Goal: Information Seeking & Learning: Check status

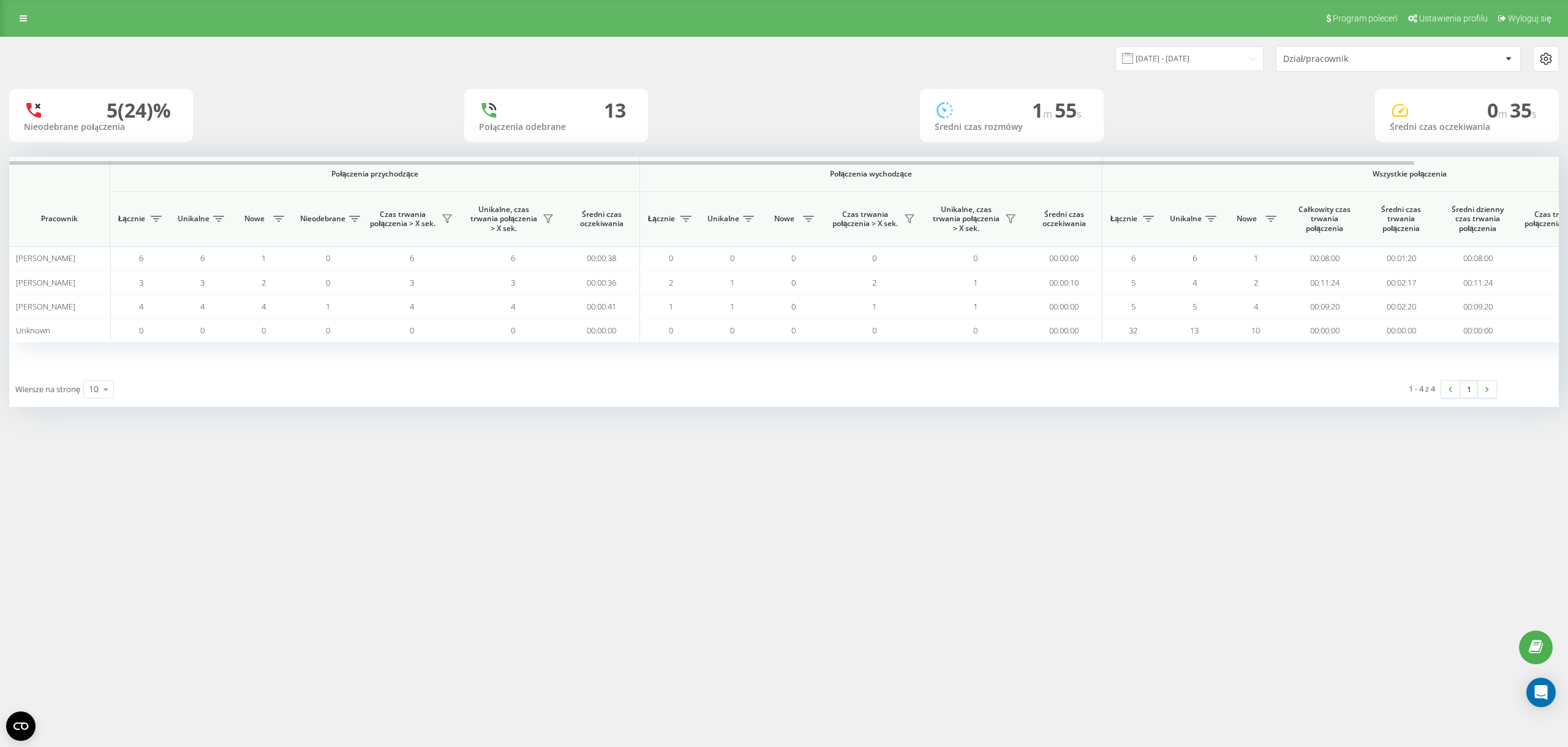
drag, startPoint x: 417, startPoint y: 126, endPoint x: 325, endPoint y: 5, distance: 152.0
click at [416, 127] on div "5 (24)% Nieodebrane połączenia 13 Połączenia odebrane 1 m 55 s Średni czas rozm…" at bounding box center [784, 115] width 1550 height 54
click at [410, 118] on div "5 (24)% Nieodebrane połączenia 13 Połączenia odebrane 1 m 55 s Średni czas rozm…" at bounding box center [784, 115] width 1550 height 54
click at [23, 20] on icon at bounding box center [23, 18] width 7 height 9
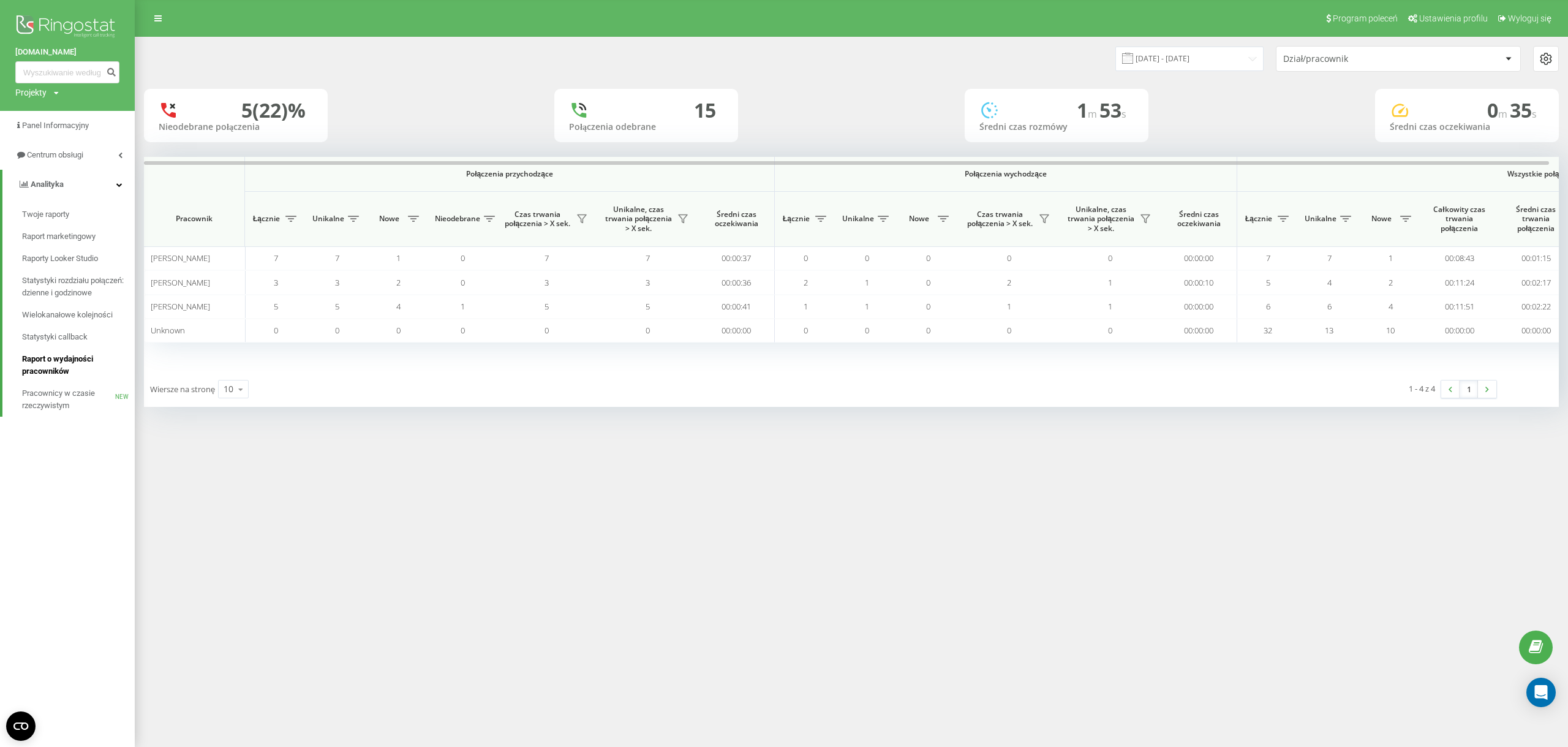
click at [66, 367] on span "Raport o wydajności pracowników" at bounding box center [75, 366] width 106 height 25
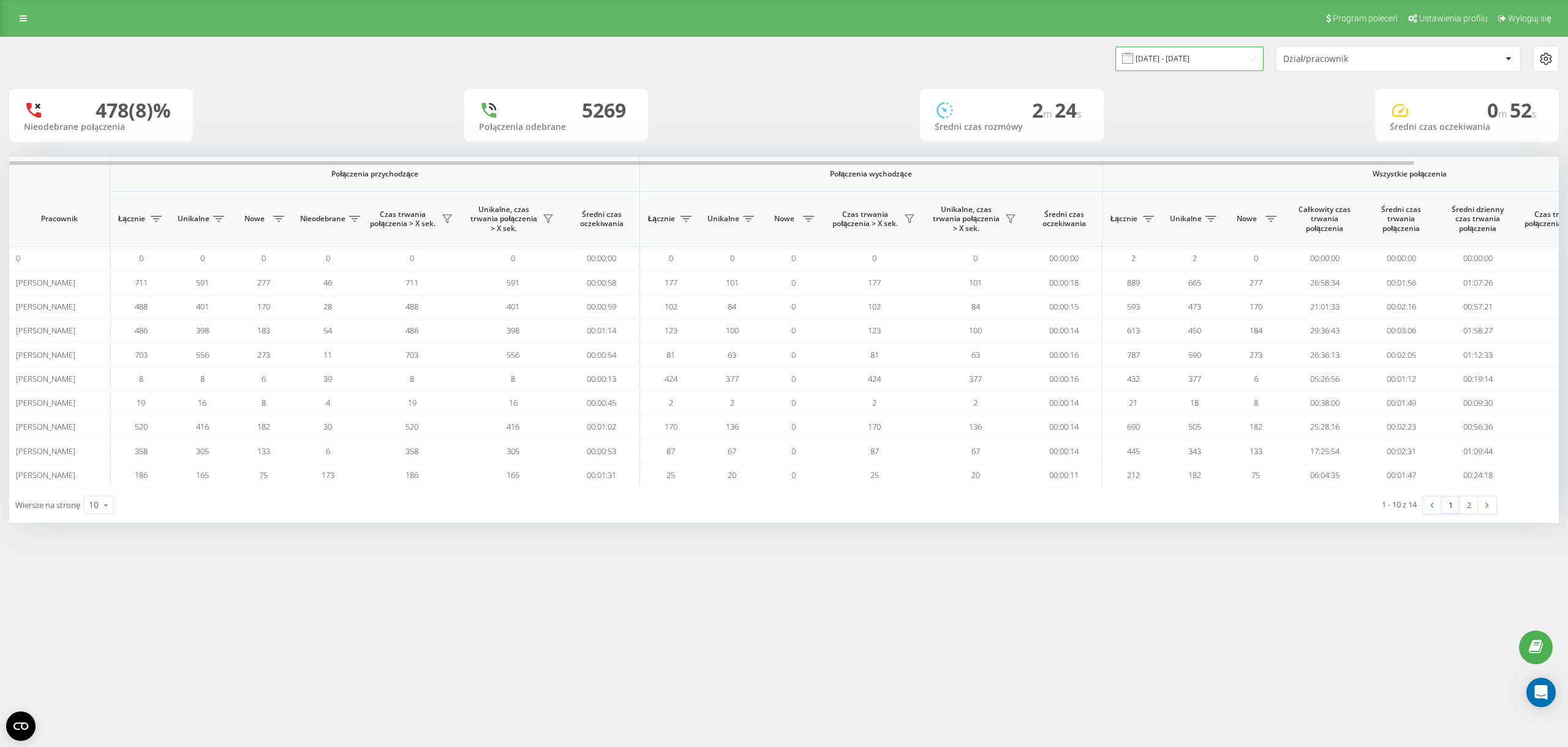
click at [1173, 61] on input "[DATE] - [DATE]" at bounding box center [1189, 58] width 148 height 24
click at [1217, 62] on input "[DATE] - [DATE]" at bounding box center [1189, 58] width 148 height 24
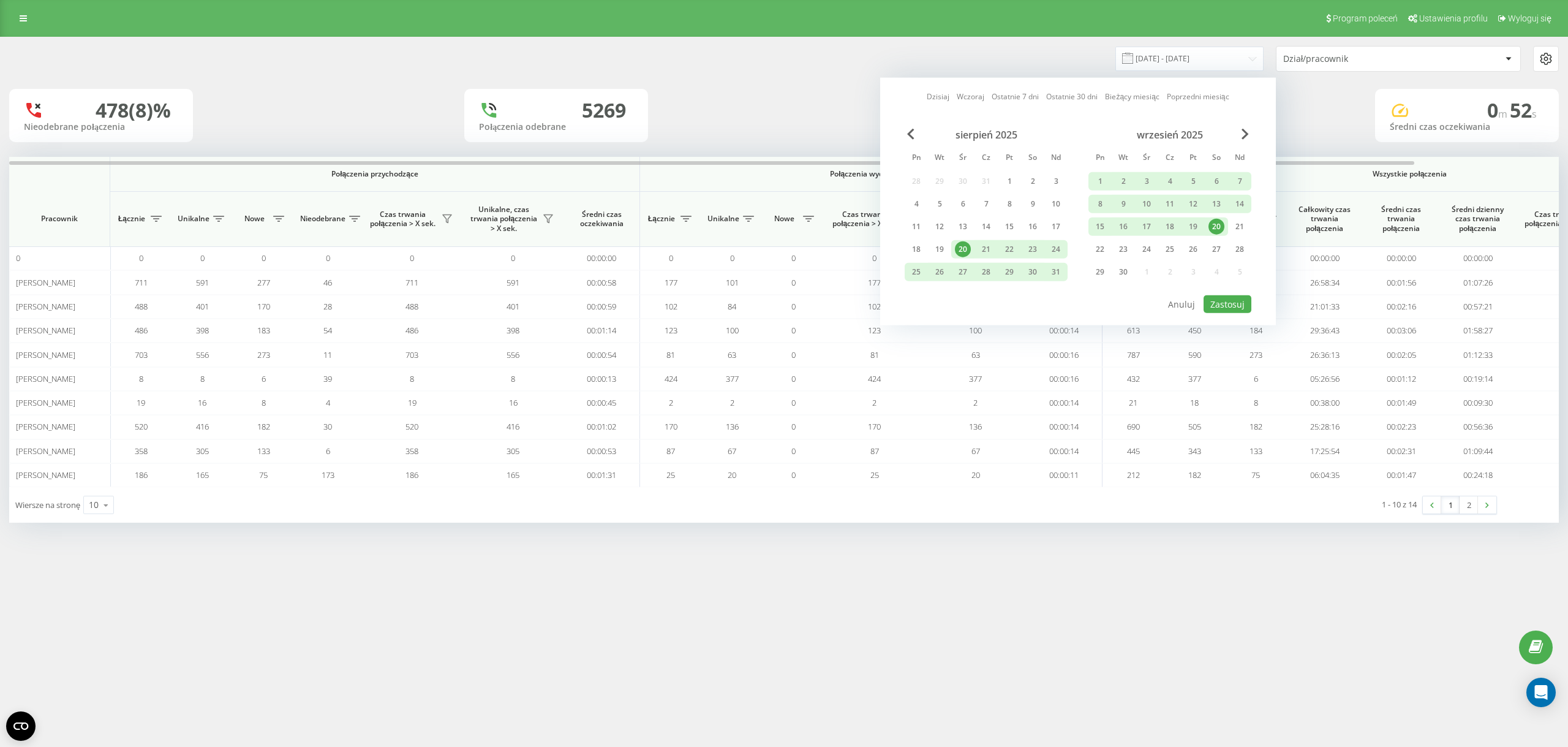
click at [827, 101] on div "478 (8)% Nieodebrane połączenia 5269 Połączenia odebrane 2 m 24 s Średni czas r…" at bounding box center [784, 115] width 1550 height 54
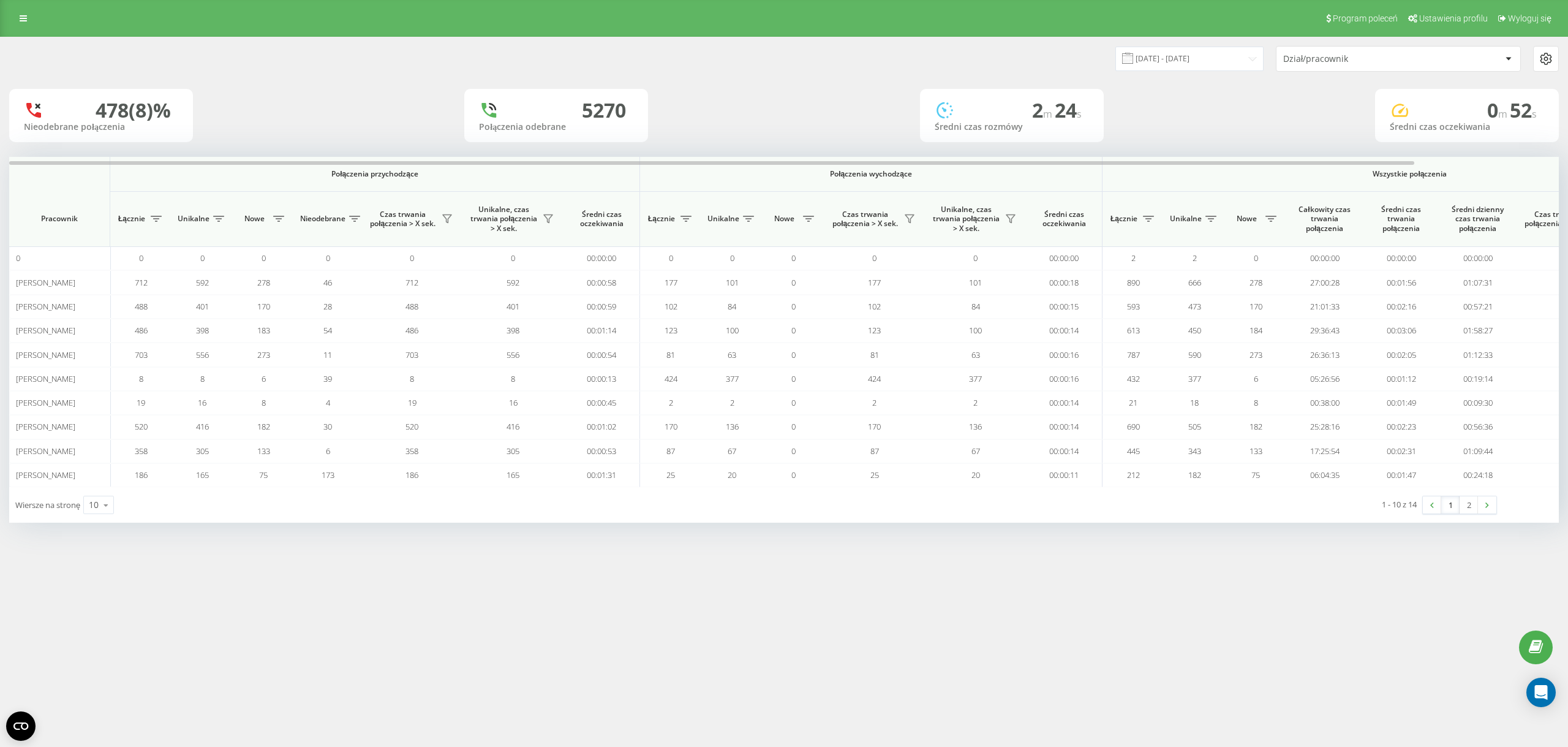
click at [1178, 46] on div "20.08.2025 - 20.09.2025 Dział/pracownik" at bounding box center [784, 58] width 1567 height 43
click at [1181, 48] on input "20.08.2025 - 20.09.2025" at bounding box center [1189, 58] width 148 height 24
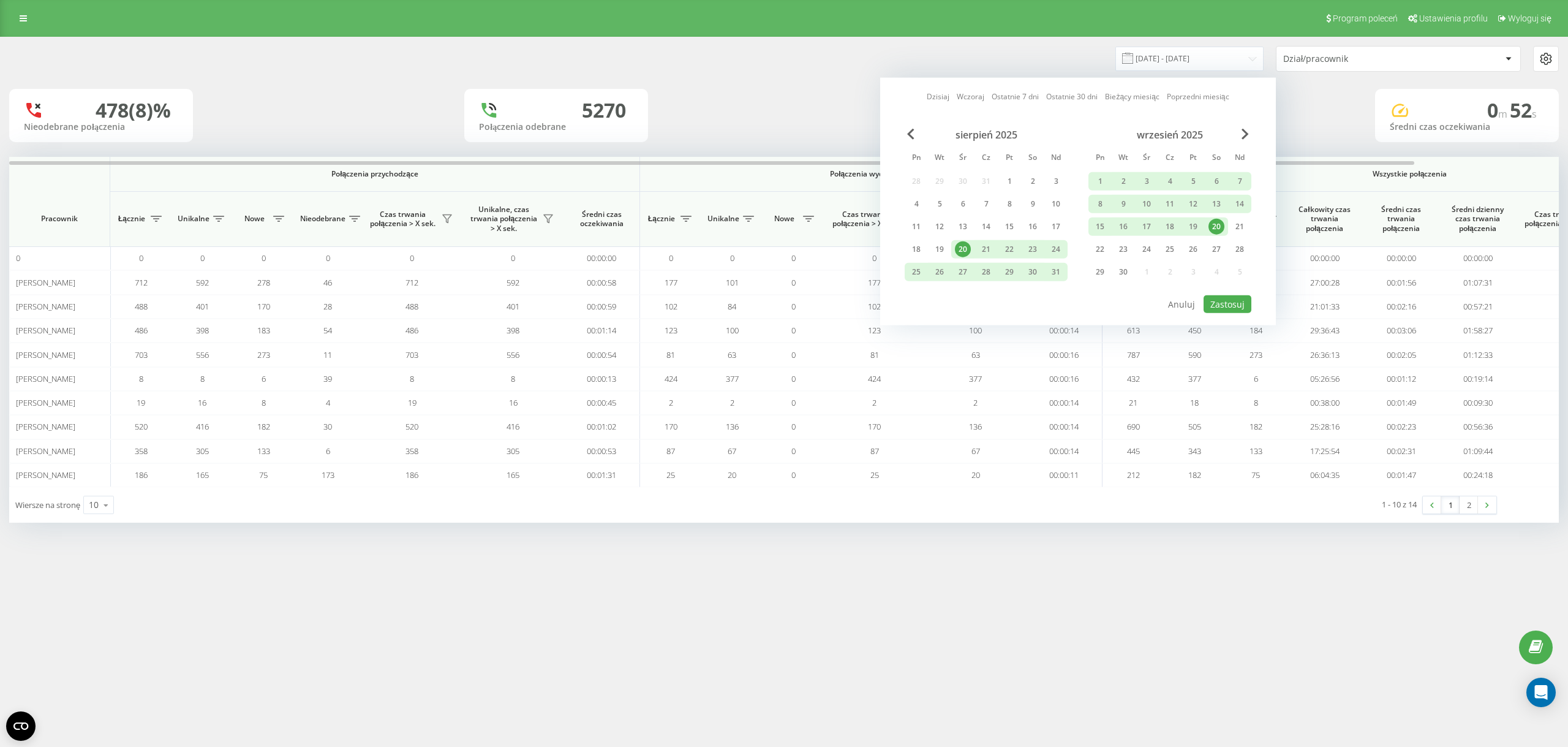
click at [1222, 228] on div "20" at bounding box center [1216, 227] width 16 height 16
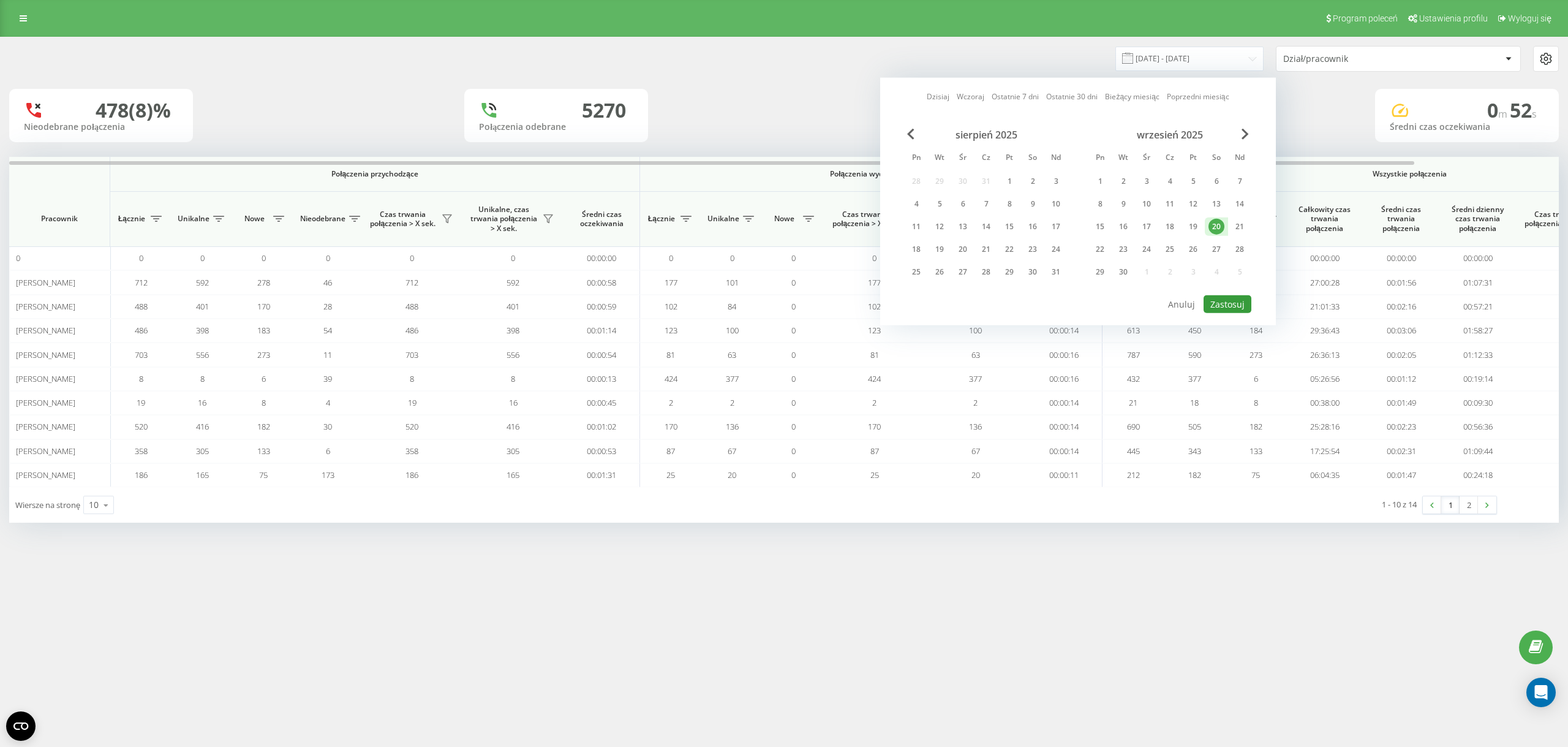
click at [1227, 310] on button "Zastosuj" at bounding box center [1228, 304] width 48 height 18
type input "[DATE] - [DATE]"
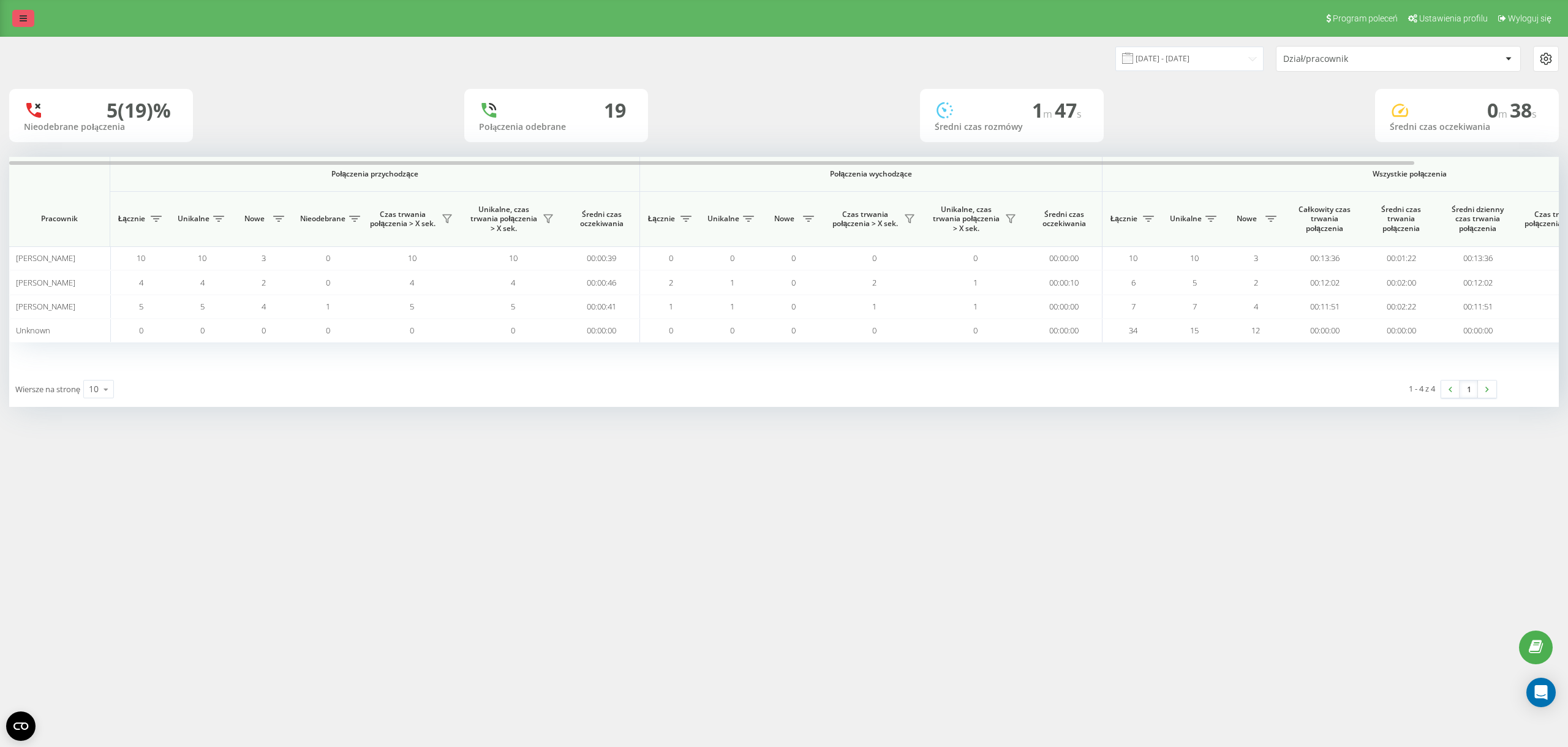
click at [22, 18] on icon at bounding box center [23, 18] width 7 height 9
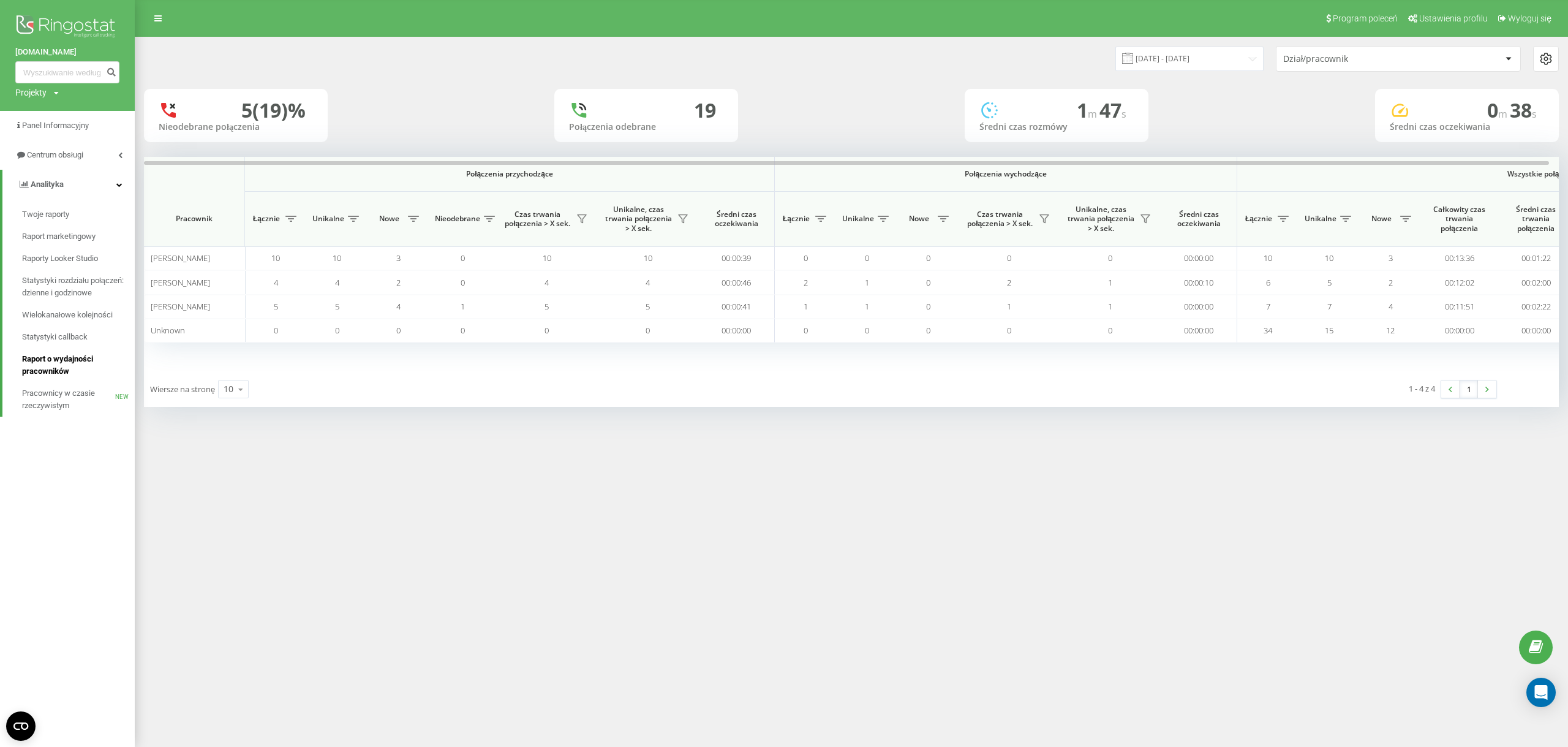
click at [54, 358] on span "Raport o wydajności pracowników" at bounding box center [75, 366] width 106 height 25
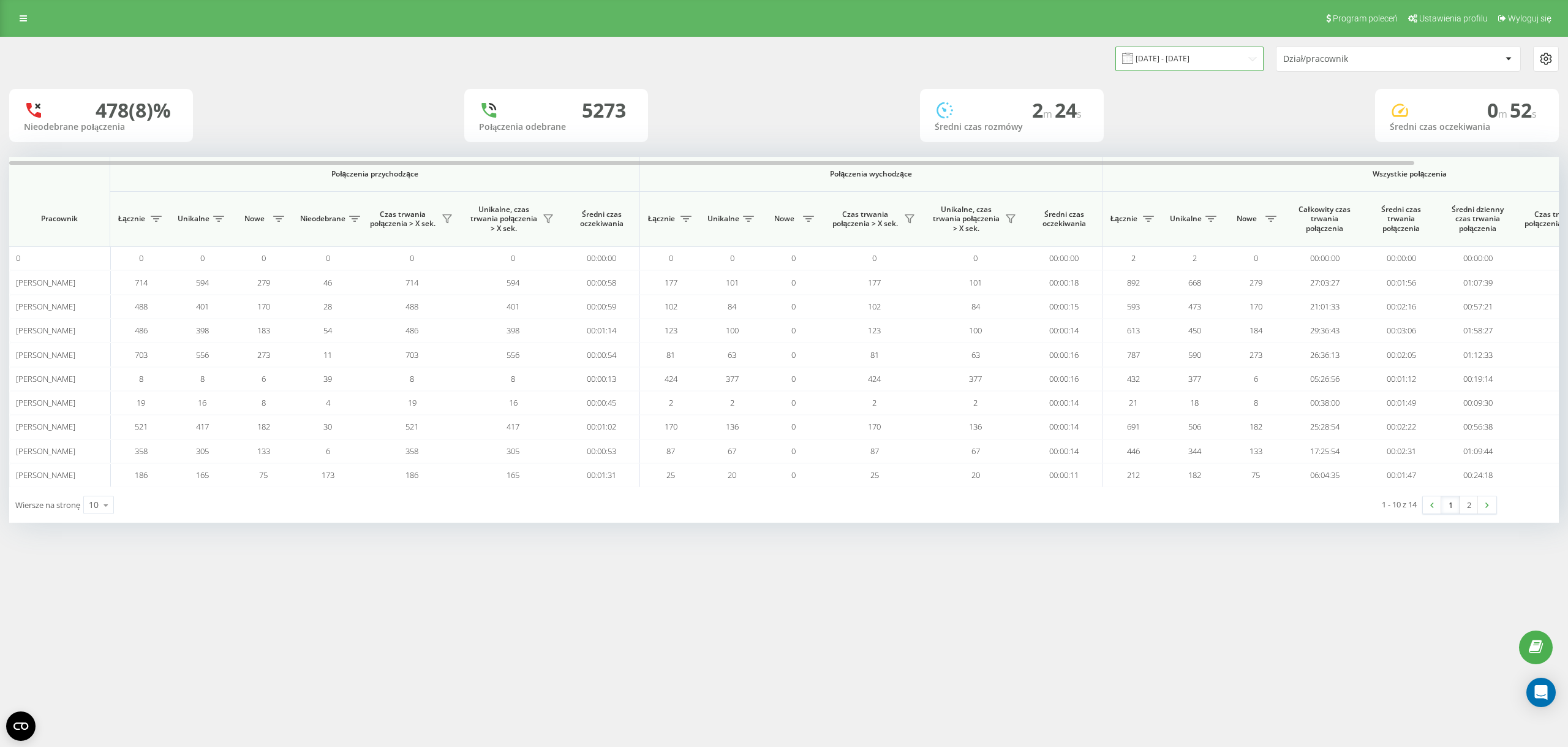
click at [1164, 58] on input "[DATE] - [DATE]" at bounding box center [1189, 58] width 148 height 24
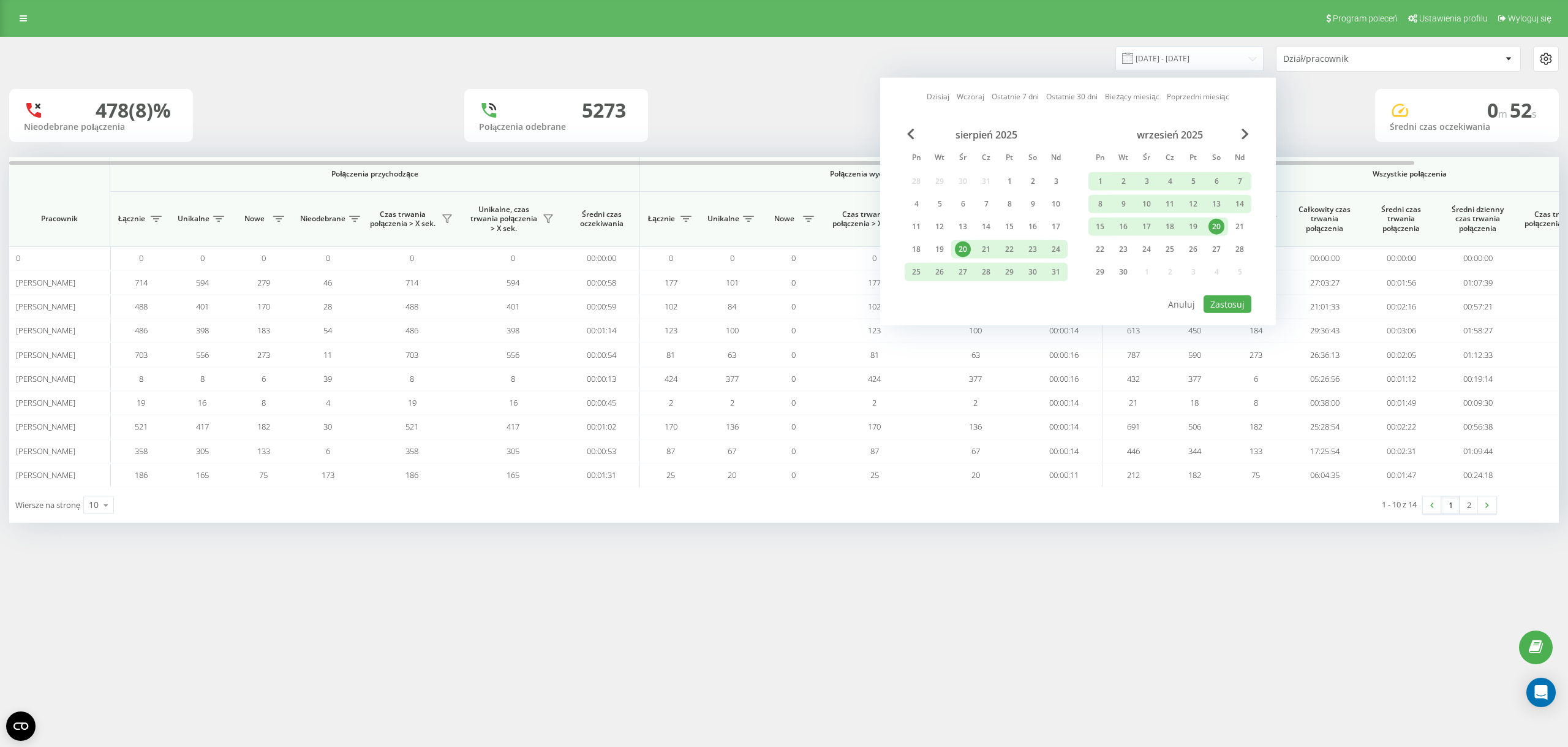
click at [1212, 228] on div "20" at bounding box center [1216, 227] width 16 height 16
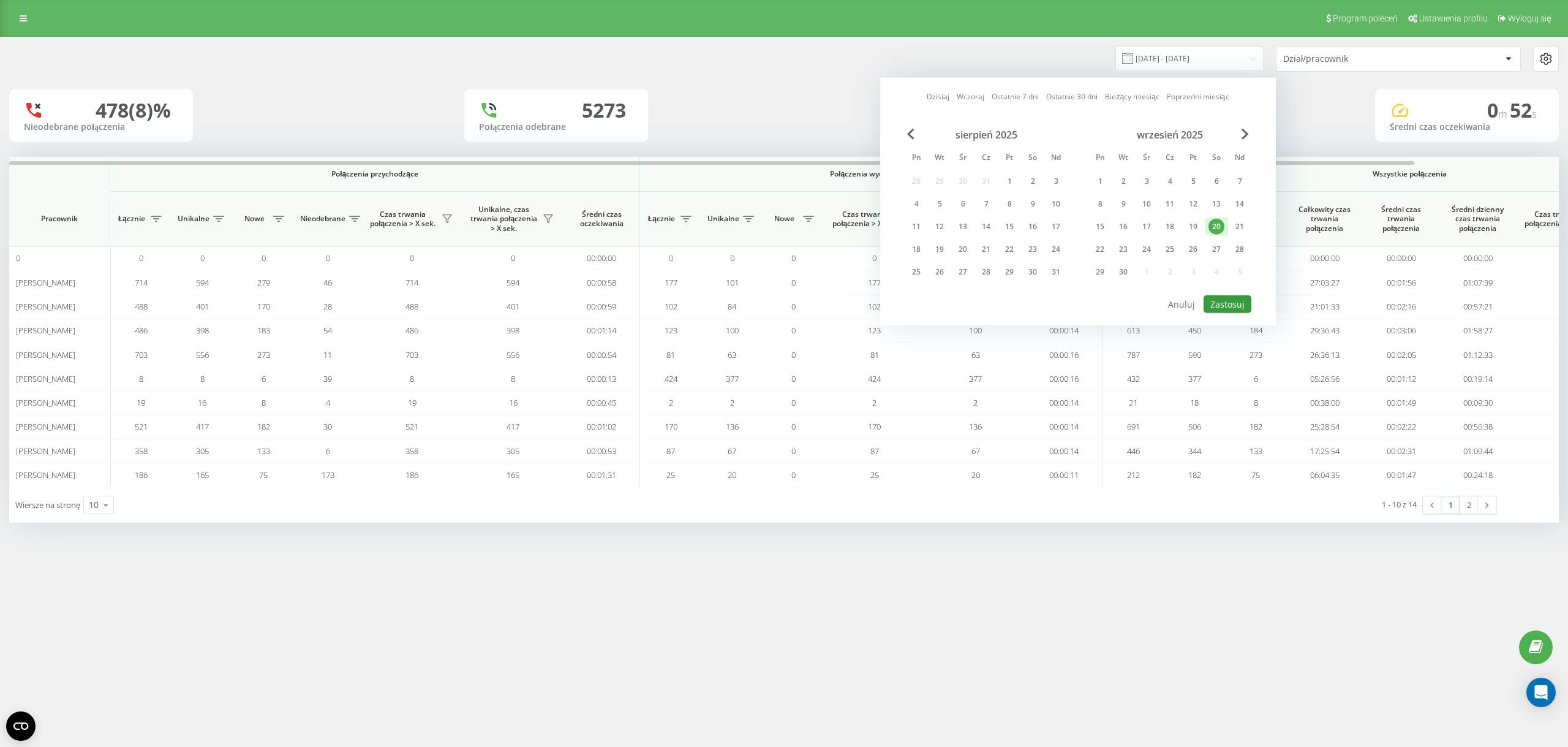
click at [1236, 299] on button "Zastosuj" at bounding box center [1228, 304] width 48 height 18
type input "[DATE] - [DATE]"
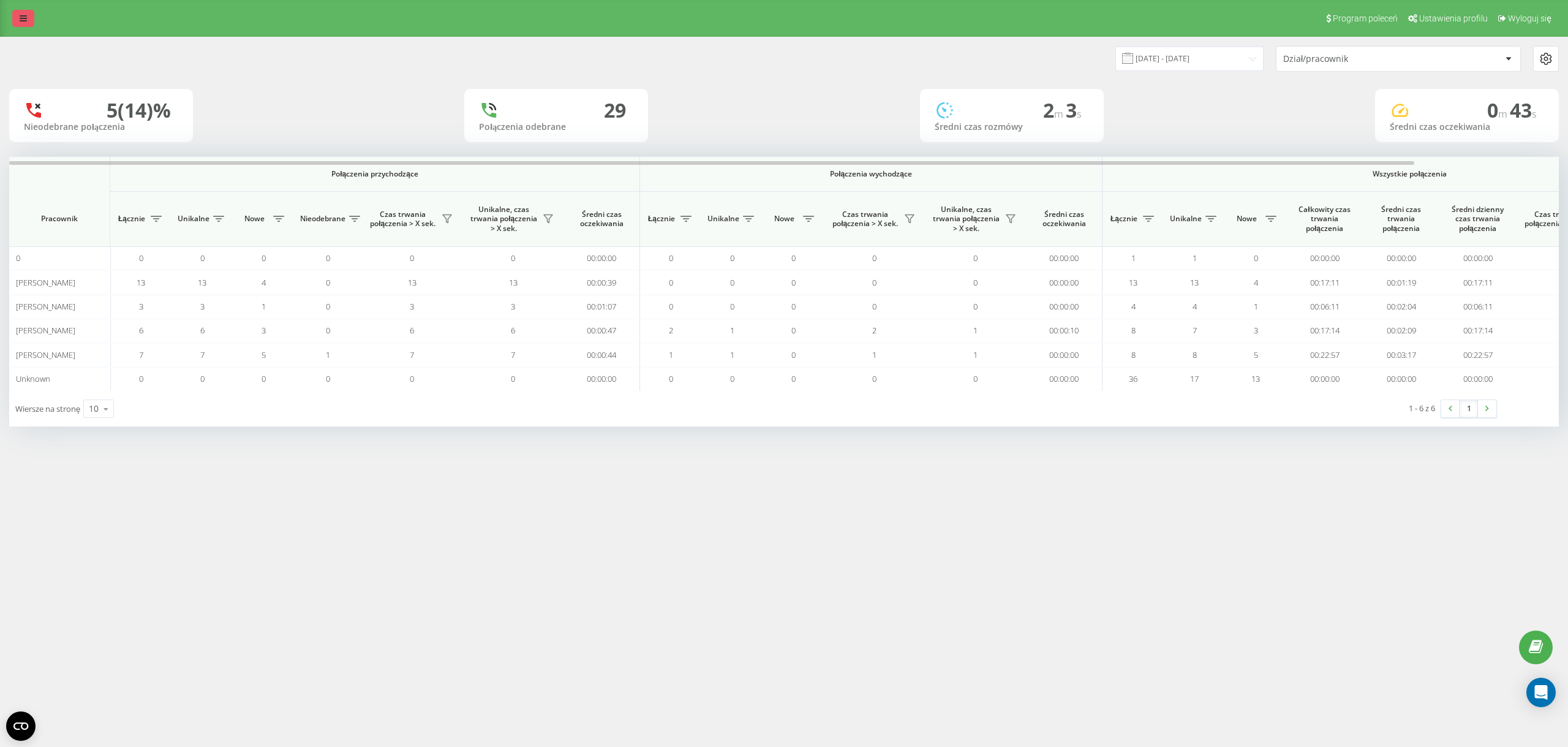
click at [15, 22] on link at bounding box center [23, 19] width 22 height 17
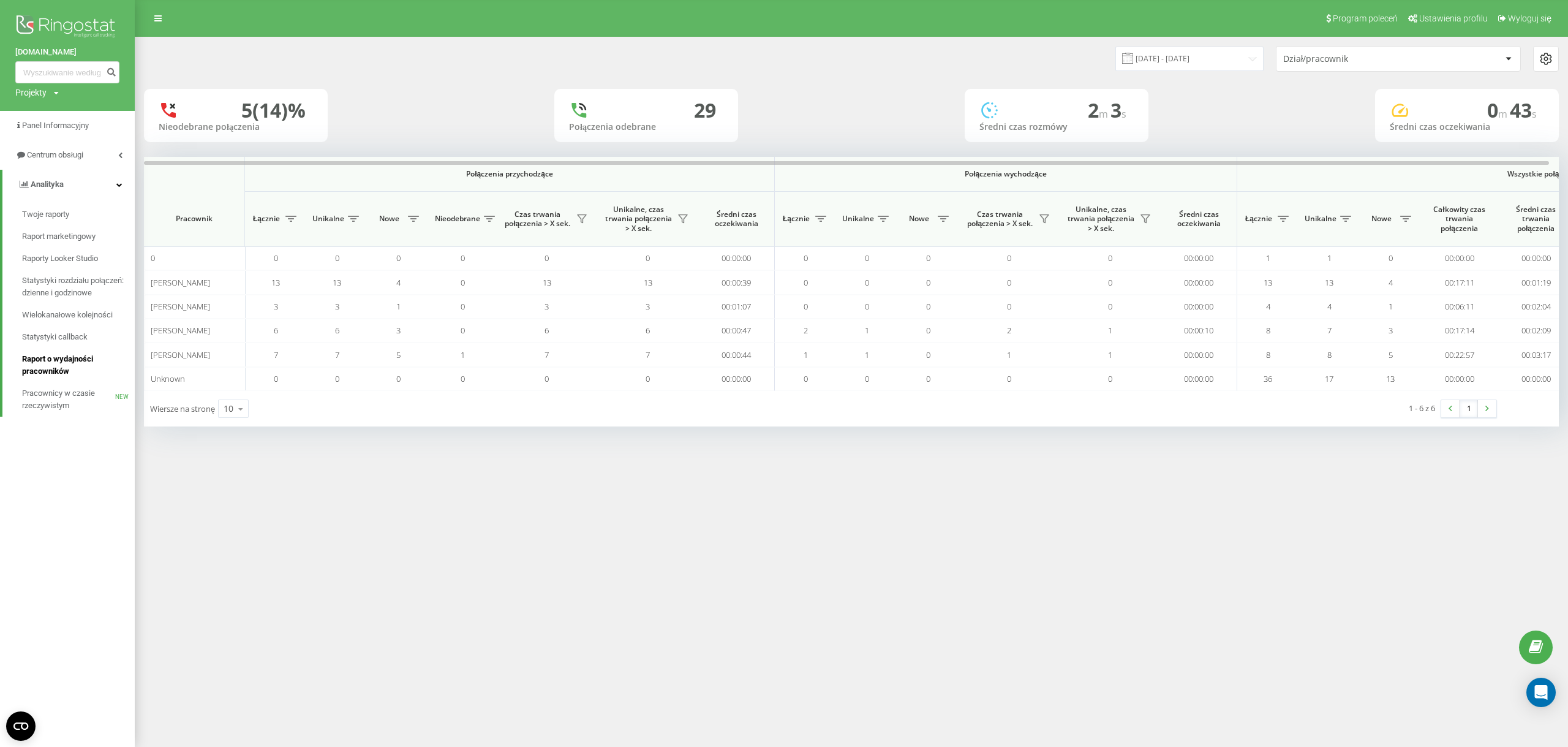
click at [73, 362] on span "Raport o wydajności pracowników" at bounding box center [75, 366] width 106 height 25
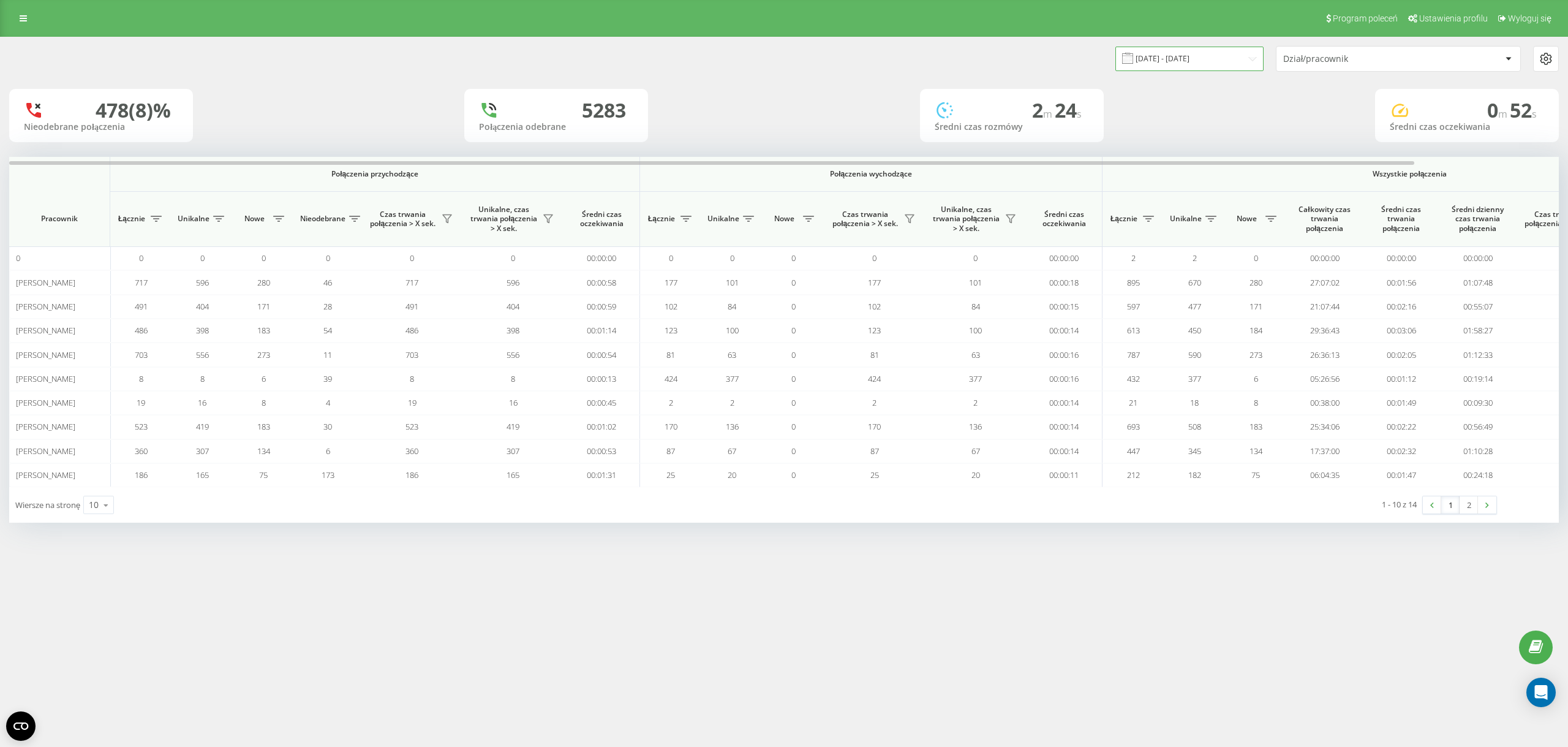
click at [1187, 57] on input "20.08.2025 - 20.09.2025" at bounding box center [1189, 58] width 148 height 24
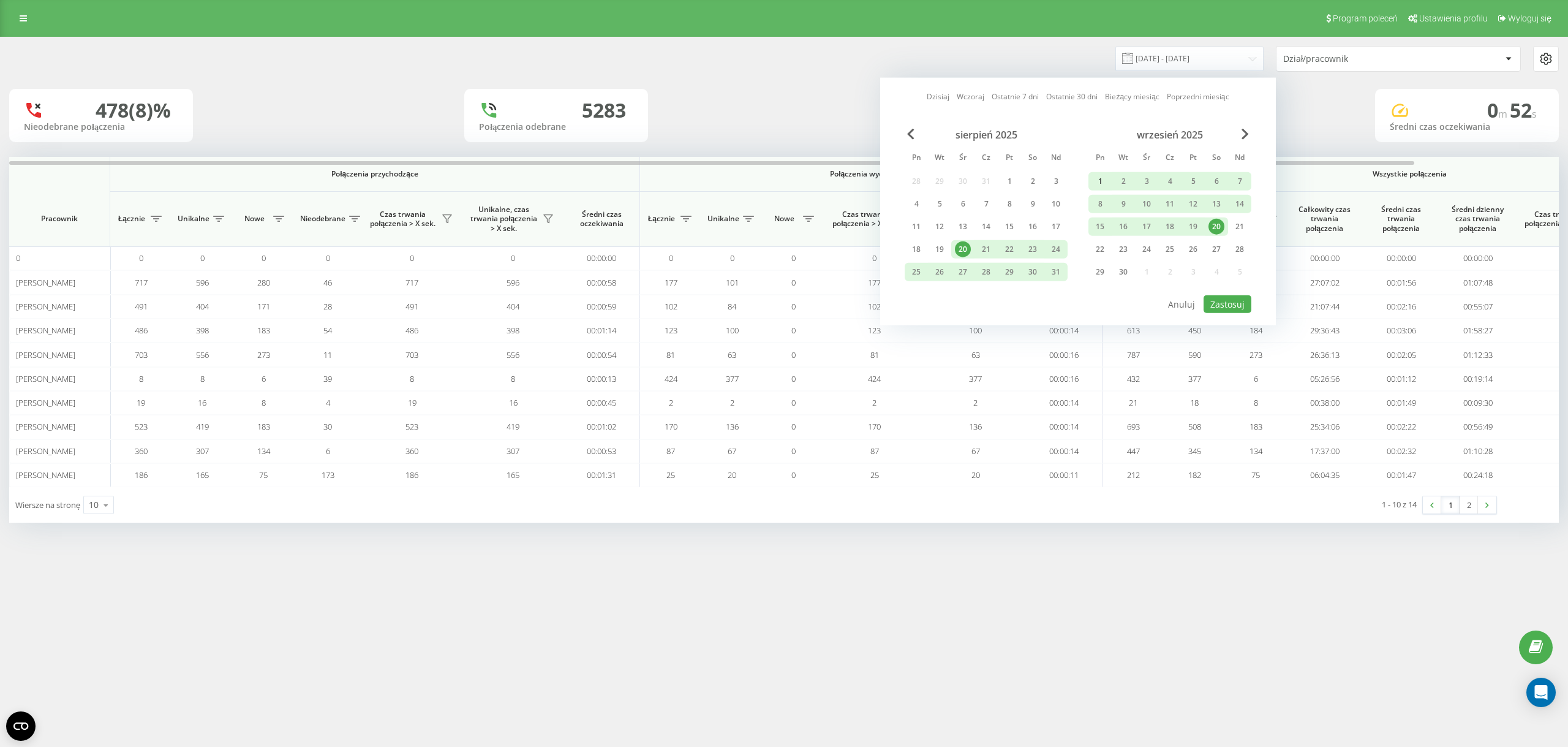
click at [1100, 182] on div "1" at bounding box center [1100, 181] width 16 height 16
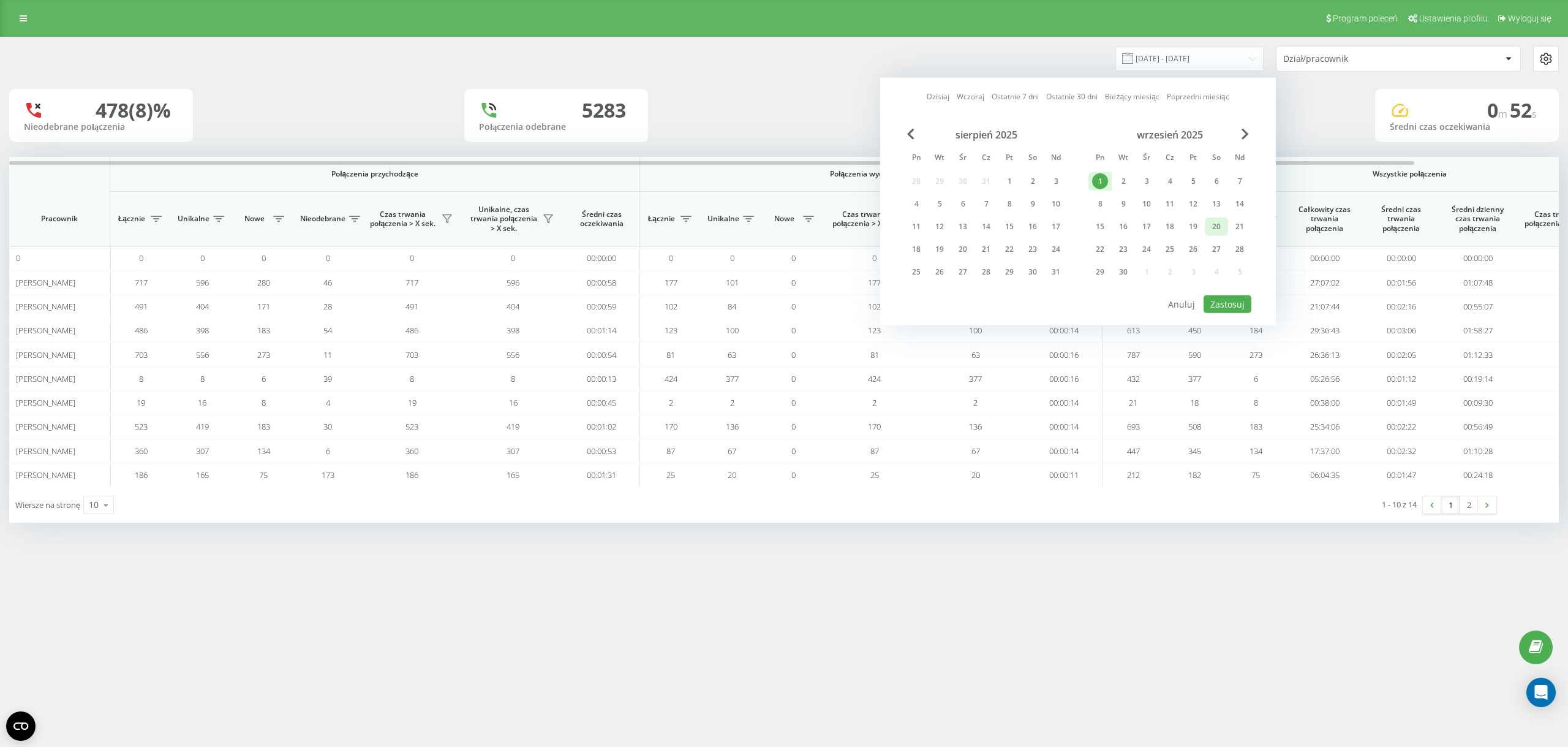
click at [1208, 223] on div "20" at bounding box center [1216, 227] width 23 height 19
click at [1237, 301] on button "Zastosuj" at bounding box center [1228, 304] width 48 height 18
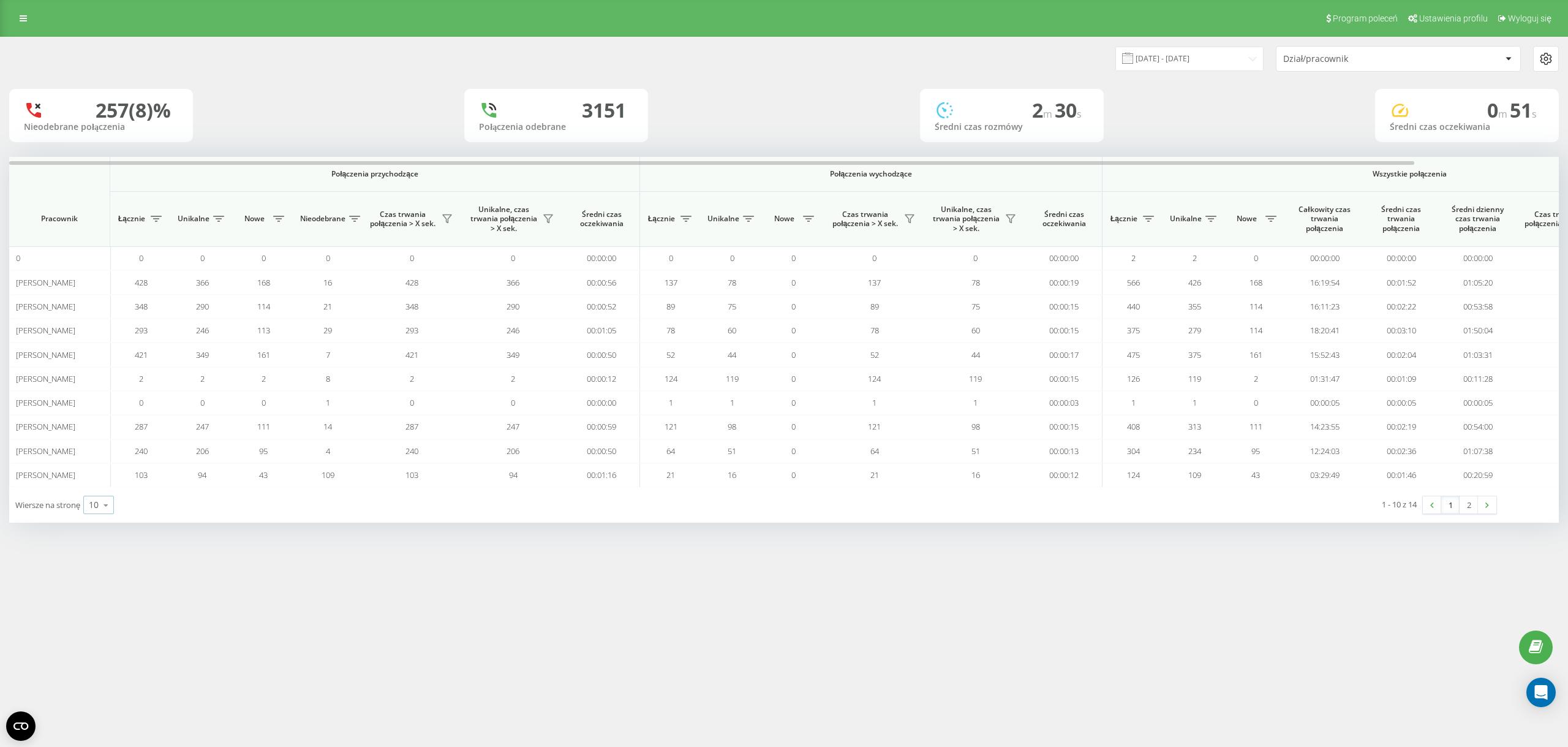
click at [100, 512] on icon at bounding box center [106, 505] width 19 height 24
click at [100, 484] on div "100" at bounding box center [99, 487] width 29 height 18
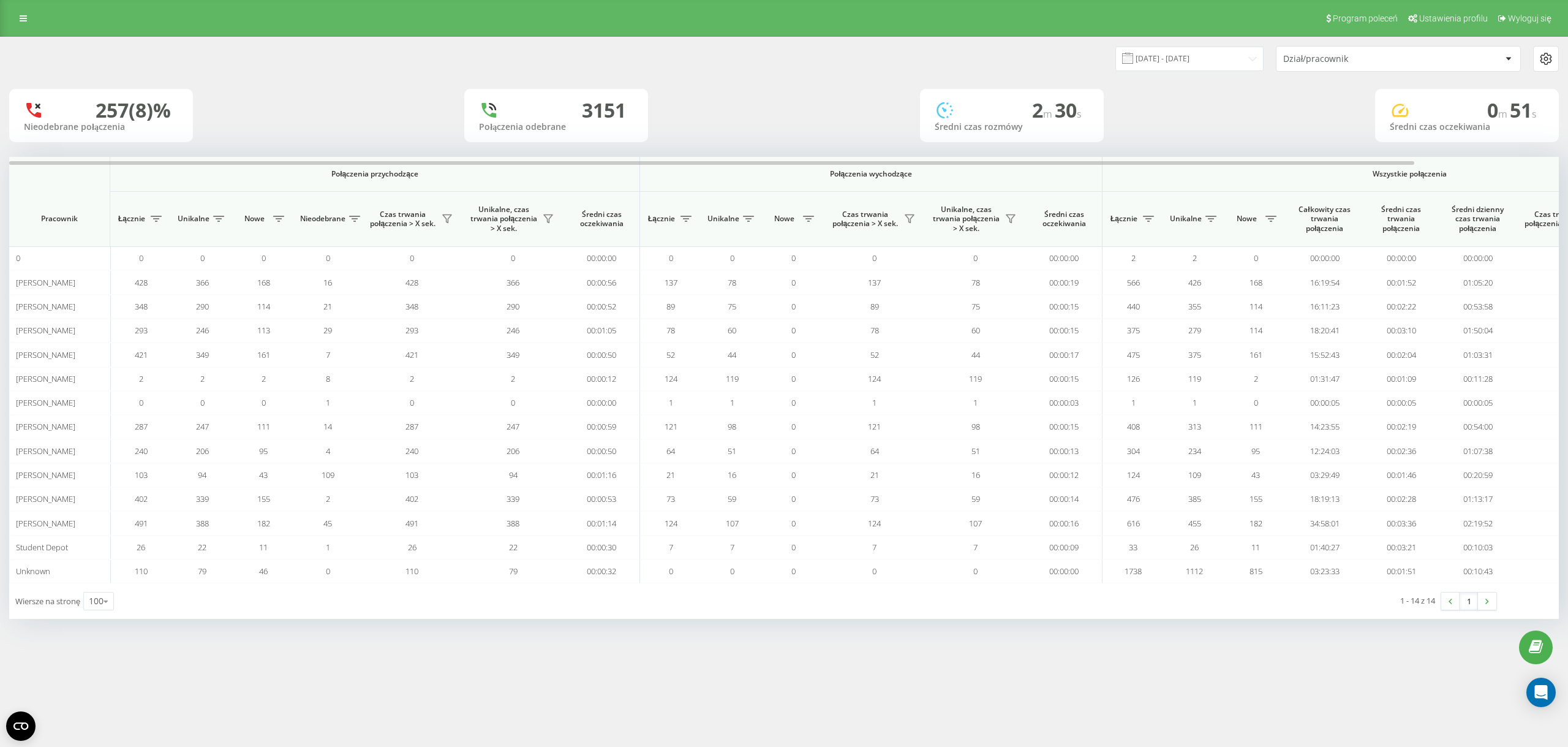
click at [1183, 45] on div "01.09.2025 - 20.09.2025 Dział/pracownik" at bounding box center [784, 58] width 1567 height 43
click at [1178, 61] on input "01.09.2025 - 20.09.2025" at bounding box center [1189, 58] width 148 height 24
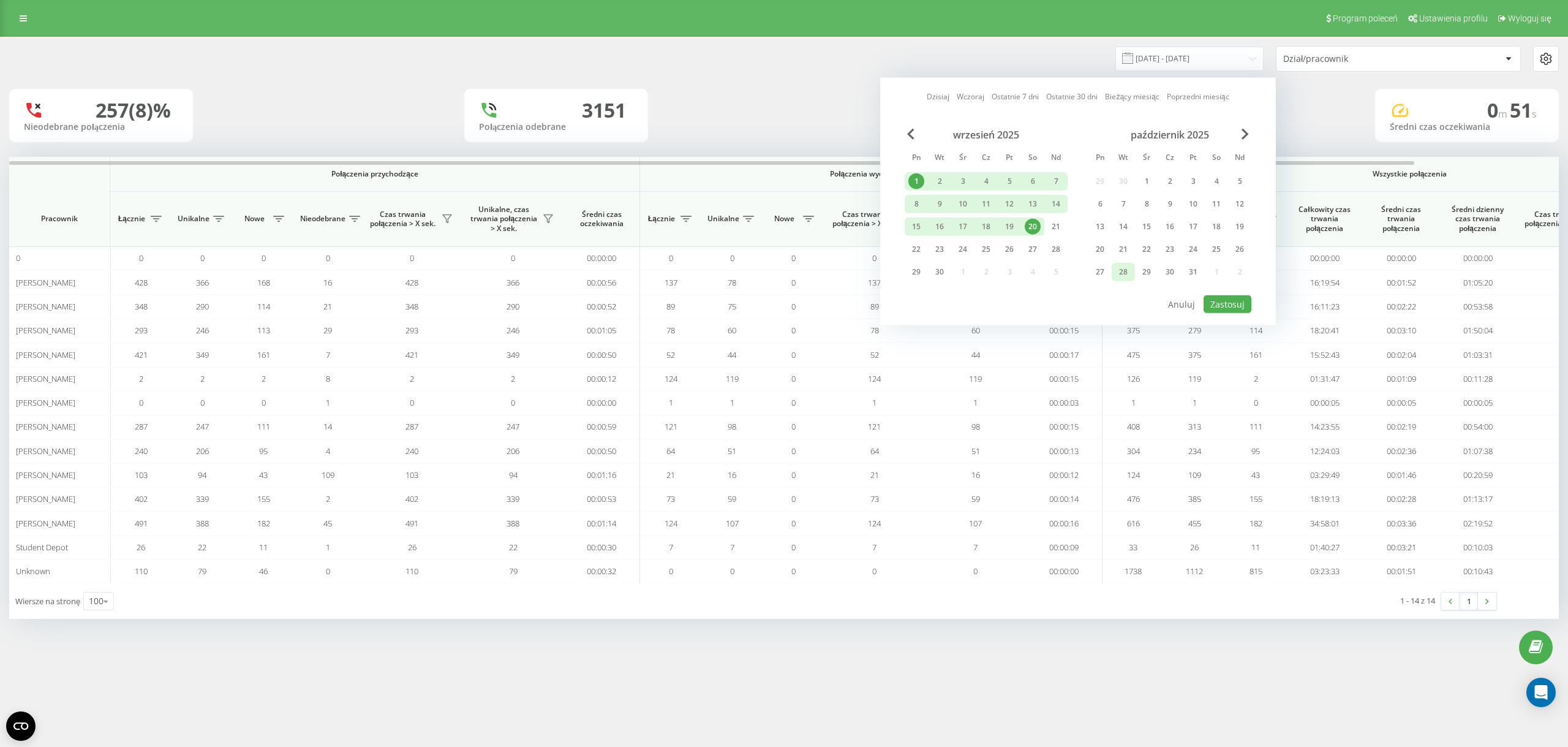
drag, startPoint x: 1032, startPoint y: 228, endPoint x: 1118, endPoint y: 275, distance: 98.0
click at [1032, 228] on div "20" at bounding box center [1032, 227] width 16 height 16
click at [1245, 308] on button "Zastosuj" at bounding box center [1228, 304] width 48 height 18
type input "20.09.2025 - 20.09.2025"
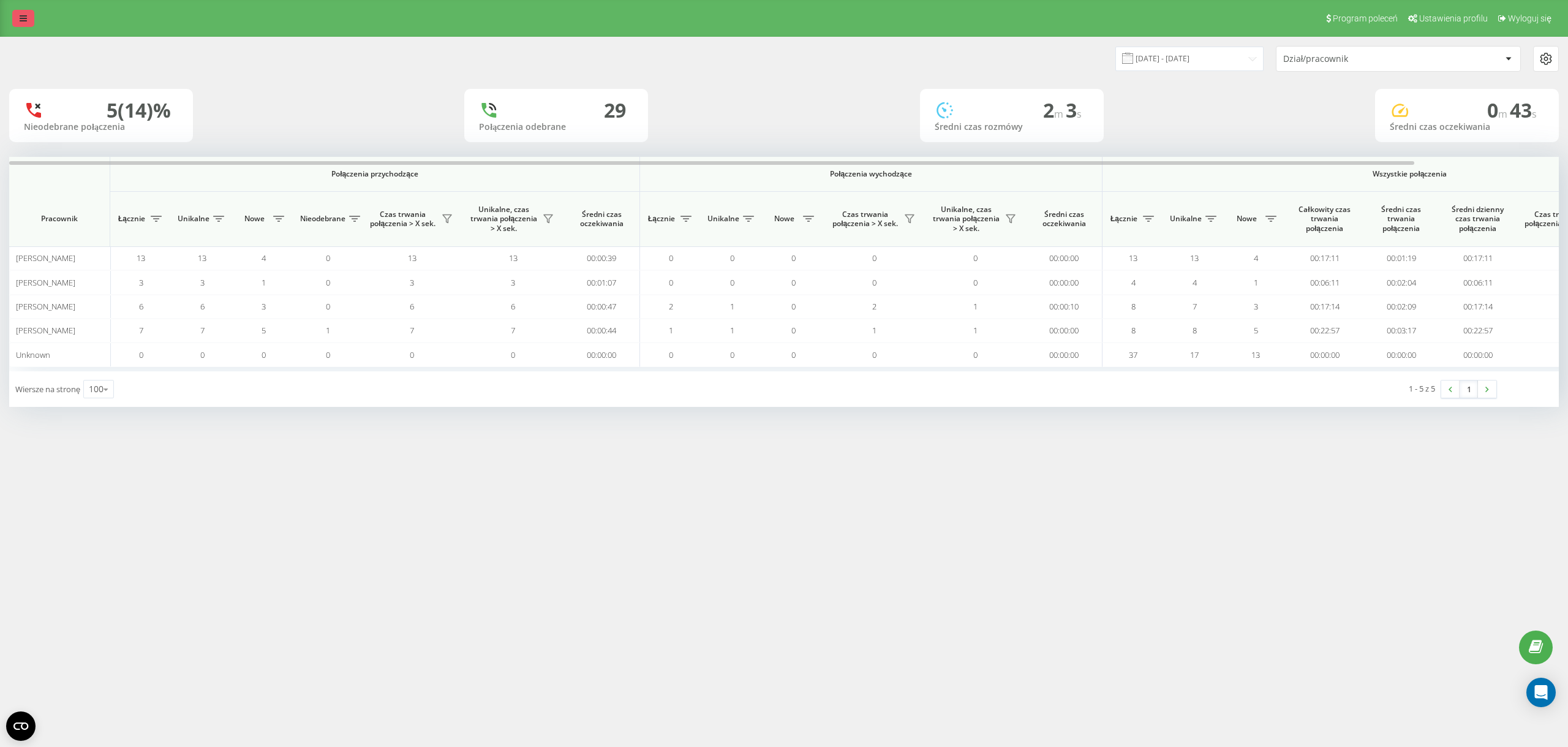
click at [20, 15] on icon at bounding box center [23, 18] width 7 height 9
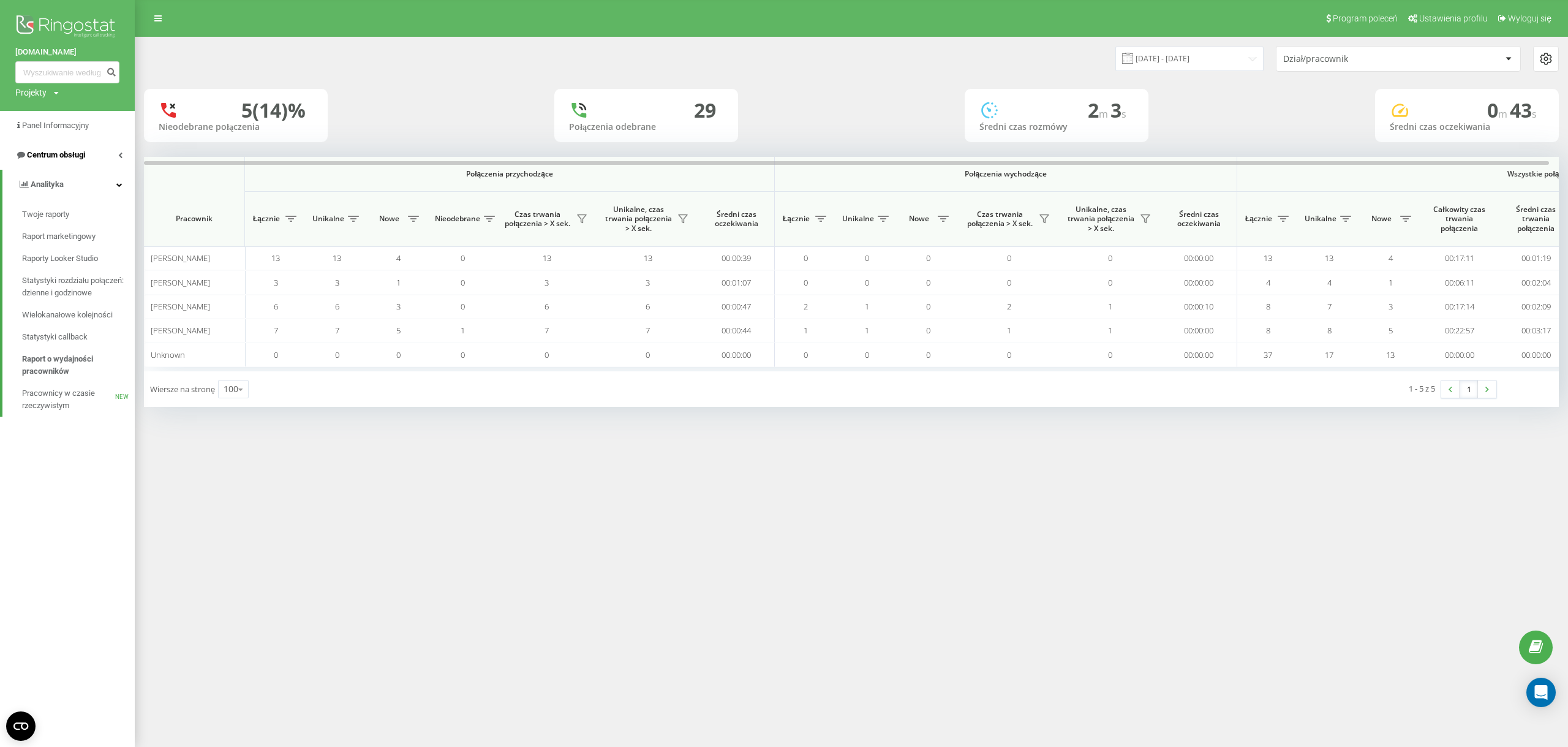
drag, startPoint x: 68, startPoint y: 152, endPoint x: 77, endPoint y: 170, distance: 20.1
click at [69, 152] on span "Centrum obsługi" at bounding box center [56, 155] width 58 height 9
click at [78, 188] on span "Dziennik połączeń" at bounding box center [54, 185] width 64 height 12
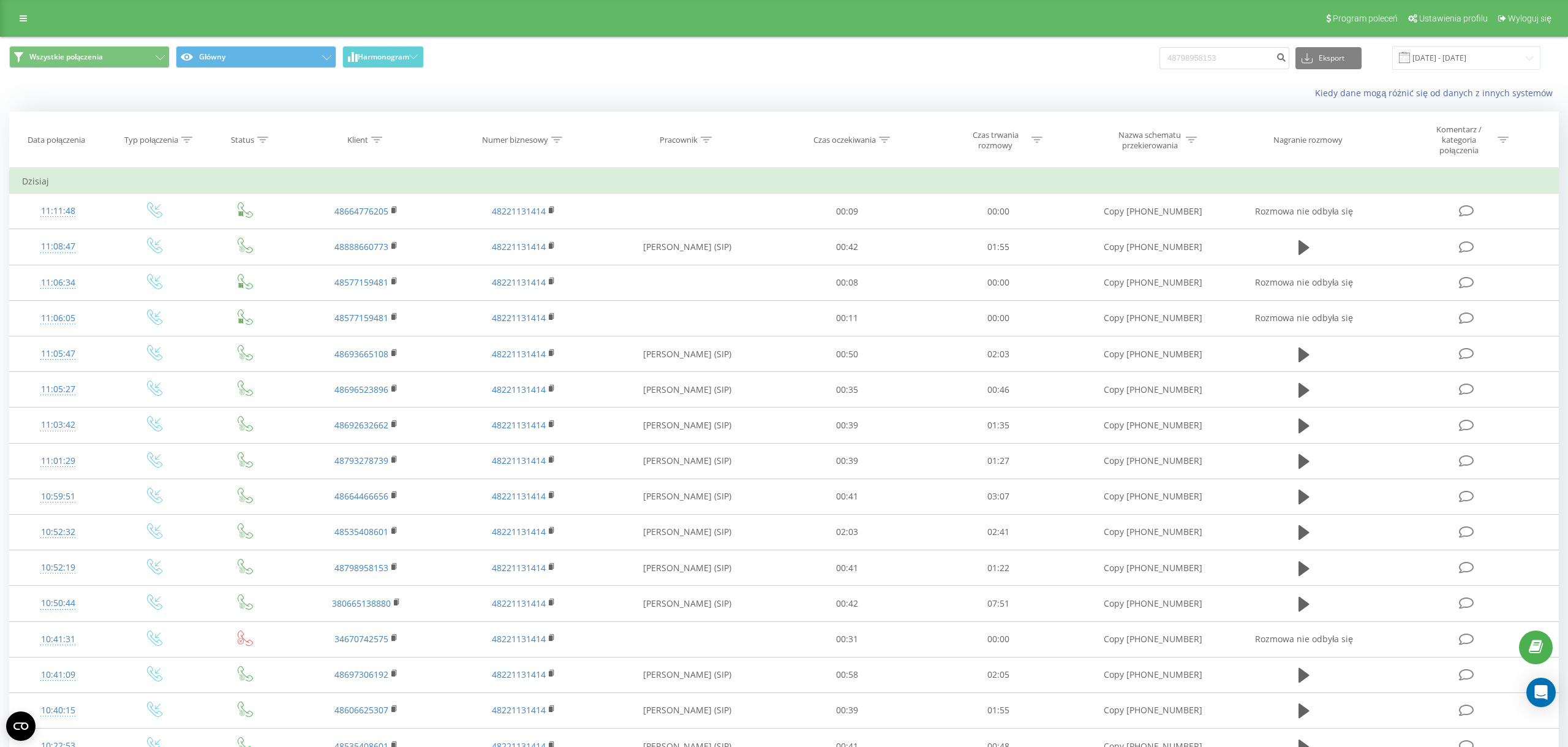
click at [1184, 61] on input "48798958153" at bounding box center [1224, 58] width 130 height 22
click at [1184, 58] on input "48798958153" at bounding box center [1224, 58] width 130 height 22
type input "48798958153"
click at [1285, 54] on button "submit" at bounding box center [1281, 58] width 16 height 22
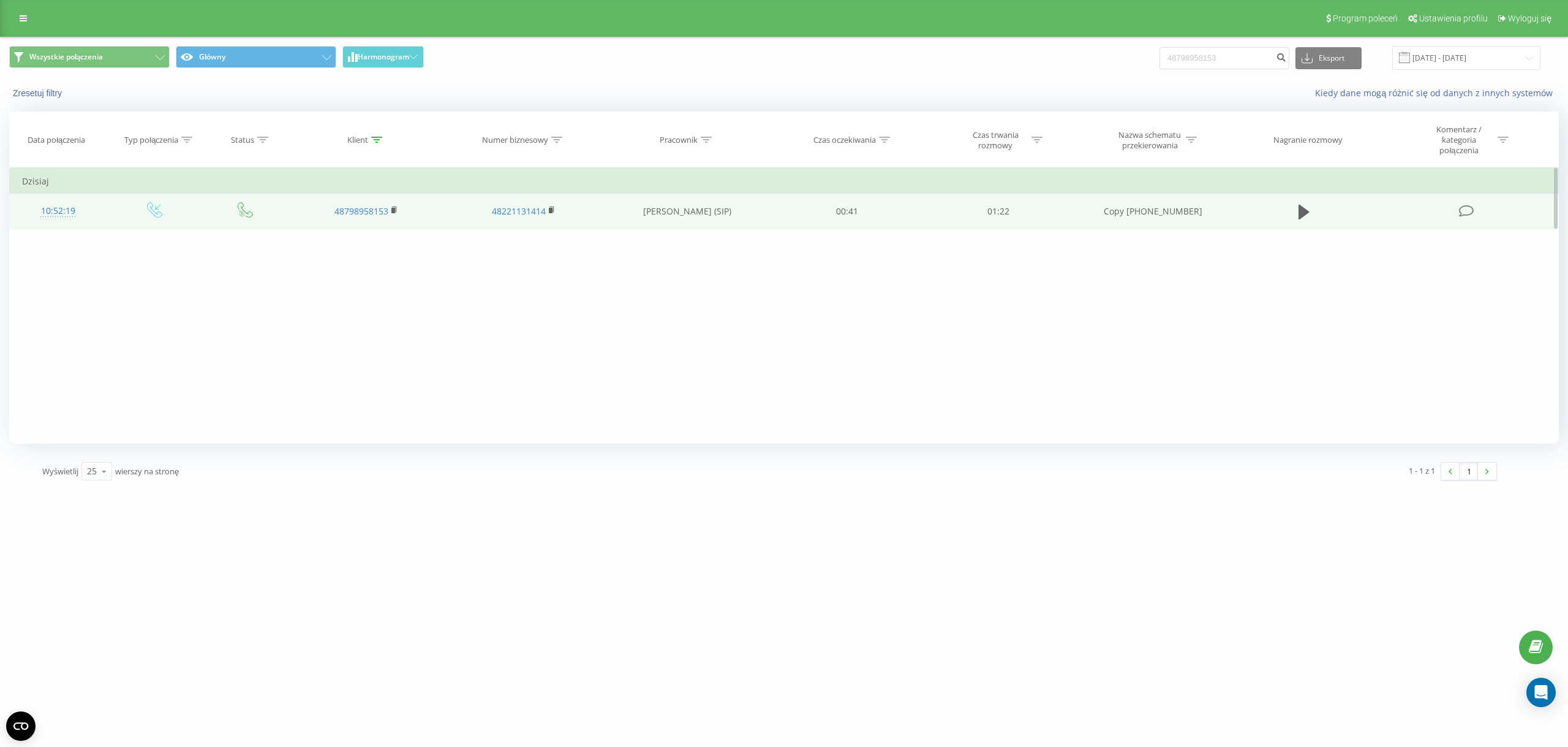
click at [1292, 210] on td at bounding box center [1304, 211] width 145 height 36
click at [1299, 214] on icon at bounding box center [1304, 212] width 11 height 17
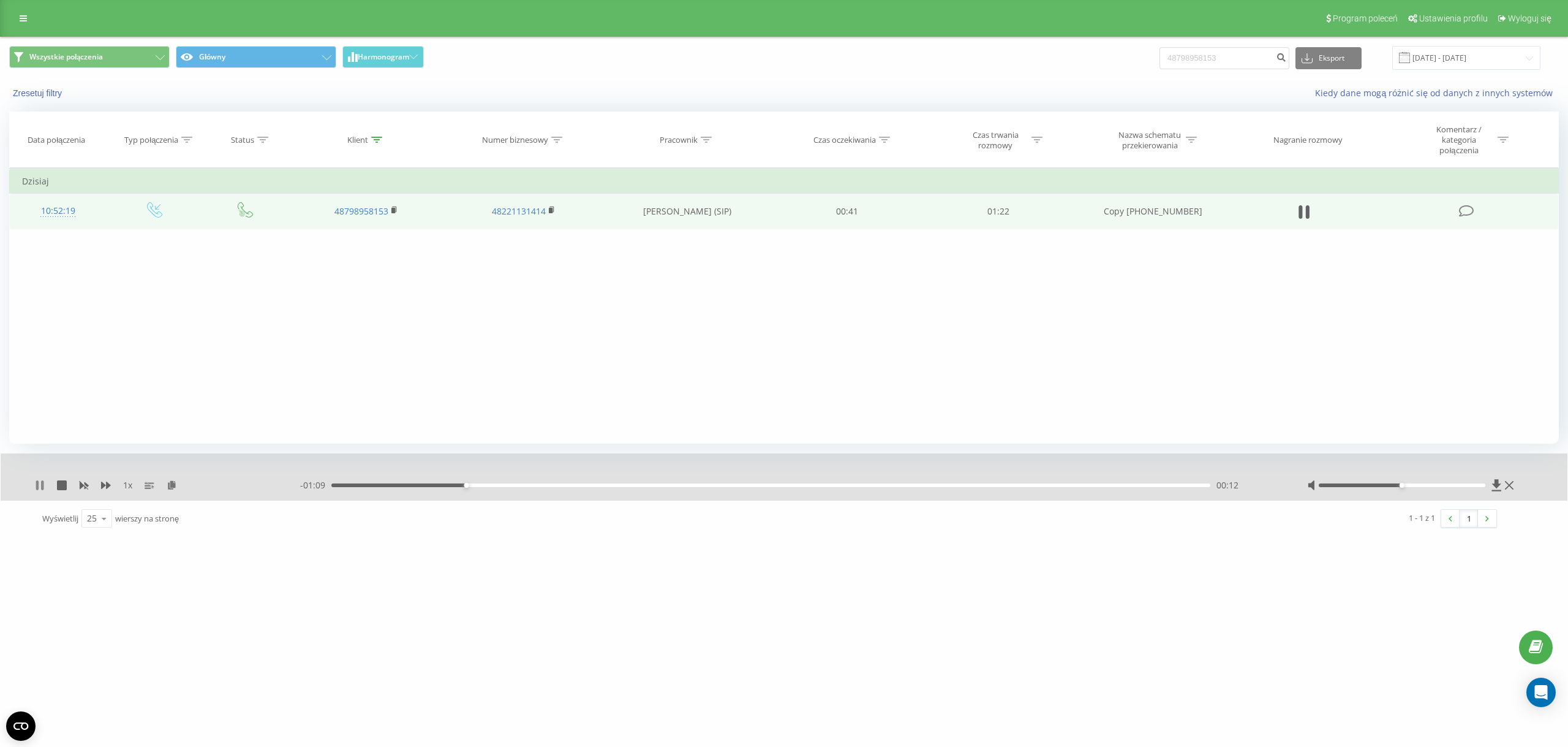
click at [42, 483] on icon at bounding box center [42, 485] width 2 height 10
click at [25, 14] on link at bounding box center [23, 19] width 22 height 17
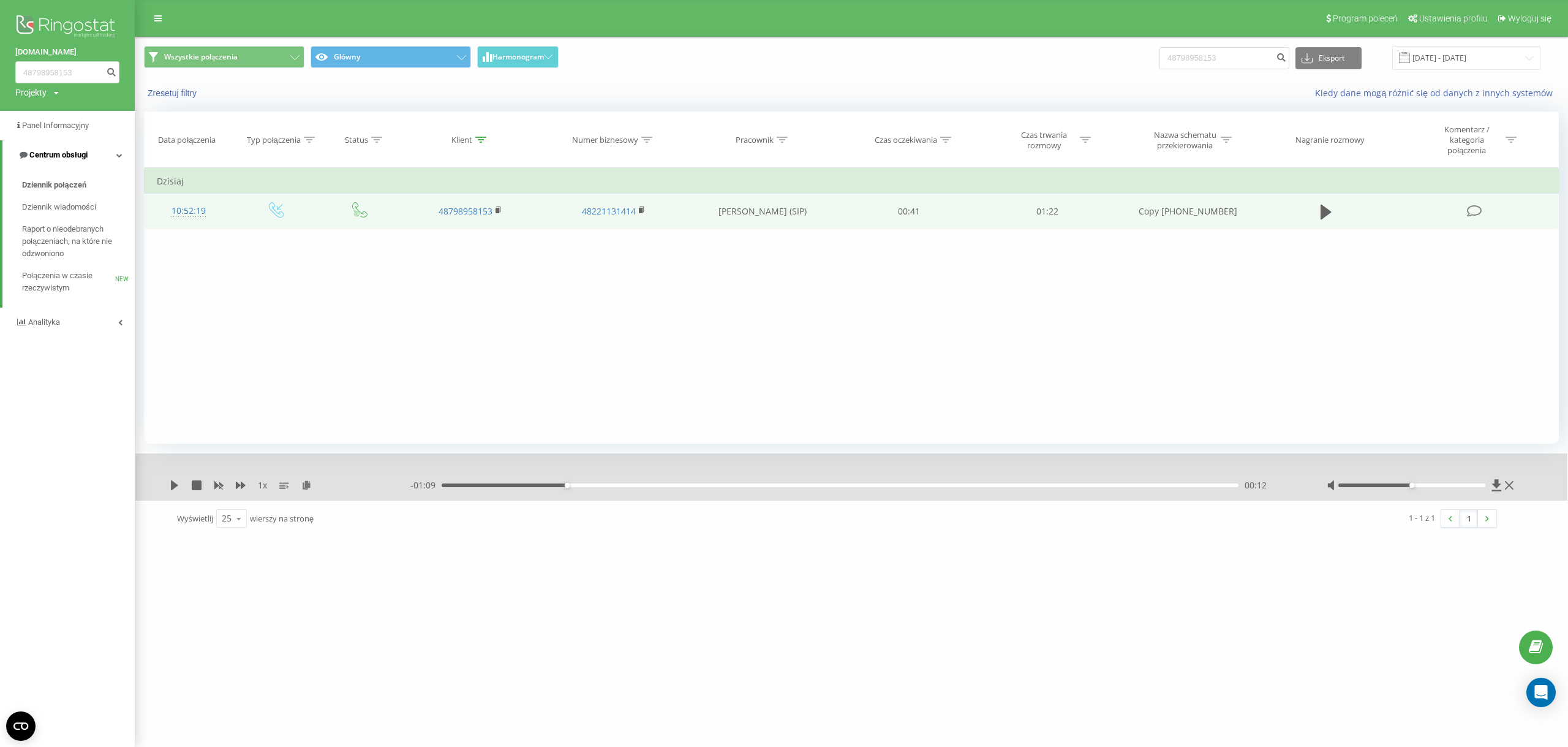
click at [57, 156] on span "Centrum obsługi" at bounding box center [58, 155] width 58 height 9
click at [93, 162] on link "Centrum obsługi" at bounding box center [68, 155] width 135 height 30
click at [71, 179] on link "Dziennik połączeń" at bounding box center [78, 185] width 113 height 22
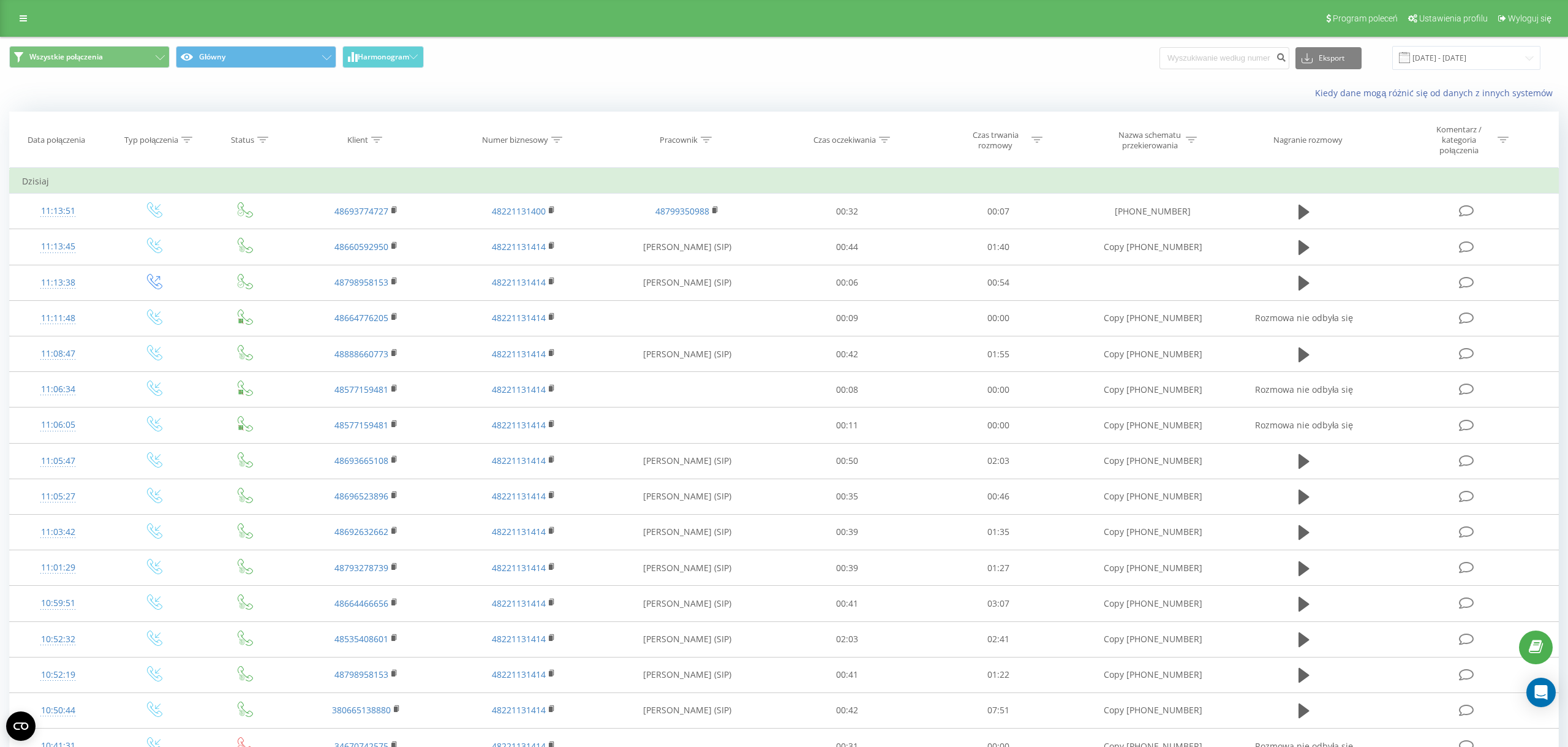
click at [1219, 60] on input at bounding box center [1224, 58] width 130 height 22
type input "48888660773"
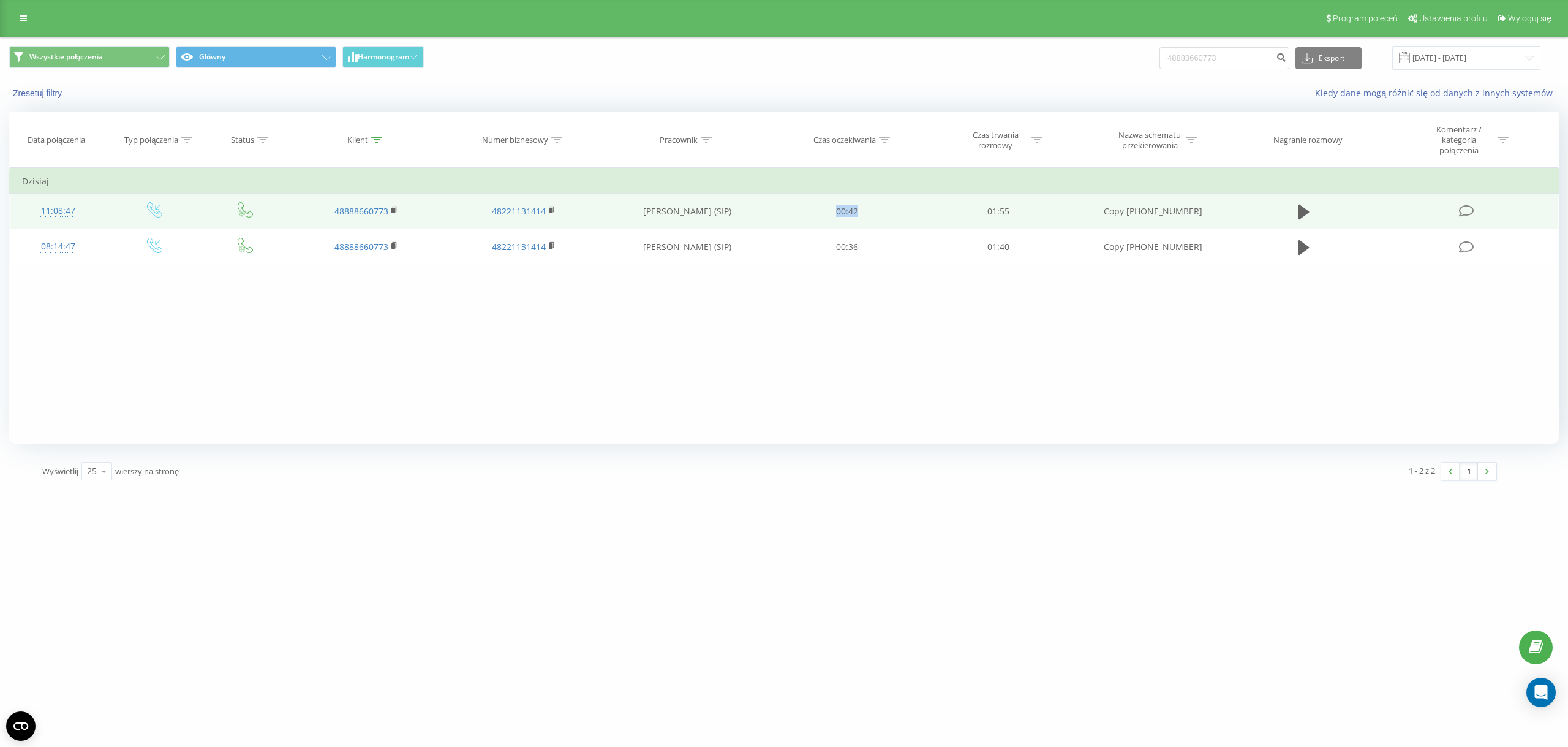
drag, startPoint x: 885, startPoint y: 221, endPoint x: 834, endPoint y: 220, distance: 51.0
click at [834, 220] on td "00:42" at bounding box center [847, 211] width 151 height 36
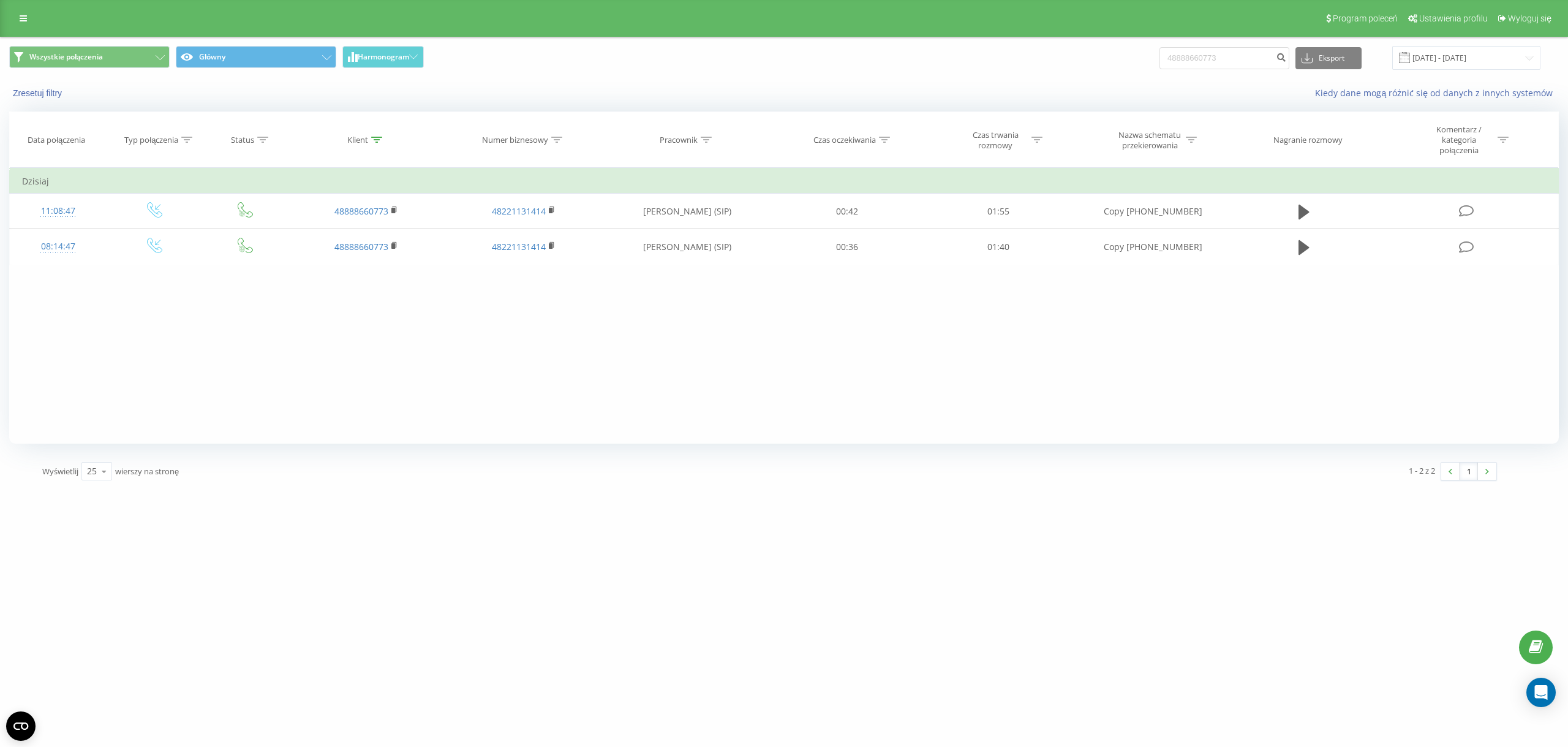
click at [12, 28] on div "Program poleceń Ustawienia profilu Wyloguj się" at bounding box center [784, 18] width 1568 height 36
click at [18, 22] on link at bounding box center [23, 19] width 22 height 17
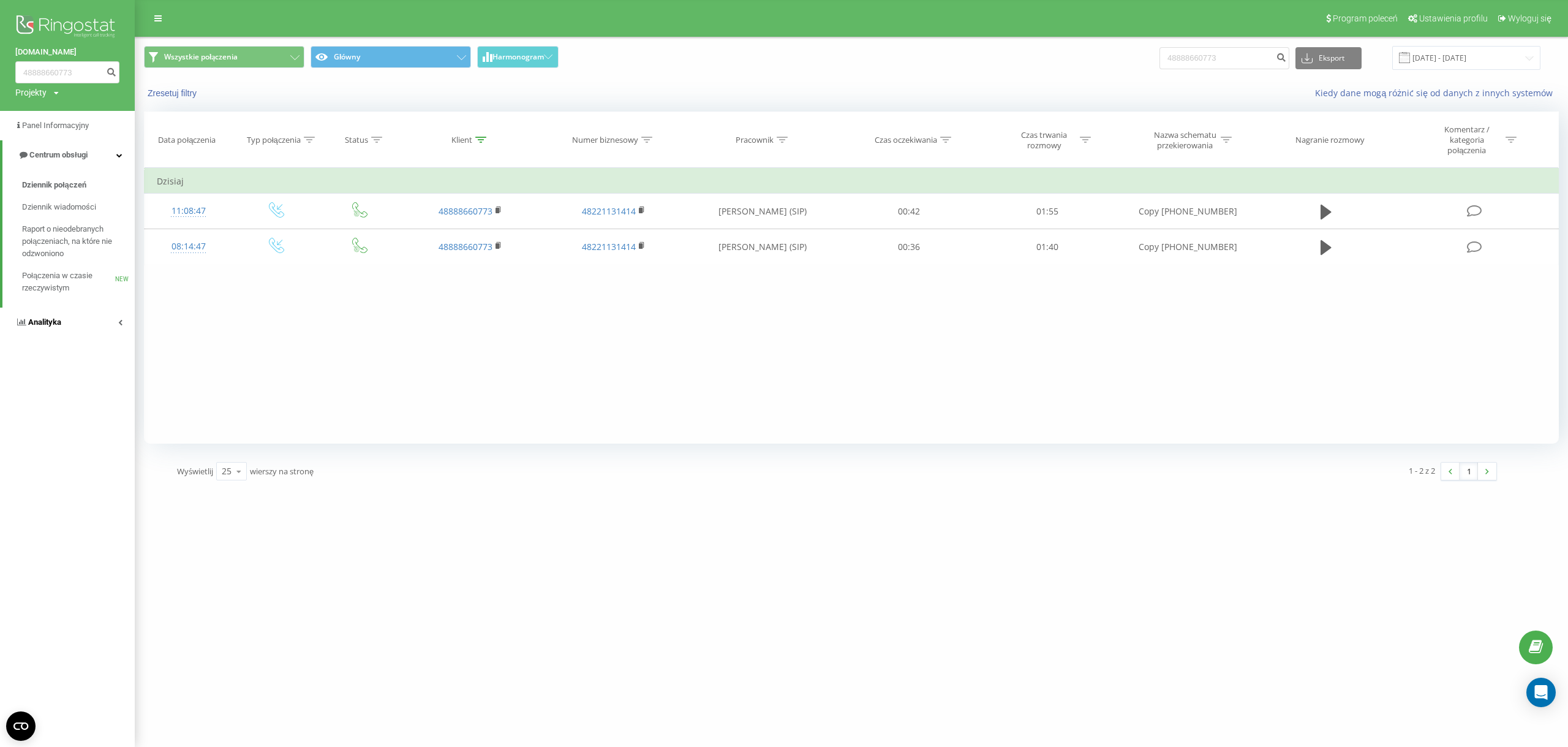
click at [65, 332] on link "Analityka" at bounding box center [68, 322] width 135 height 30
click at [61, 370] on span "Raport o wydajności pracowników" at bounding box center [75, 366] width 106 height 25
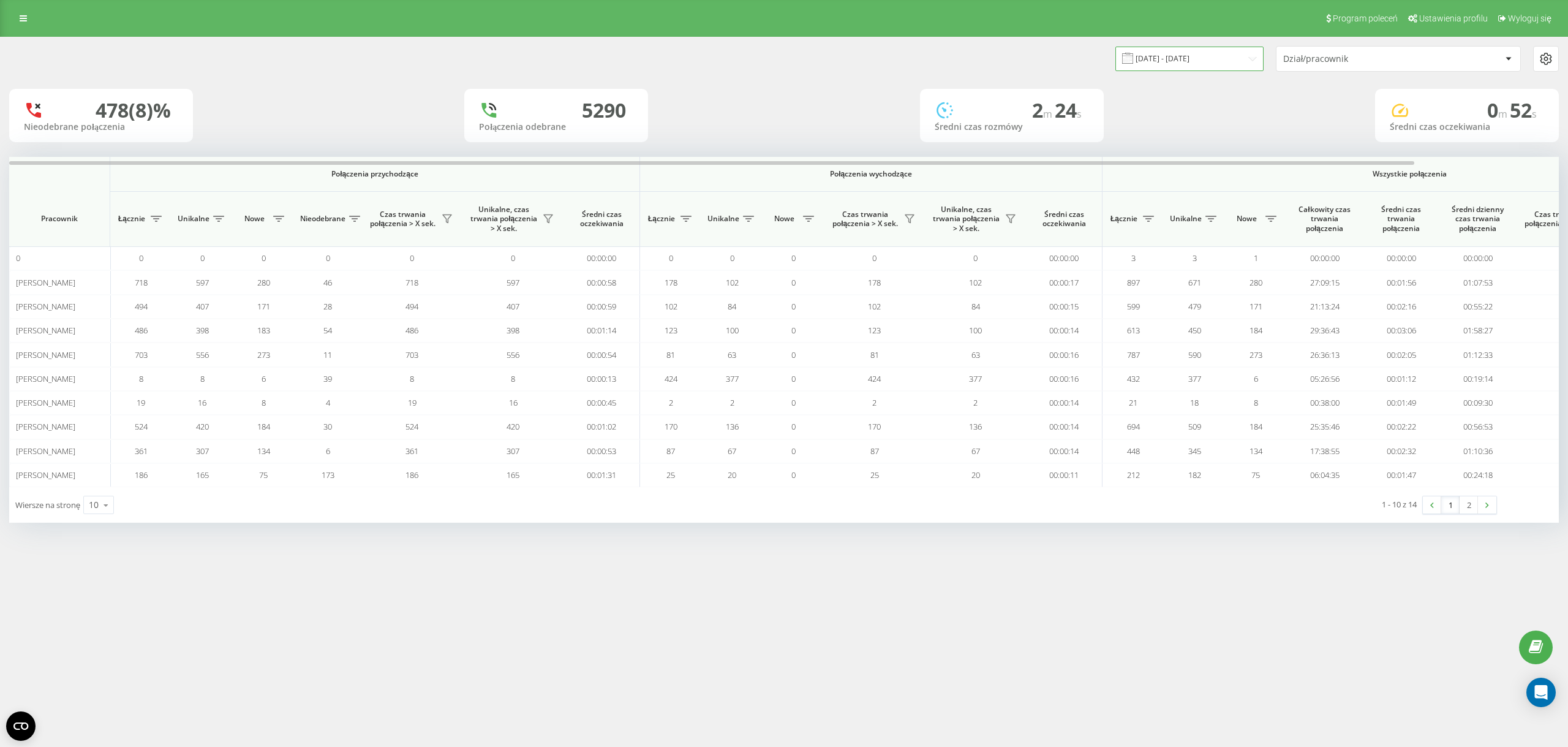
click at [1164, 54] on input "[DATE] - [DATE]" at bounding box center [1189, 58] width 148 height 24
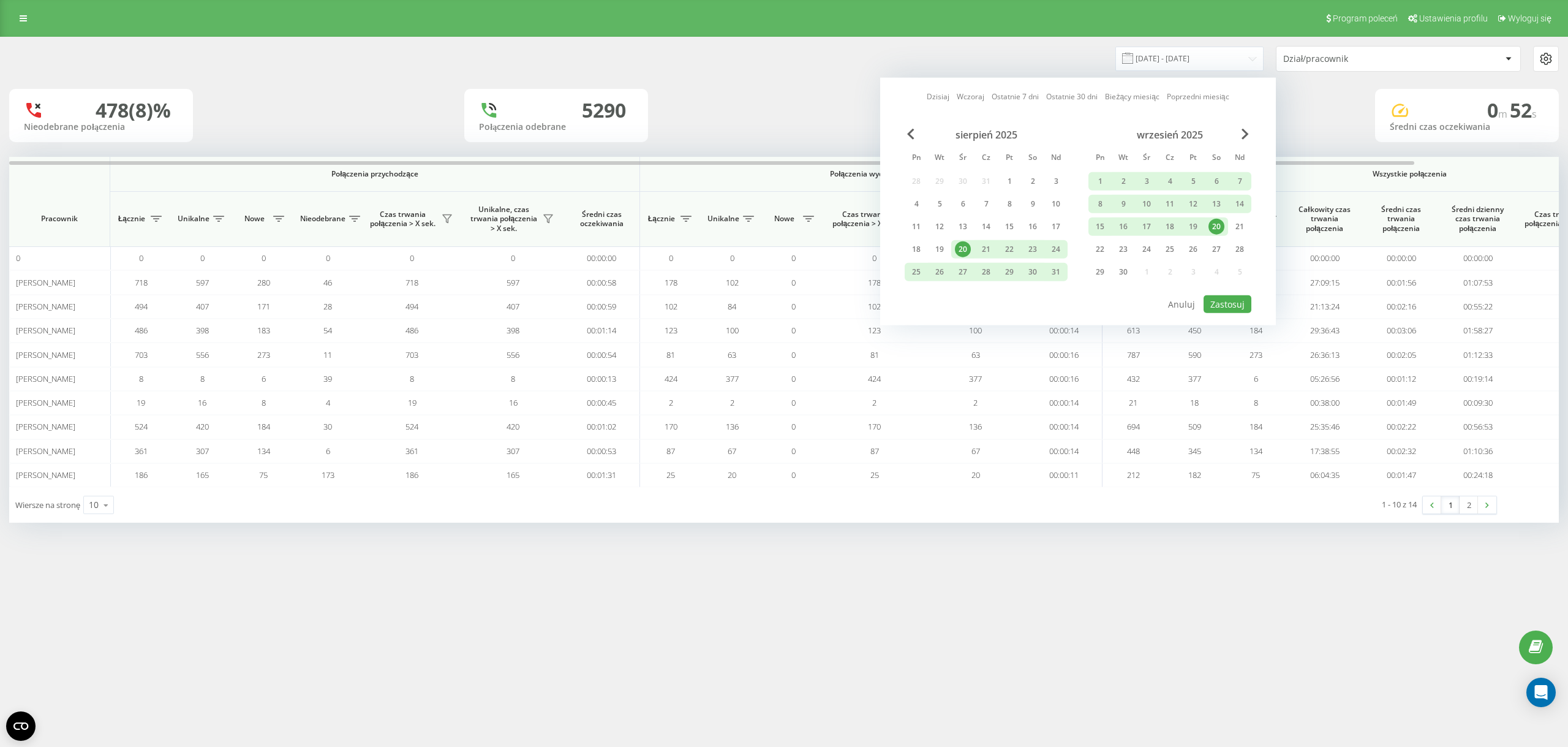
click at [1211, 228] on div "20" at bounding box center [1216, 227] width 16 height 16
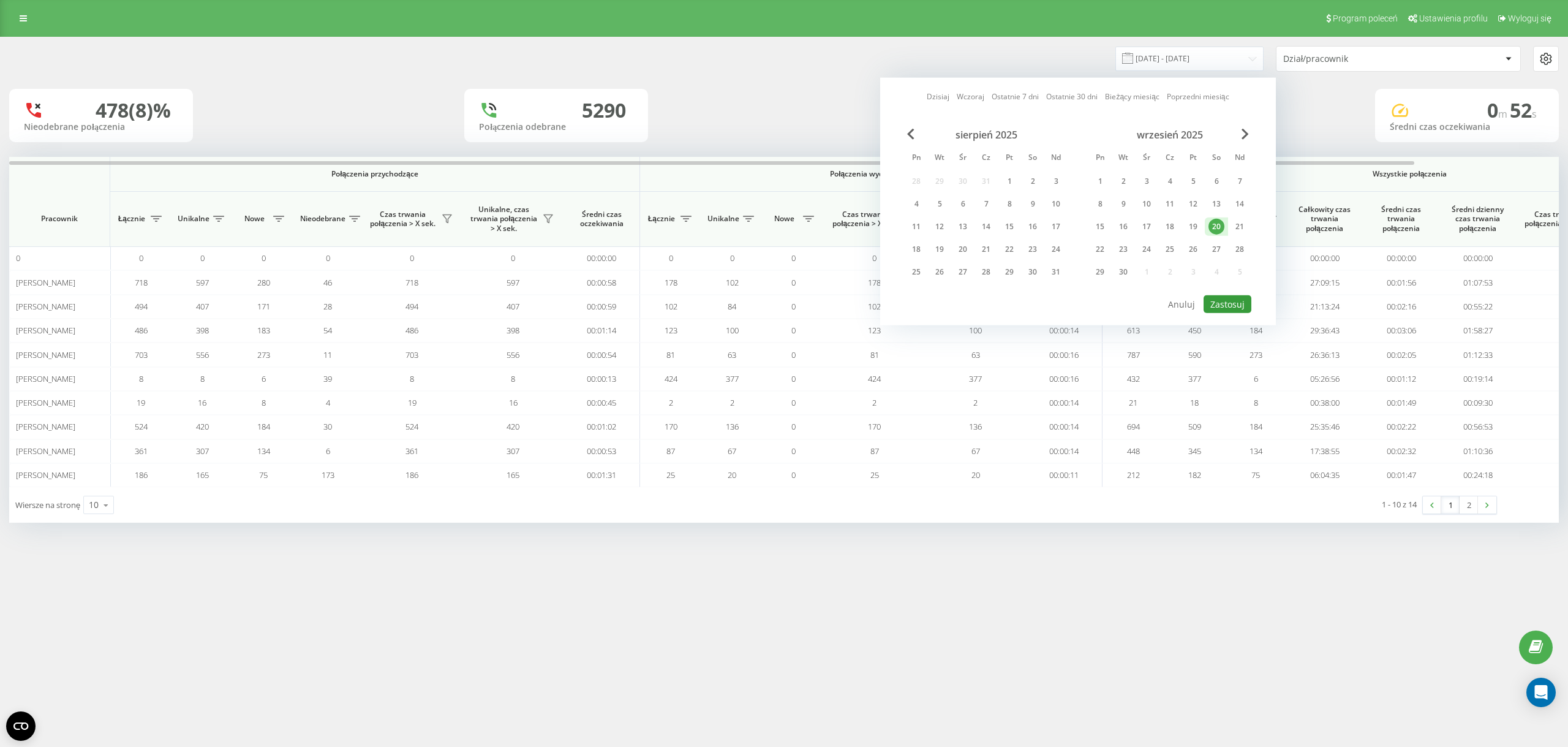
click at [1221, 304] on button "Zastosuj" at bounding box center [1228, 304] width 48 height 18
type input "[DATE] - [DATE]"
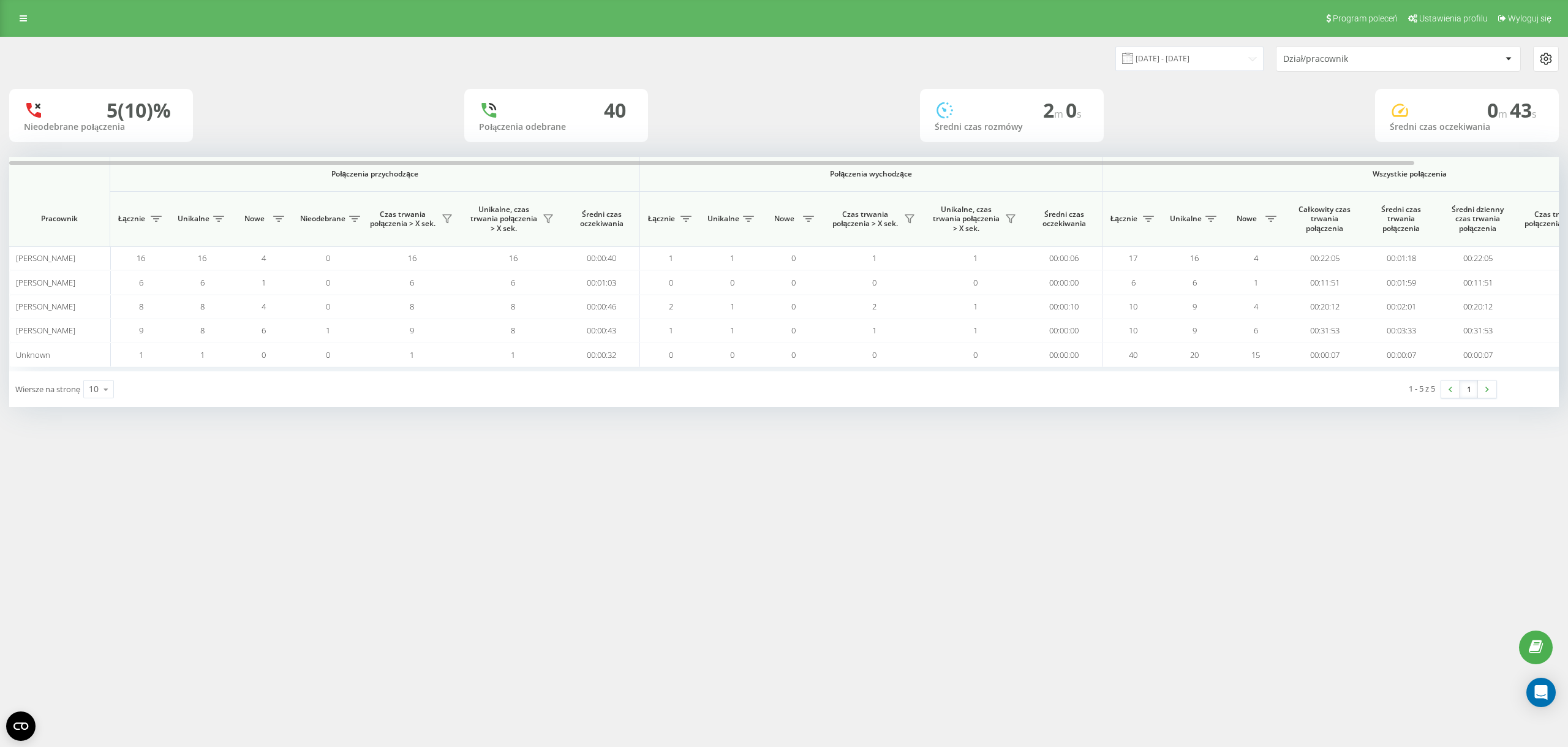
click at [499, 113] on icon at bounding box center [489, 109] width 20 height 19
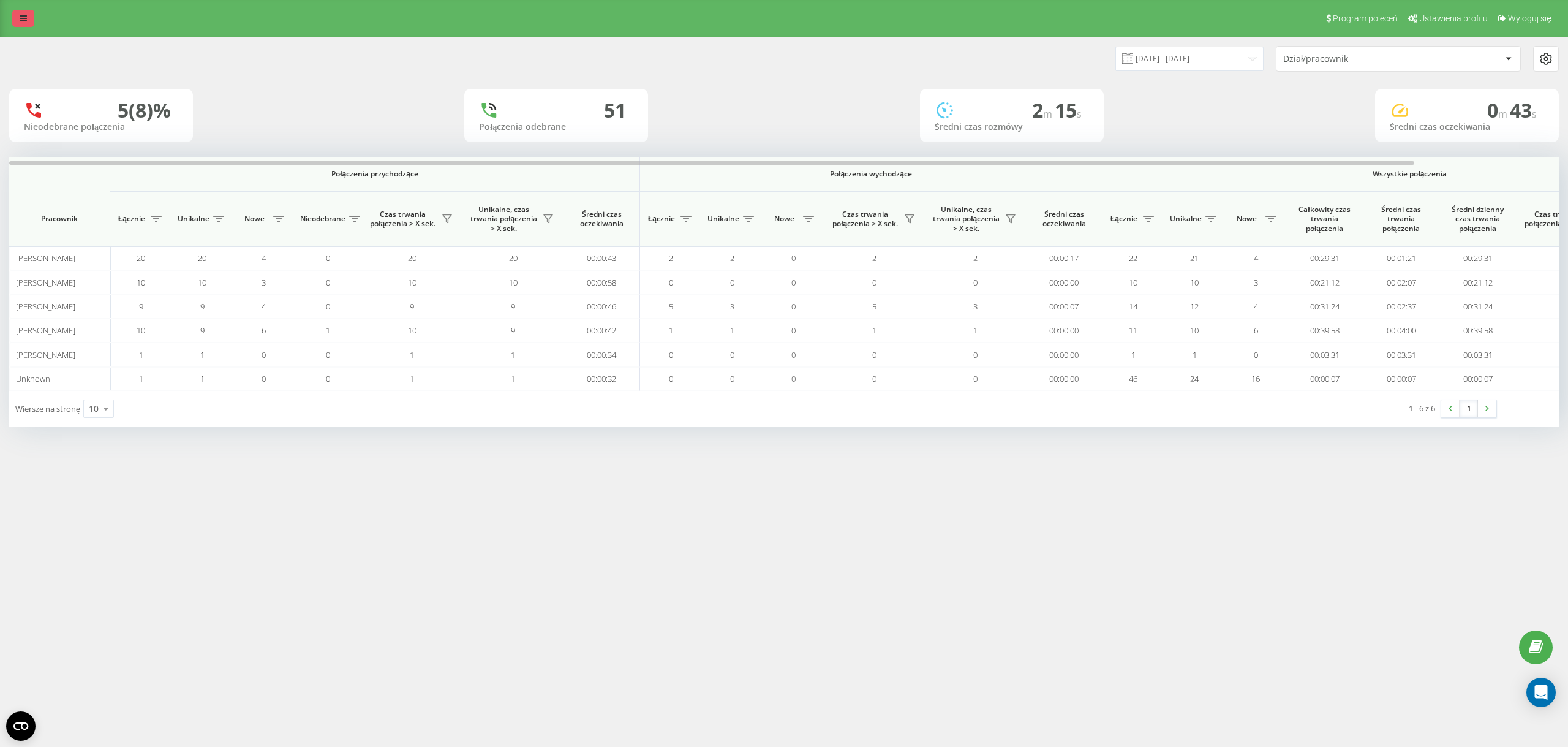
click at [33, 19] on link at bounding box center [23, 19] width 22 height 17
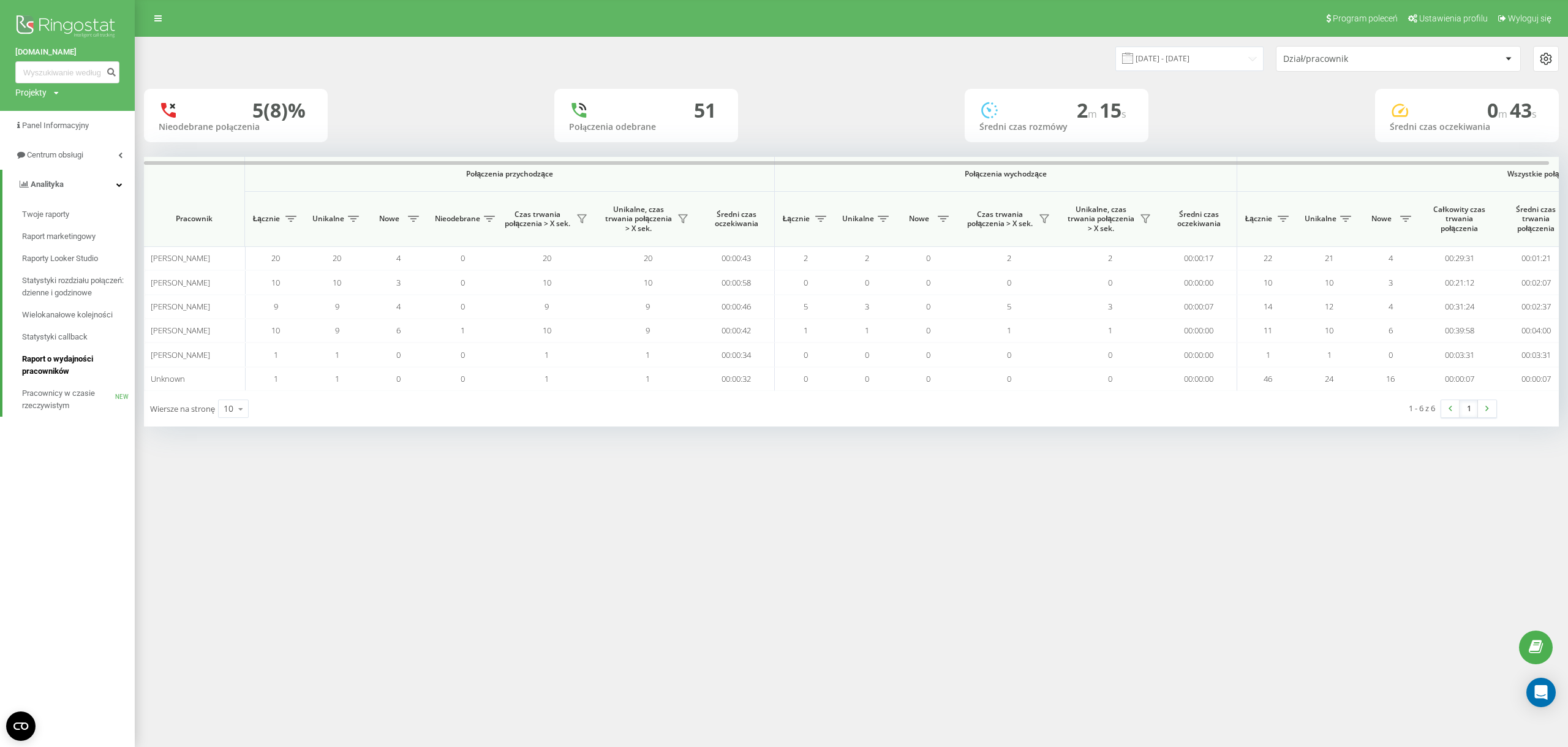
click at [83, 360] on span "Raport o wydajności pracowników" at bounding box center [75, 366] width 106 height 25
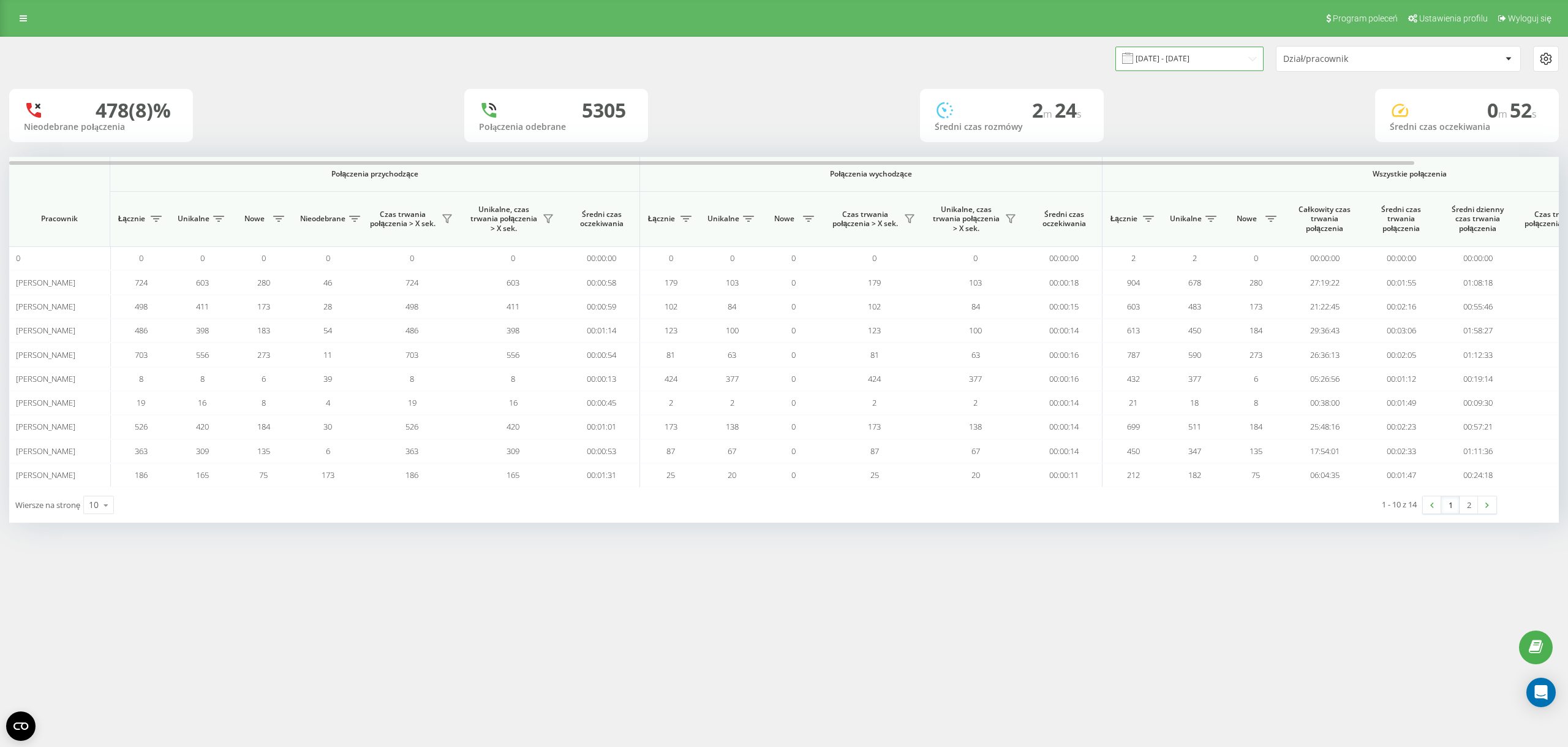
click at [1169, 64] on input "[DATE] - [DATE]" at bounding box center [1189, 58] width 148 height 24
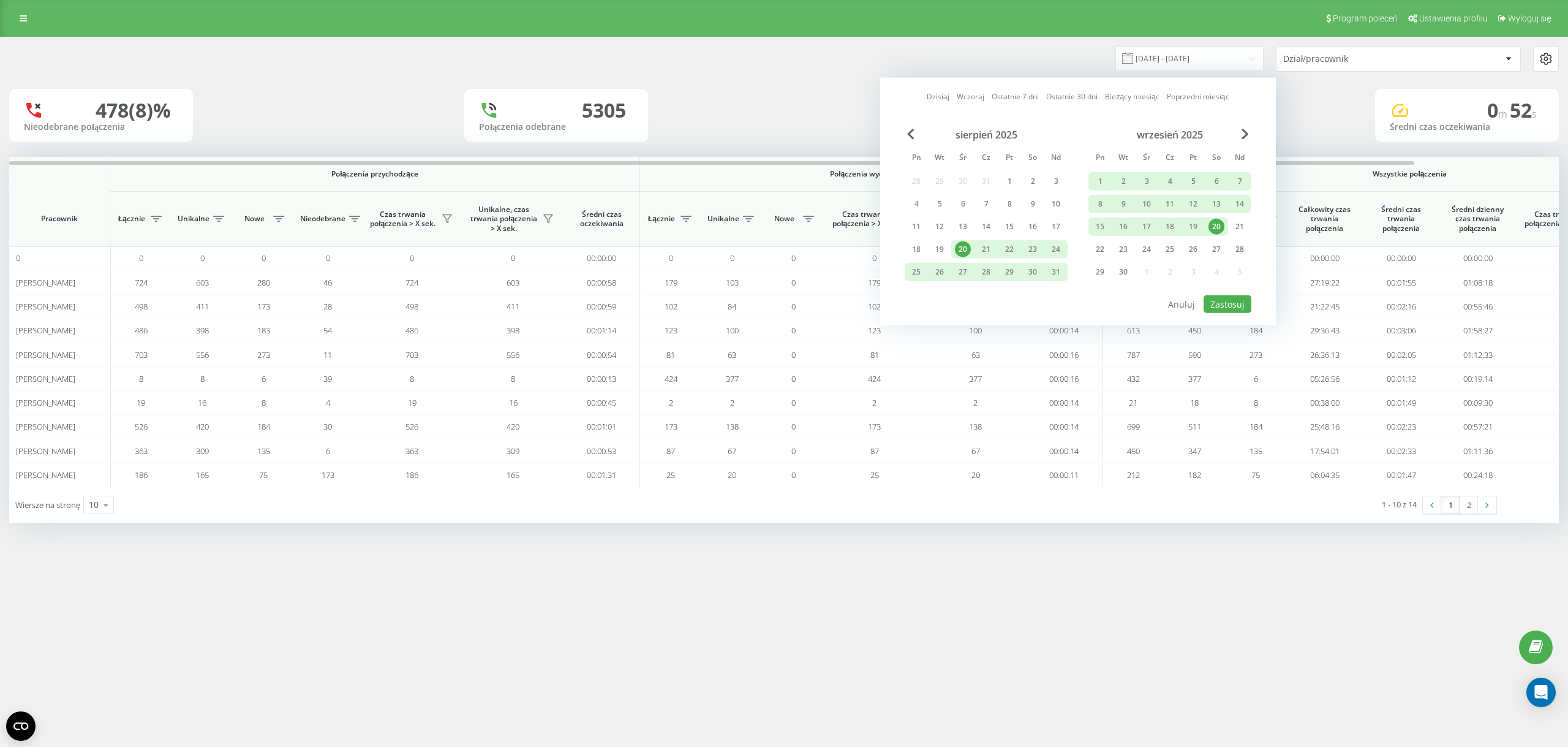
click at [1211, 228] on div "20" at bounding box center [1216, 227] width 16 height 16
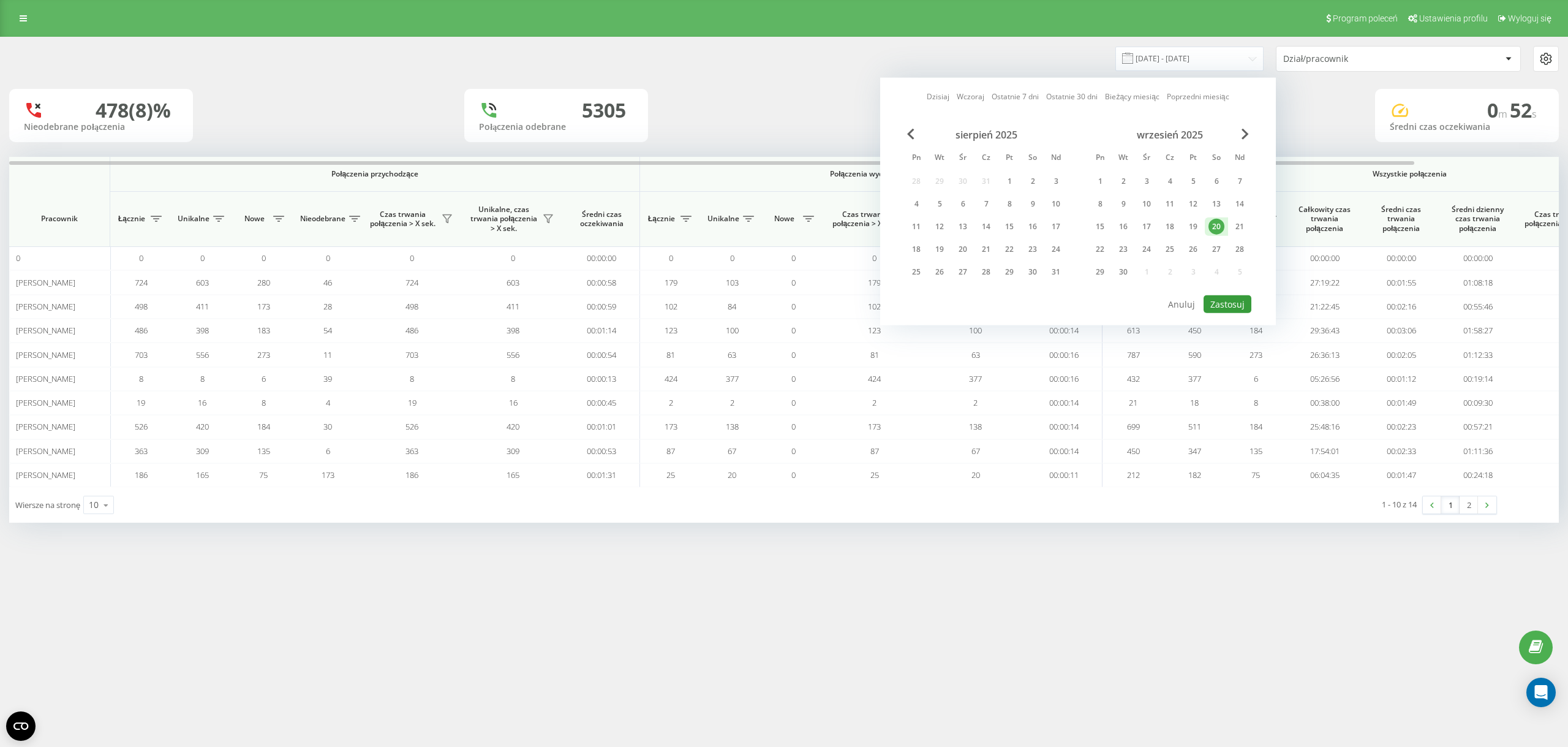
click at [1233, 311] on button "Zastosuj" at bounding box center [1228, 304] width 48 height 18
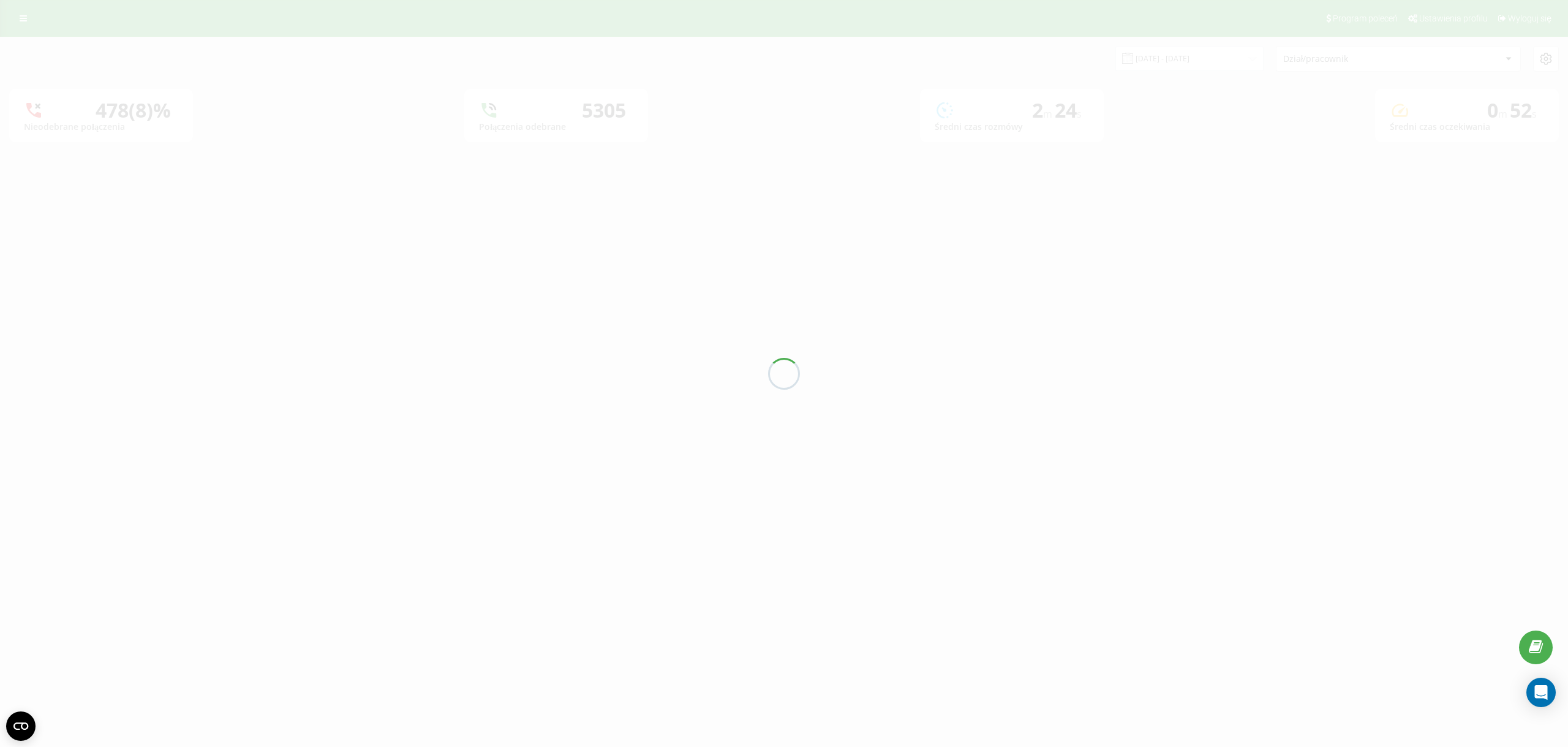
type input "[DATE] - [DATE]"
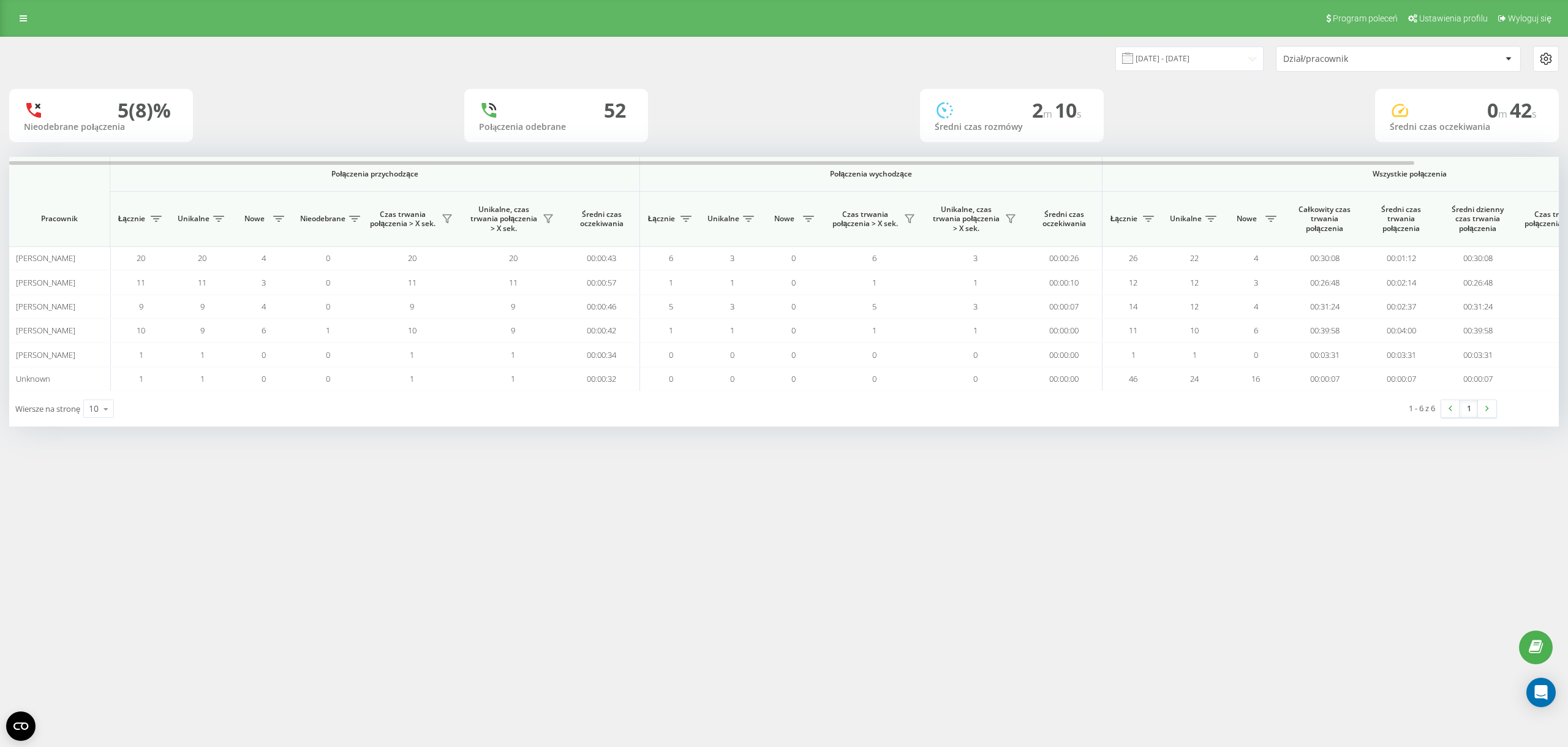
click at [417, 94] on div "5 (8)% Nieodebrane połączenia 52 Połączenia odebrane 2 m 10 s Średni czas rozmó…" at bounding box center [784, 115] width 1550 height 54
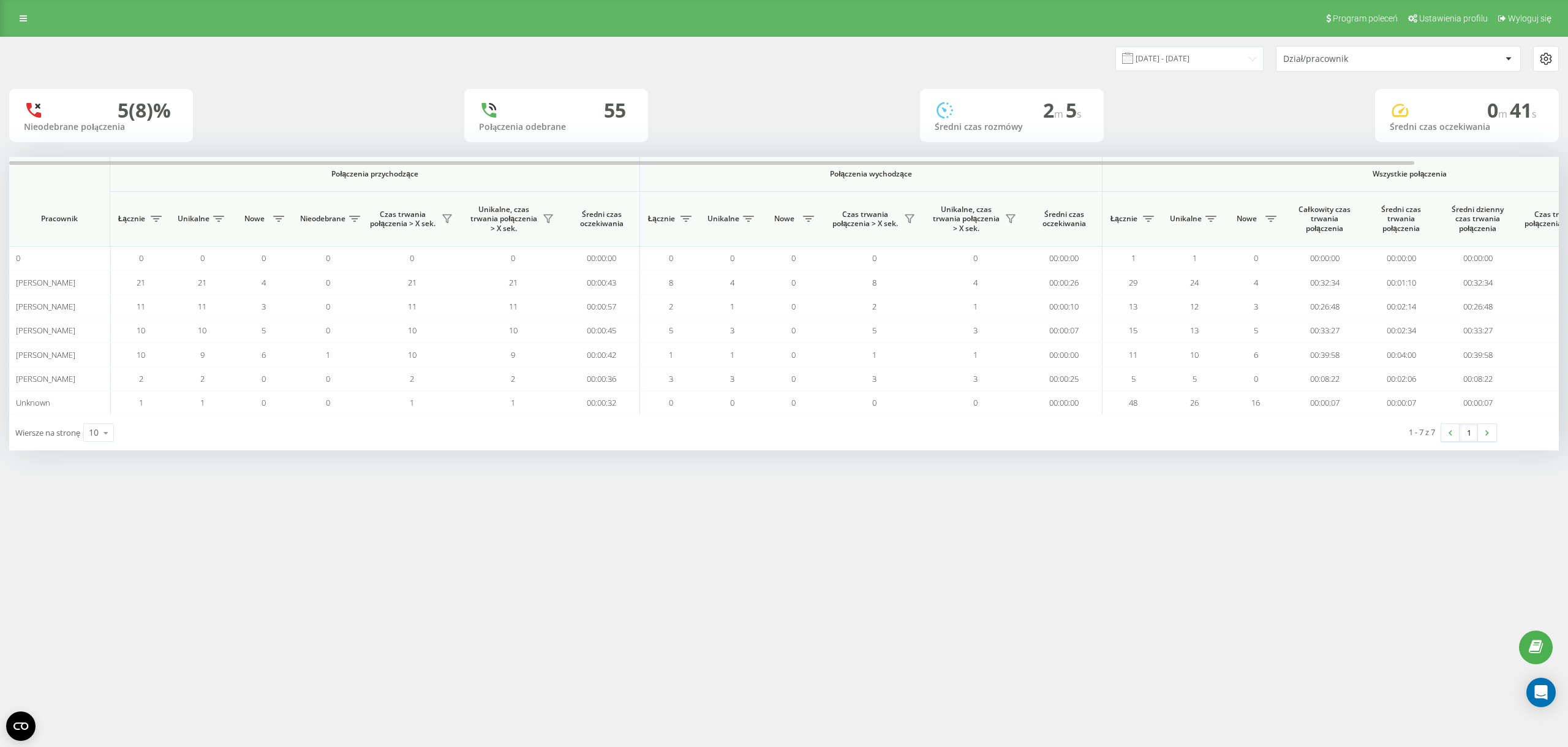
click at [424, 123] on div "5 (8)% Nieodebrane połączenia 55 Połączenia odebrane 2 m 5 s Średni czas rozmów…" at bounding box center [784, 115] width 1550 height 54
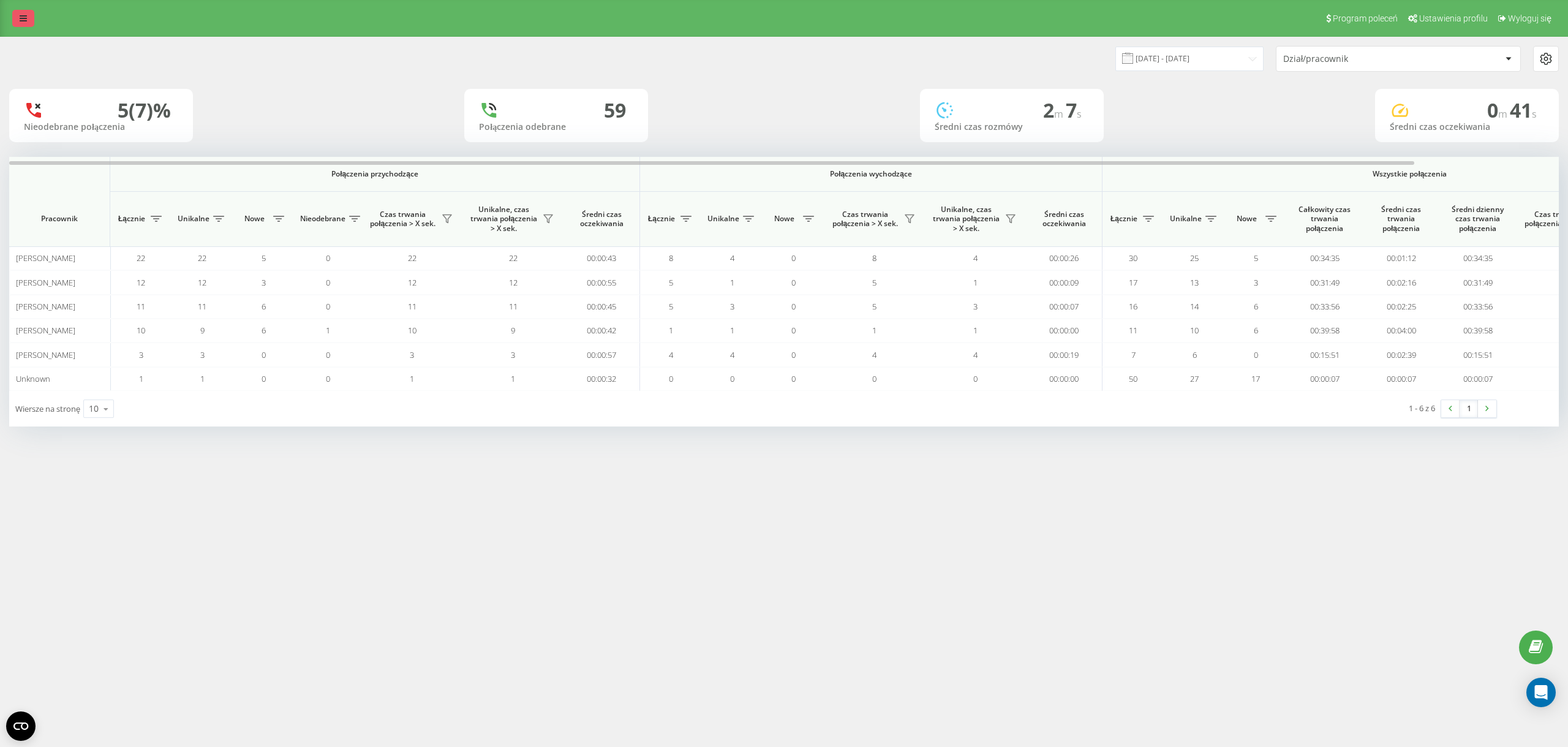
click at [29, 19] on link at bounding box center [23, 19] width 22 height 17
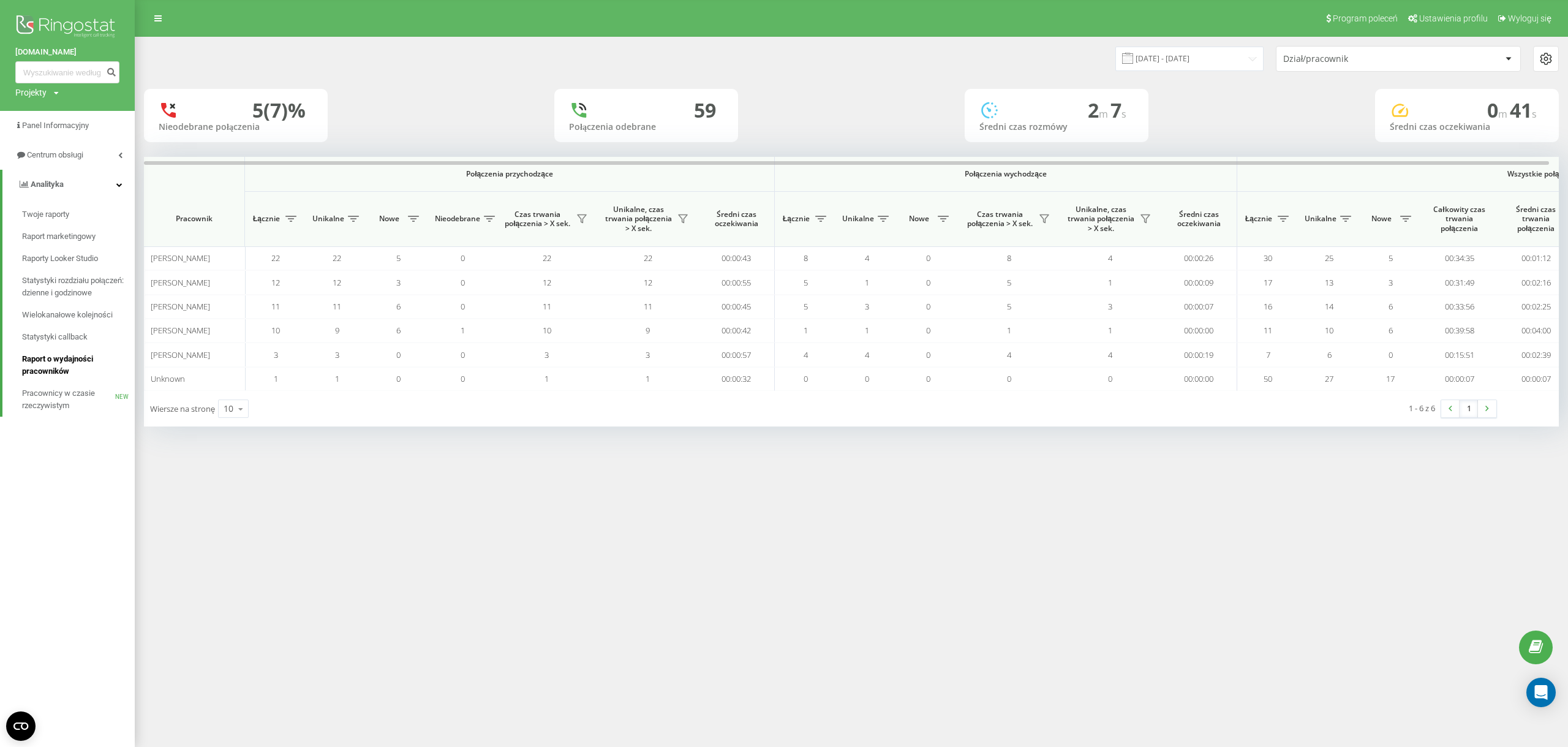
click at [81, 361] on span "Raport o wydajności pracowników" at bounding box center [75, 366] width 106 height 25
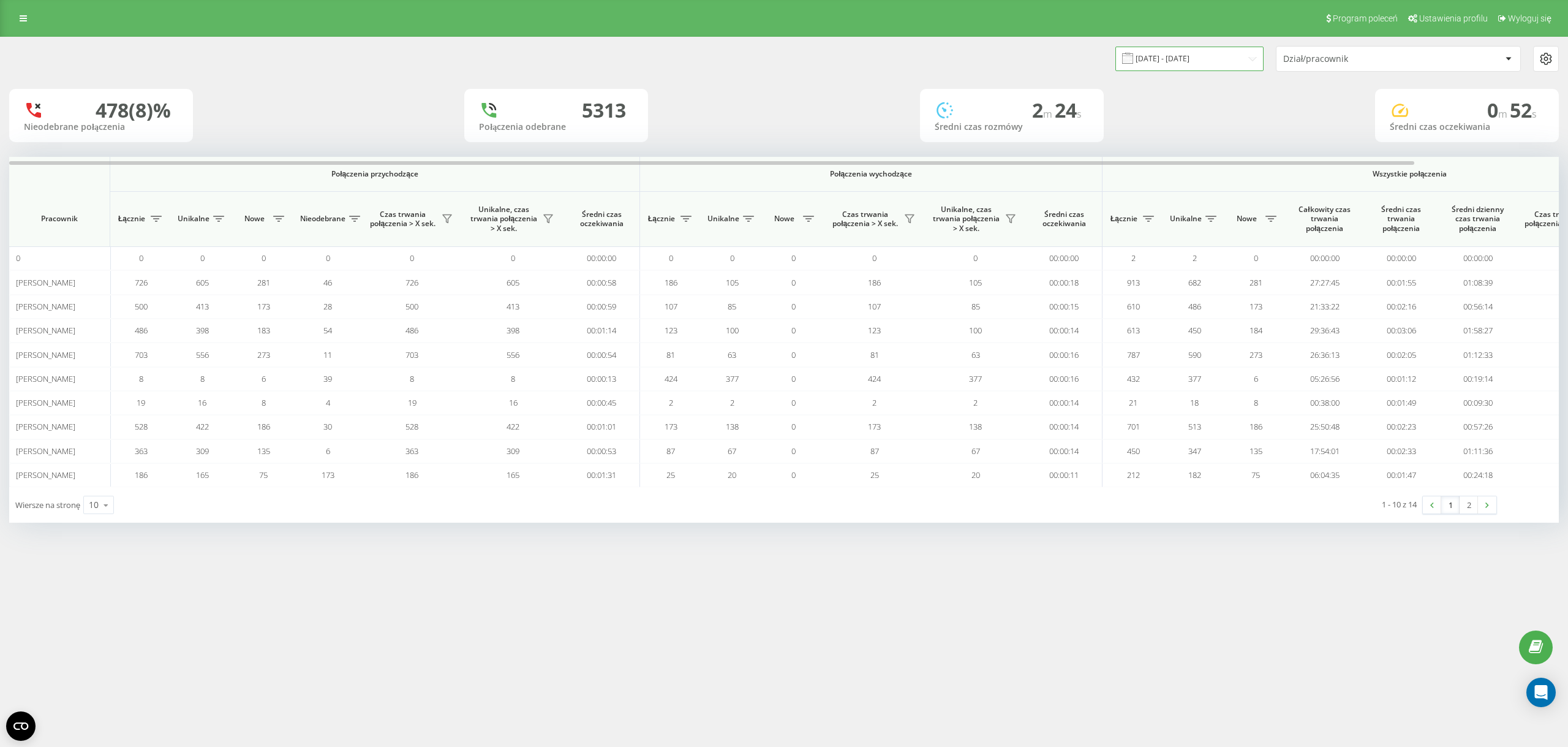
click at [1198, 54] on input "[DATE] - [DATE]" at bounding box center [1189, 58] width 148 height 24
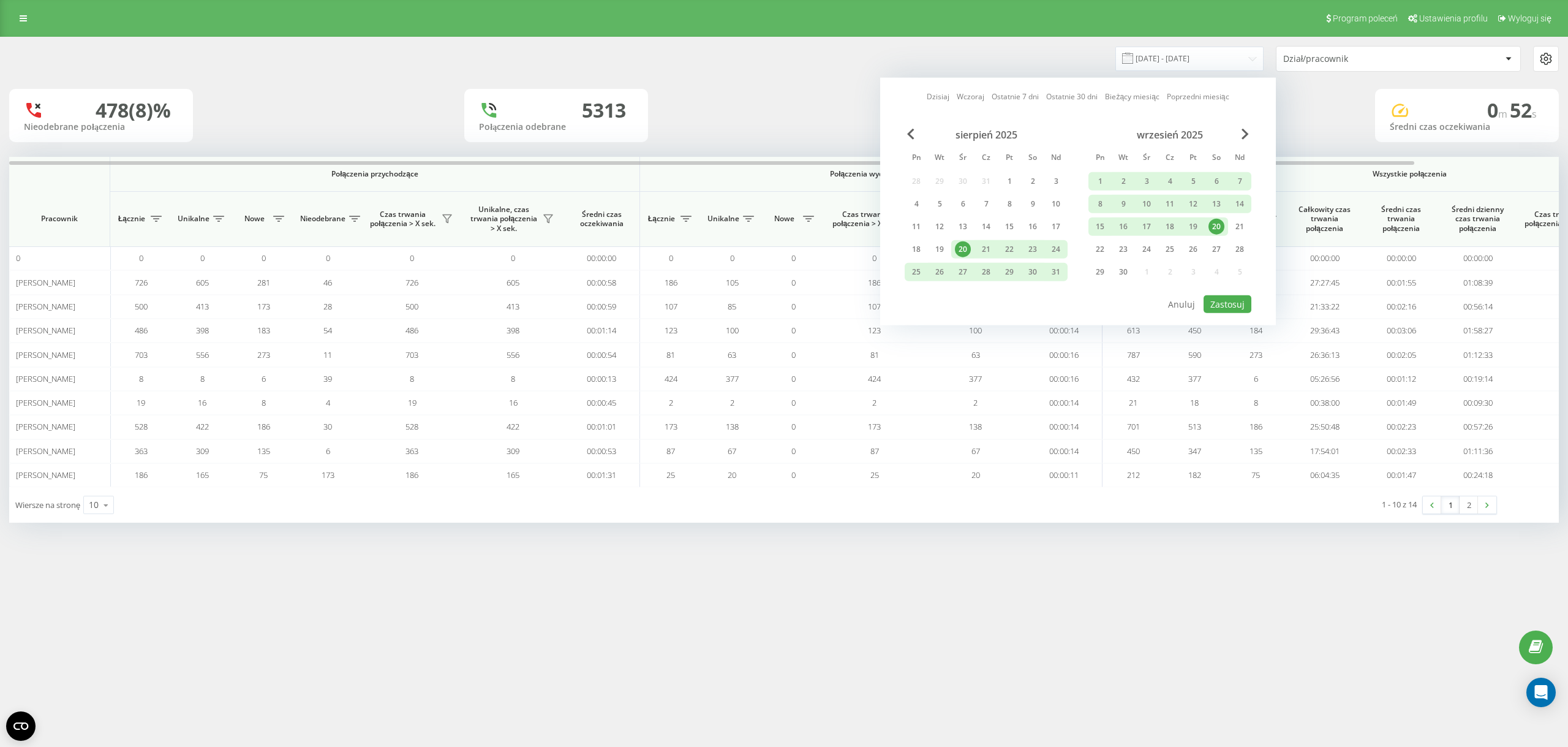
click at [1218, 225] on div "20" at bounding box center [1216, 227] width 16 height 16
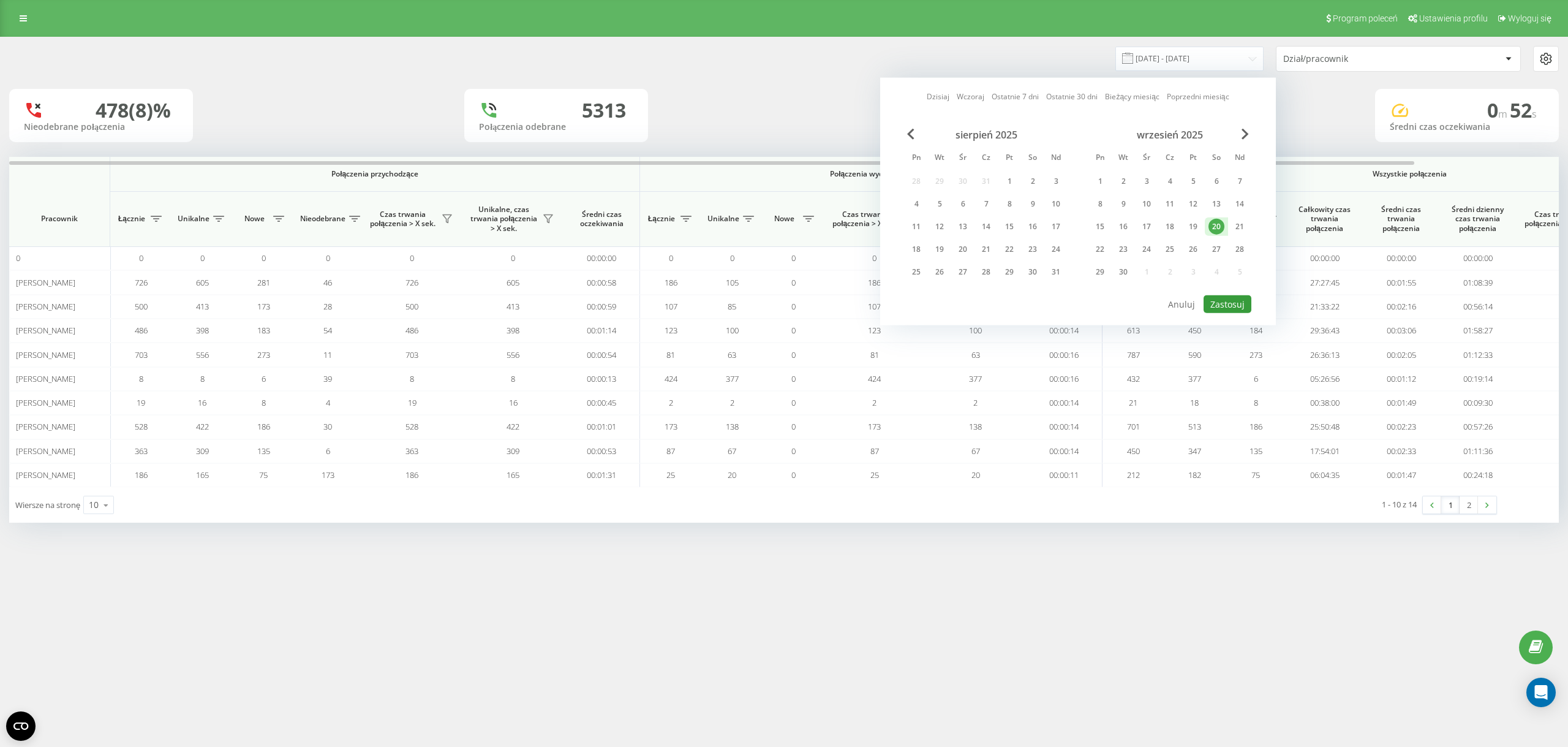
click at [1237, 304] on button "Zastosuj" at bounding box center [1228, 304] width 48 height 18
type input "[DATE] - [DATE]"
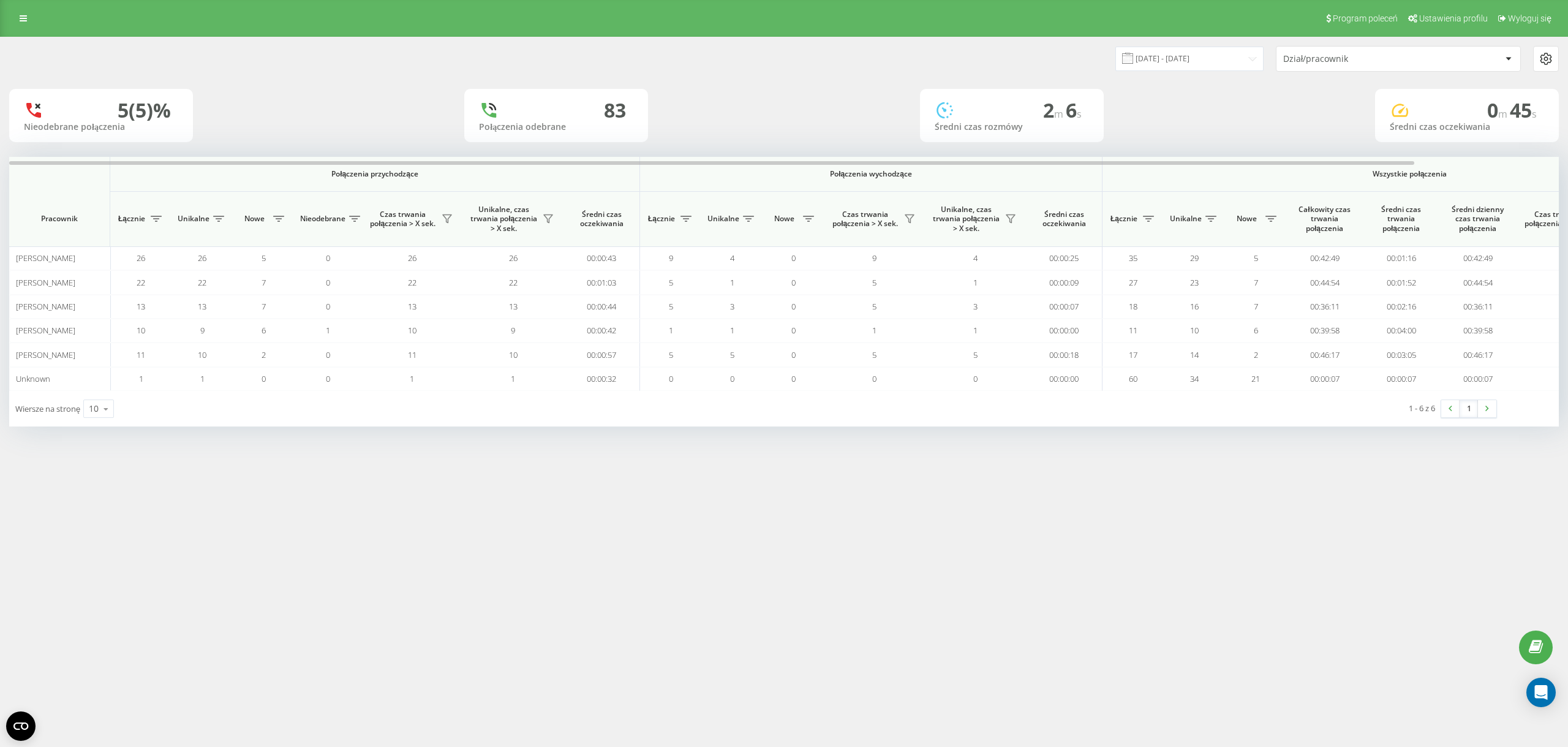
click at [173, 113] on div "5 (5)%" at bounding box center [101, 110] width 154 height 23
click at [16, 2] on div "Program poleceń Ustawienia profilu Wyloguj się" at bounding box center [784, 18] width 1568 height 36
click at [18, 16] on link at bounding box center [23, 19] width 22 height 17
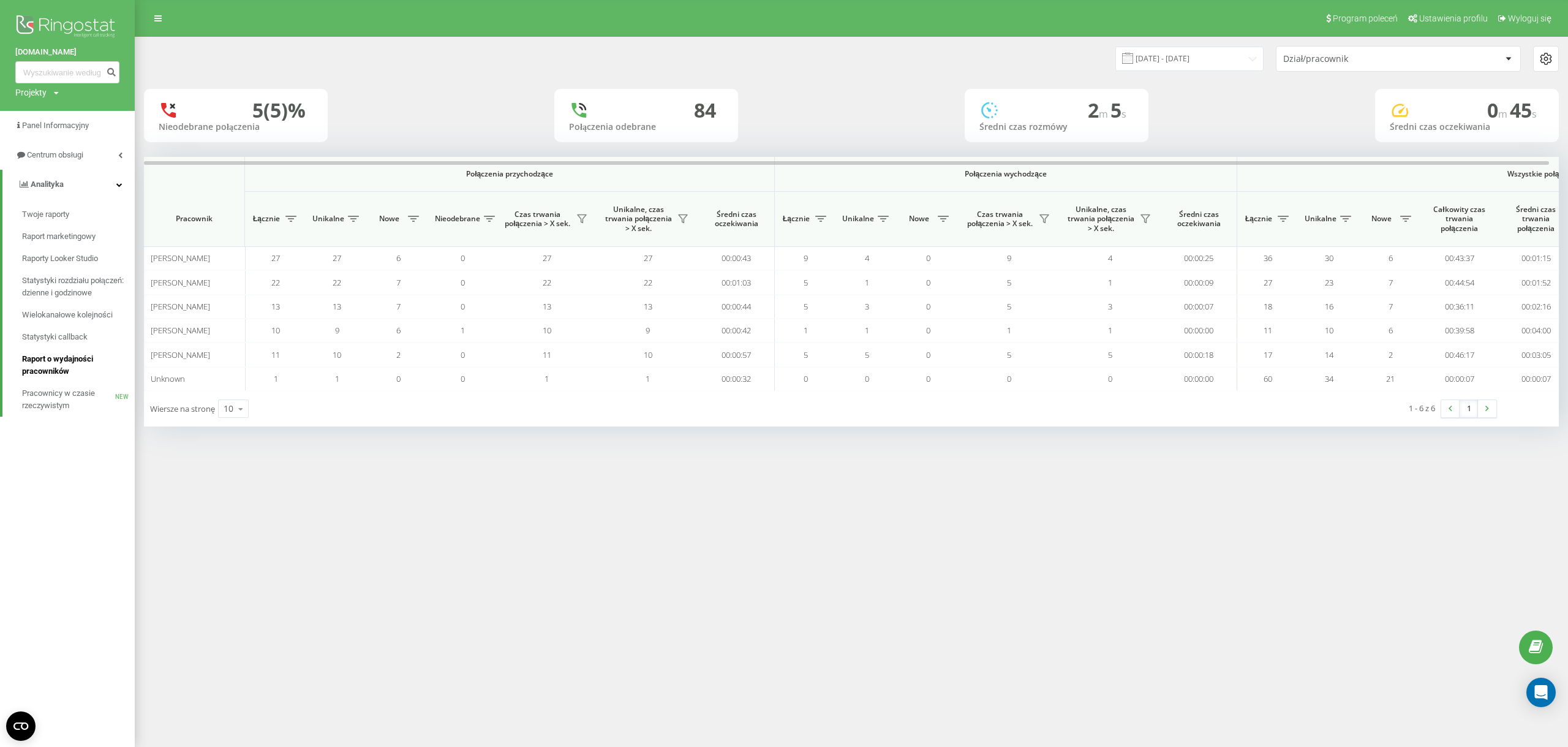
click at [71, 357] on span "Raport o wydajności pracowników" at bounding box center [75, 366] width 106 height 25
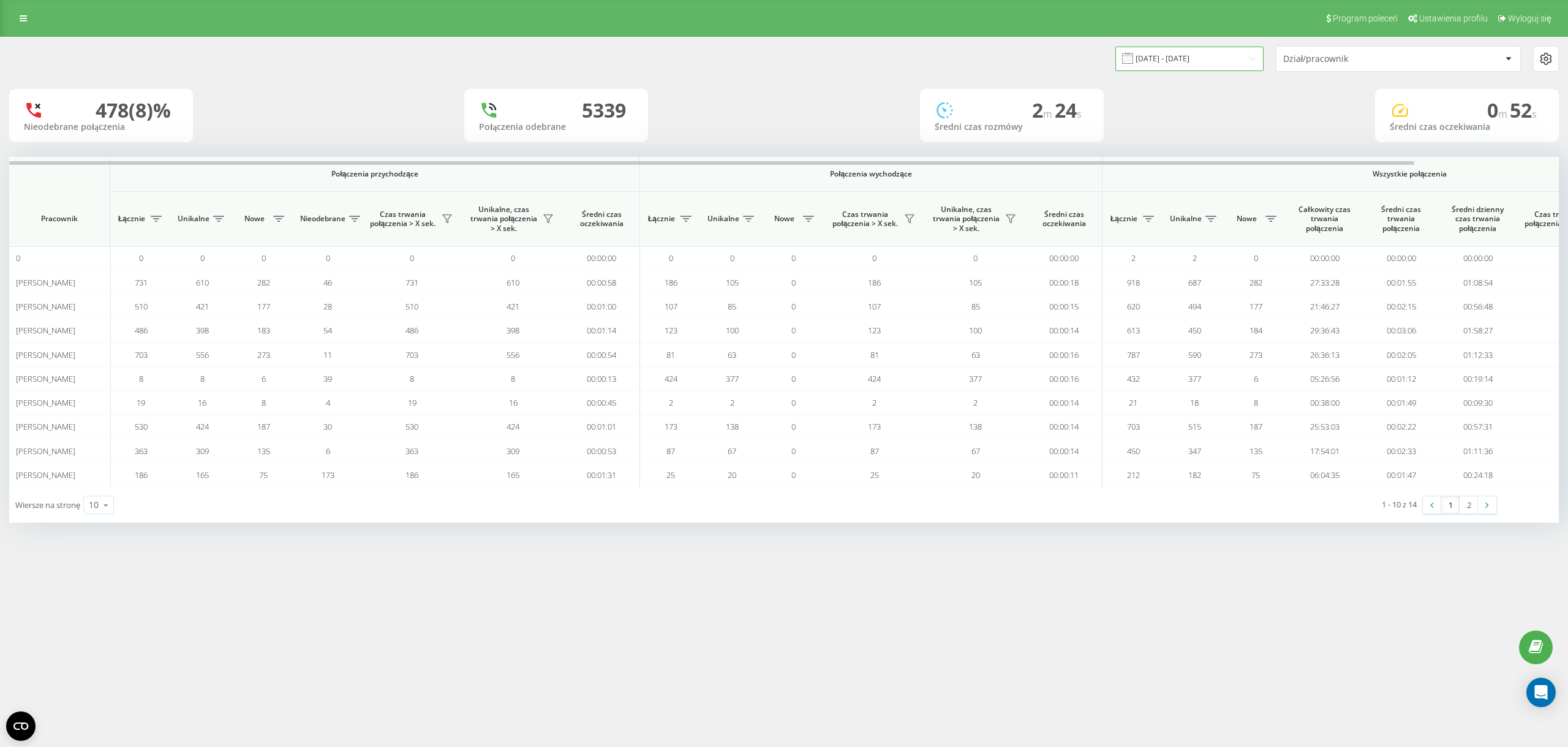
click at [1172, 51] on input "[DATE] - [DATE]" at bounding box center [1189, 58] width 148 height 24
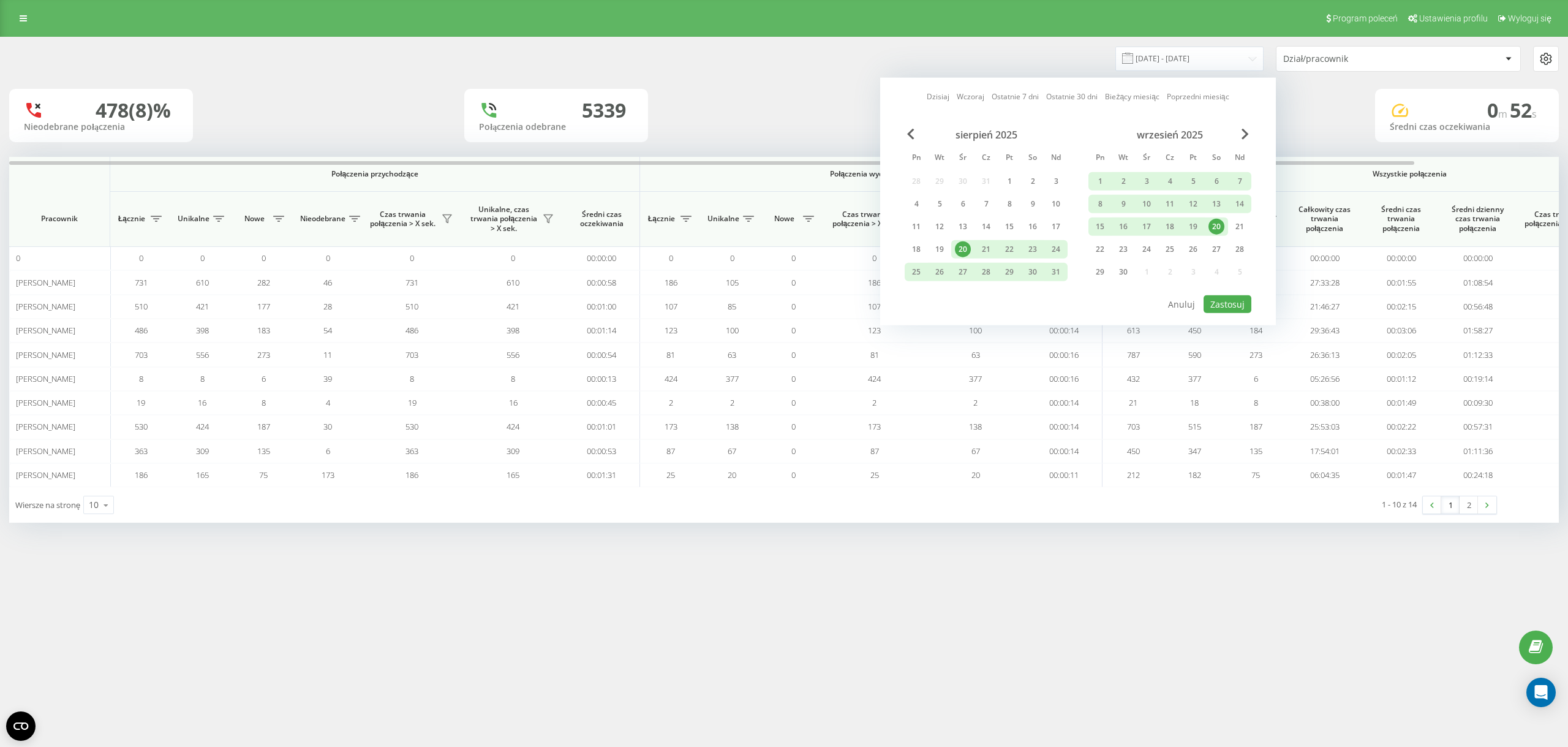
click at [1213, 226] on div "20" at bounding box center [1216, 227] width 16 height 16
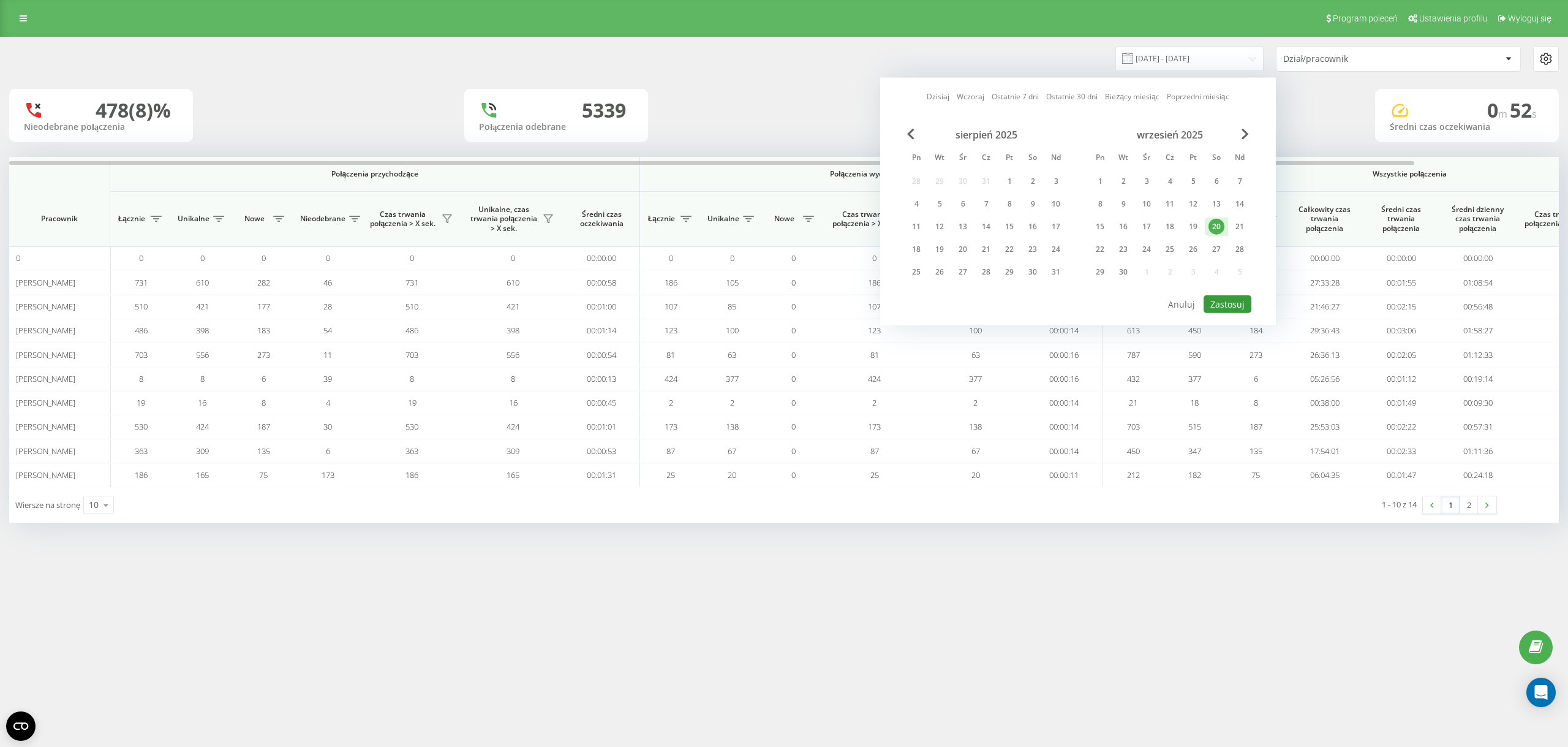
click at [1234, 300] on button "Zastosuj" at bounding box center [1228, 304] width 48 height 18
type input "[DATE] - [DATE]"
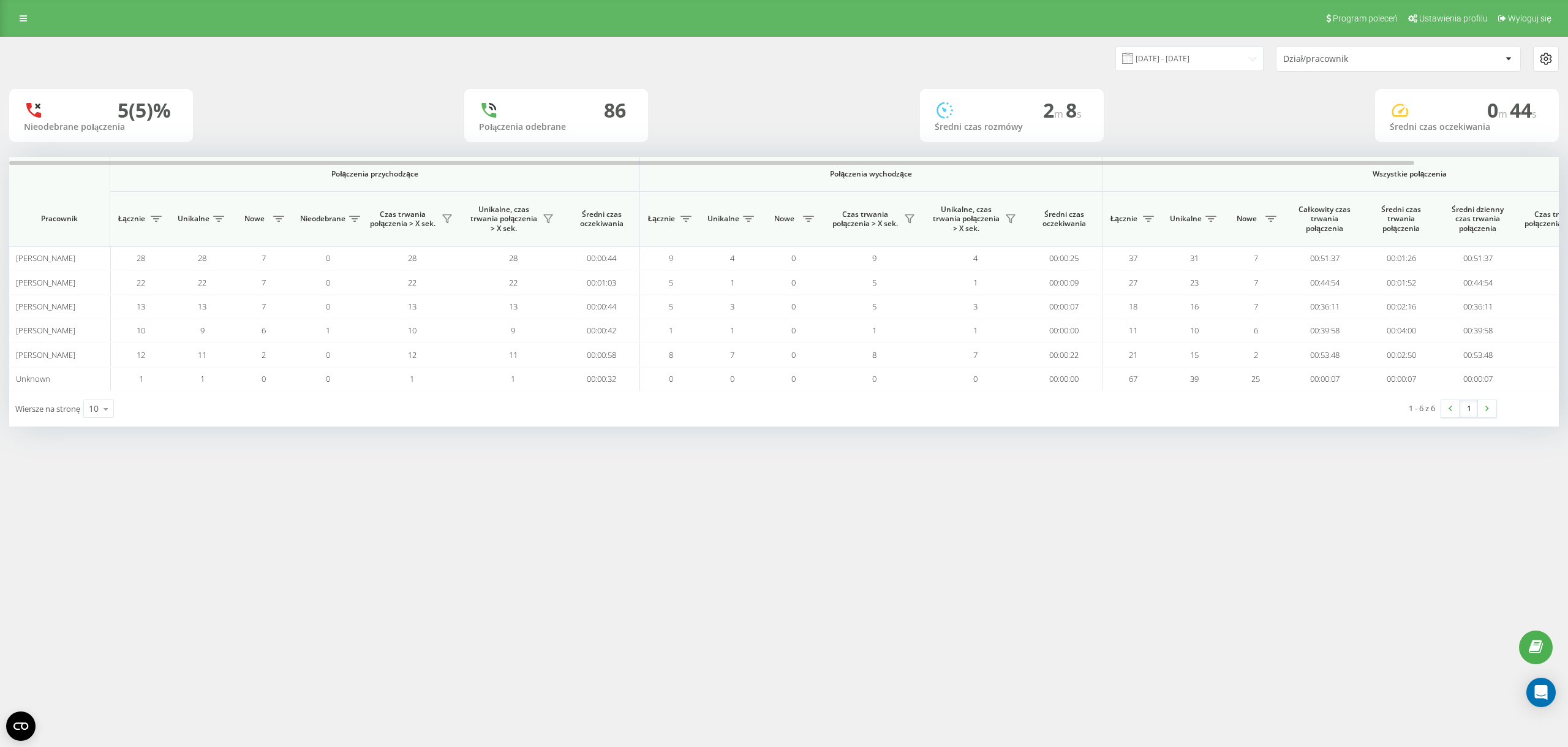
click at [406, 89] on div "20.09.2025 - 20.09.2025 Dział/pracownik 5 (5)% Nieodebrane połączenia 86 Połącz…" at bounding box center [784, 231] width 1550 height 389
click at [29, 19] on link at bounding box center [23, 19] width 22 height 17
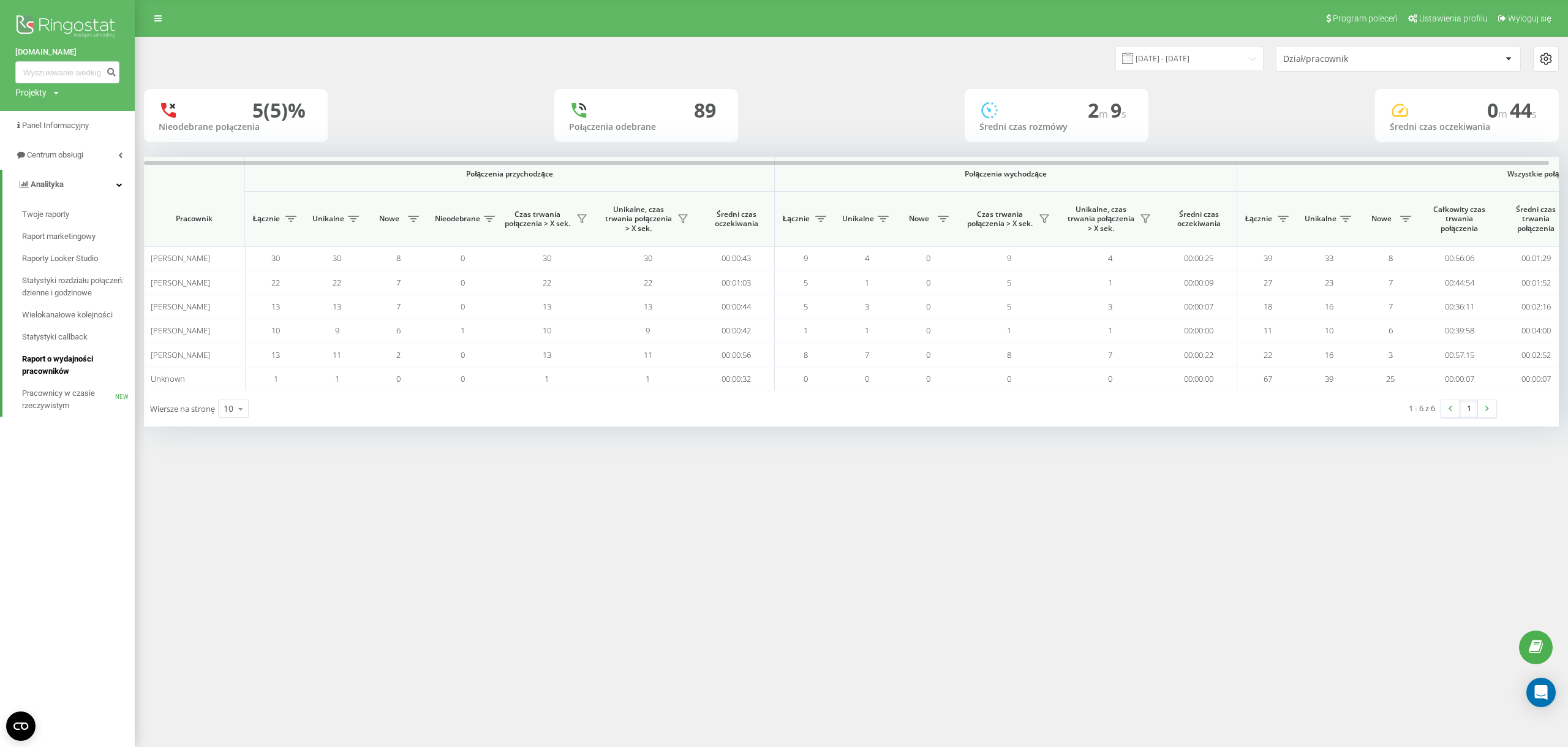
click at [65, 361] on span "Raport o wydajności pracowników" at bounding box center [75, 366] width 106 height 25
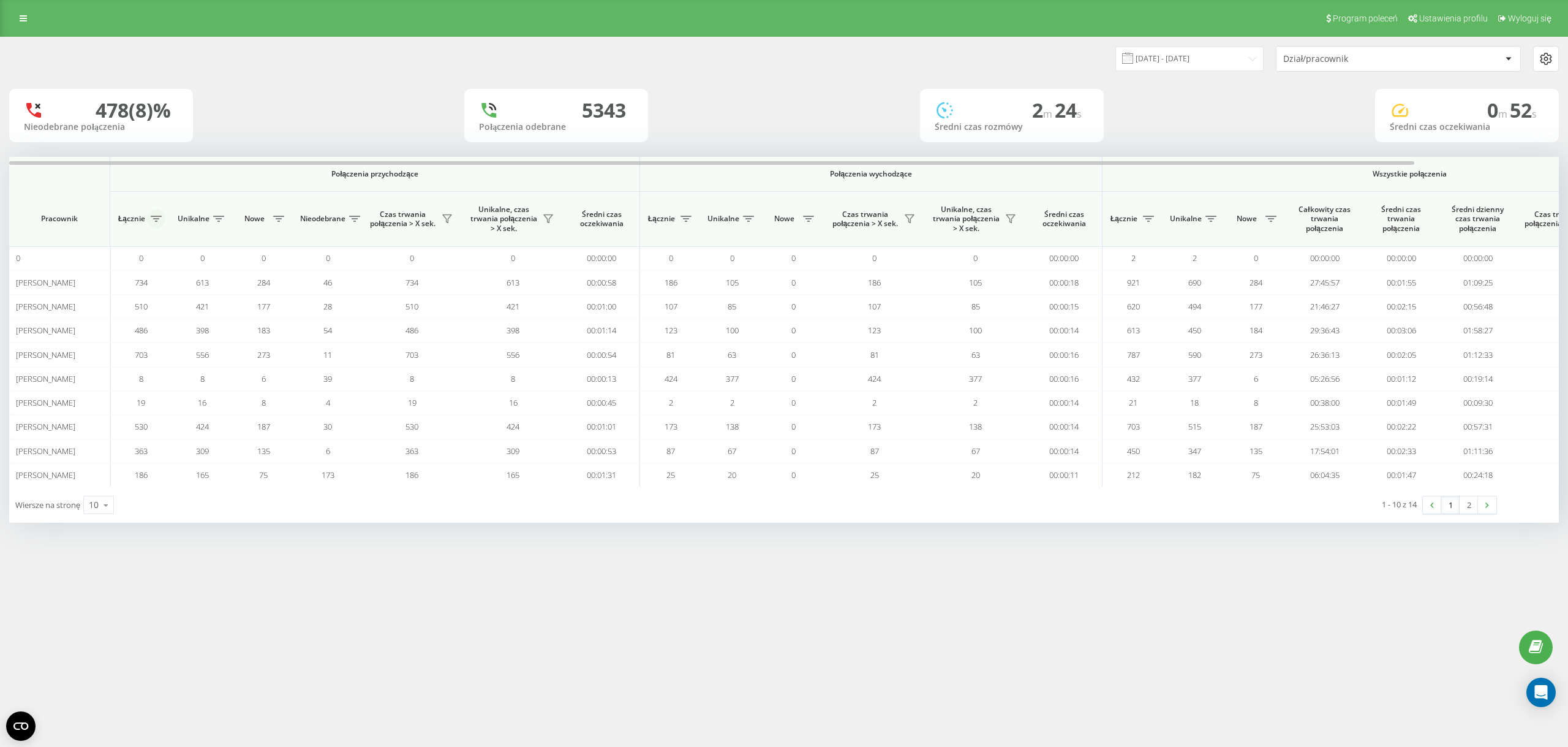
click at [161, 217] on icon at bounding box center [156, 219] width 11 height 6
click at [147, 283] on label "Od większego do mniejszego" at bounding box center [202, 277] width 137 height 10
radio input "true"
drag, startPoint x: 228, startPoint y: 304, endPoint x: 258, endPoint y: 313, distance: 31.3
click at [228, 304] on button "Zastosuj" at bounding box center [245, 313] width 78 height 25
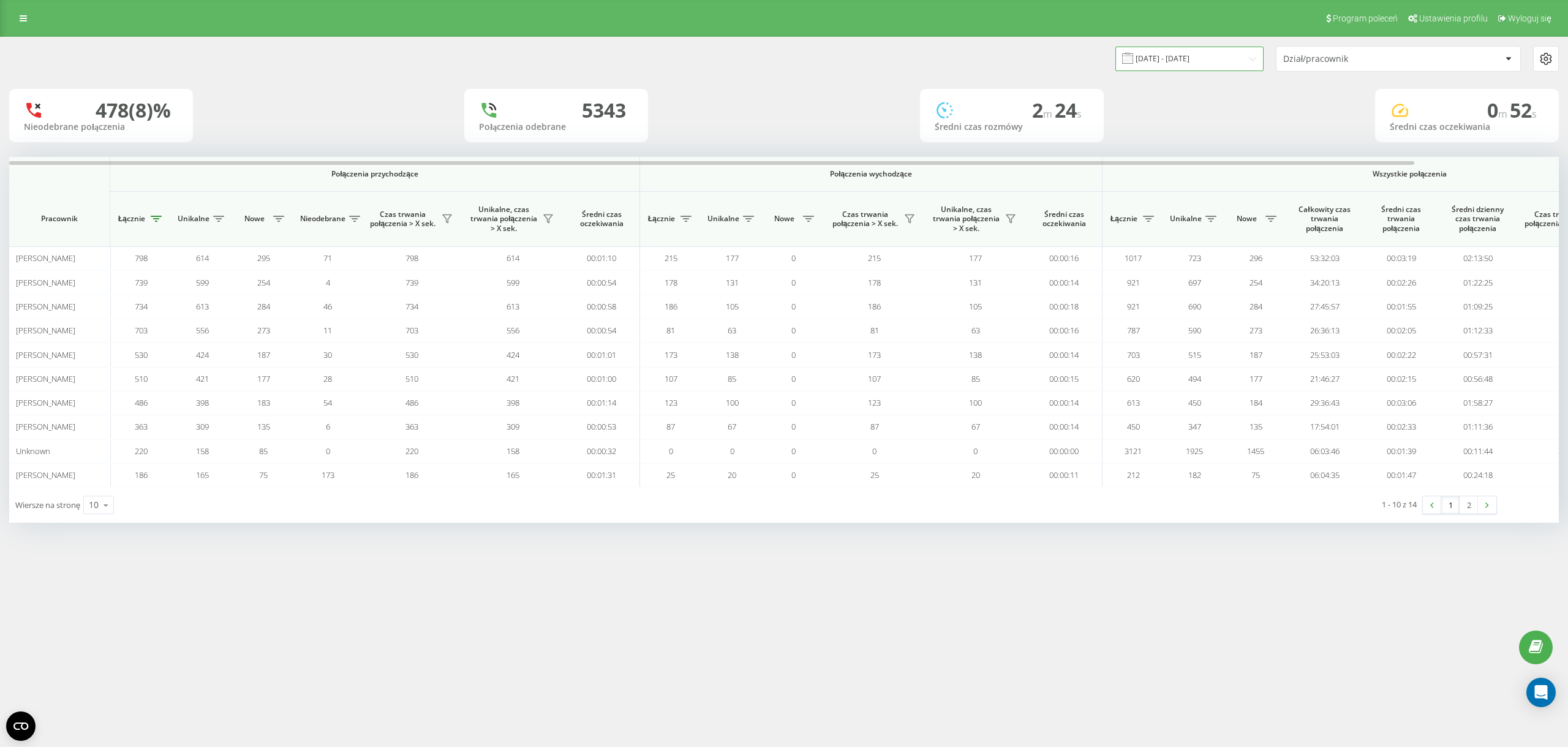
click at [1202, 63] on input "20.08.2025 - 20.09.2025" at bounding box center [1189, 58] width 148 height 24
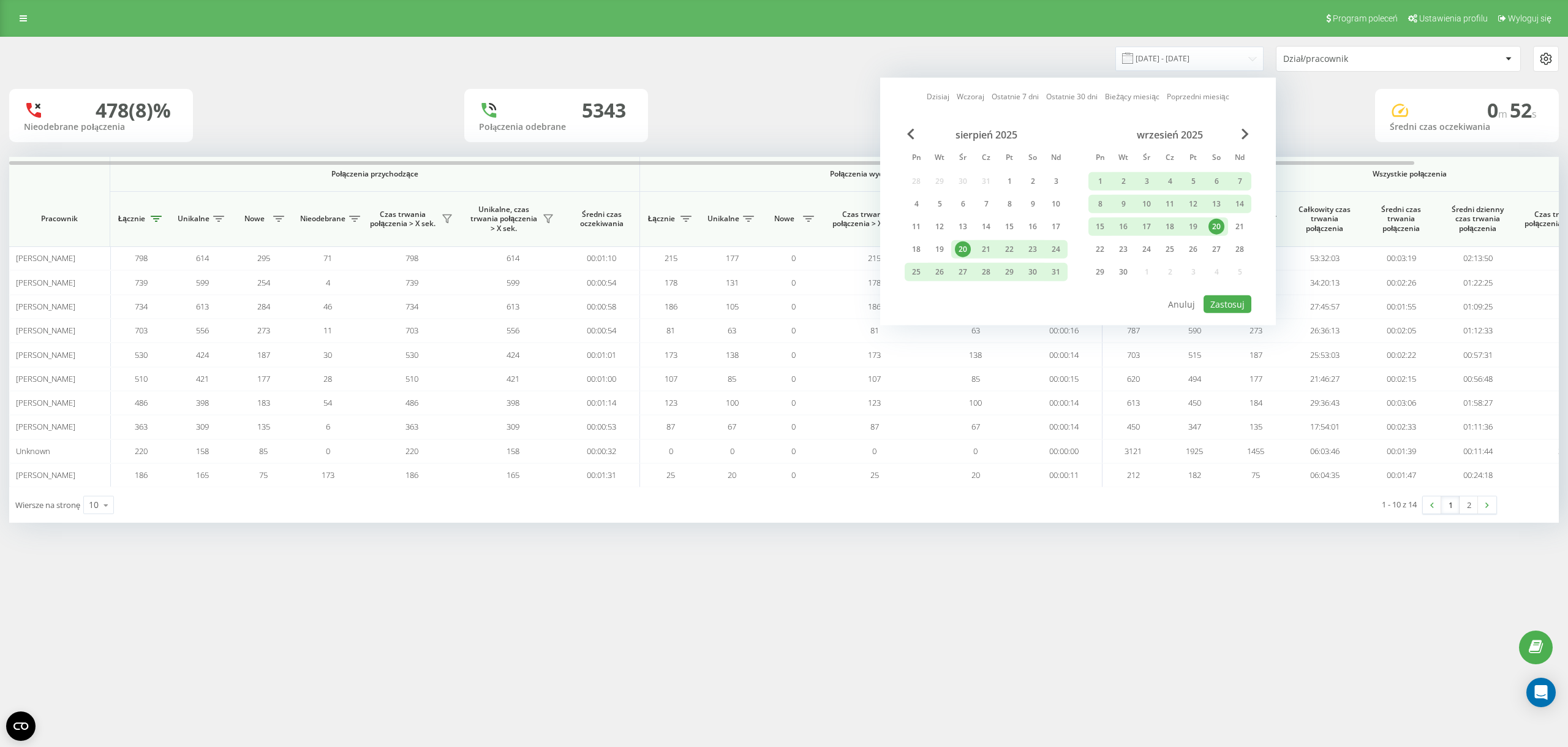
click at [1210, 221] on div "20" at bounding box center [1216, 227] width 23 height 19
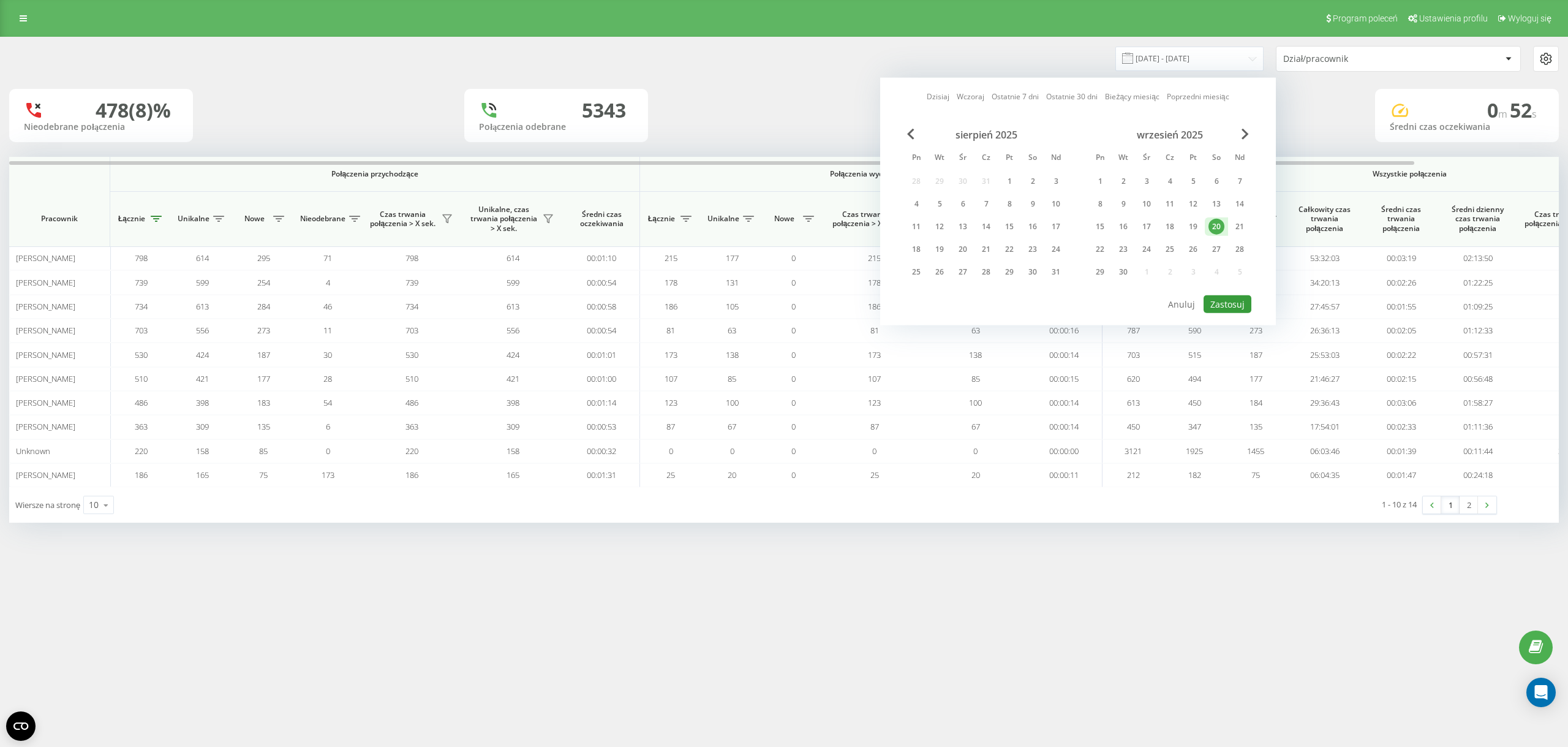
click at [1228, 300] on button "Zastosuj" at bounding box center [1228, 304] width 48 height 18
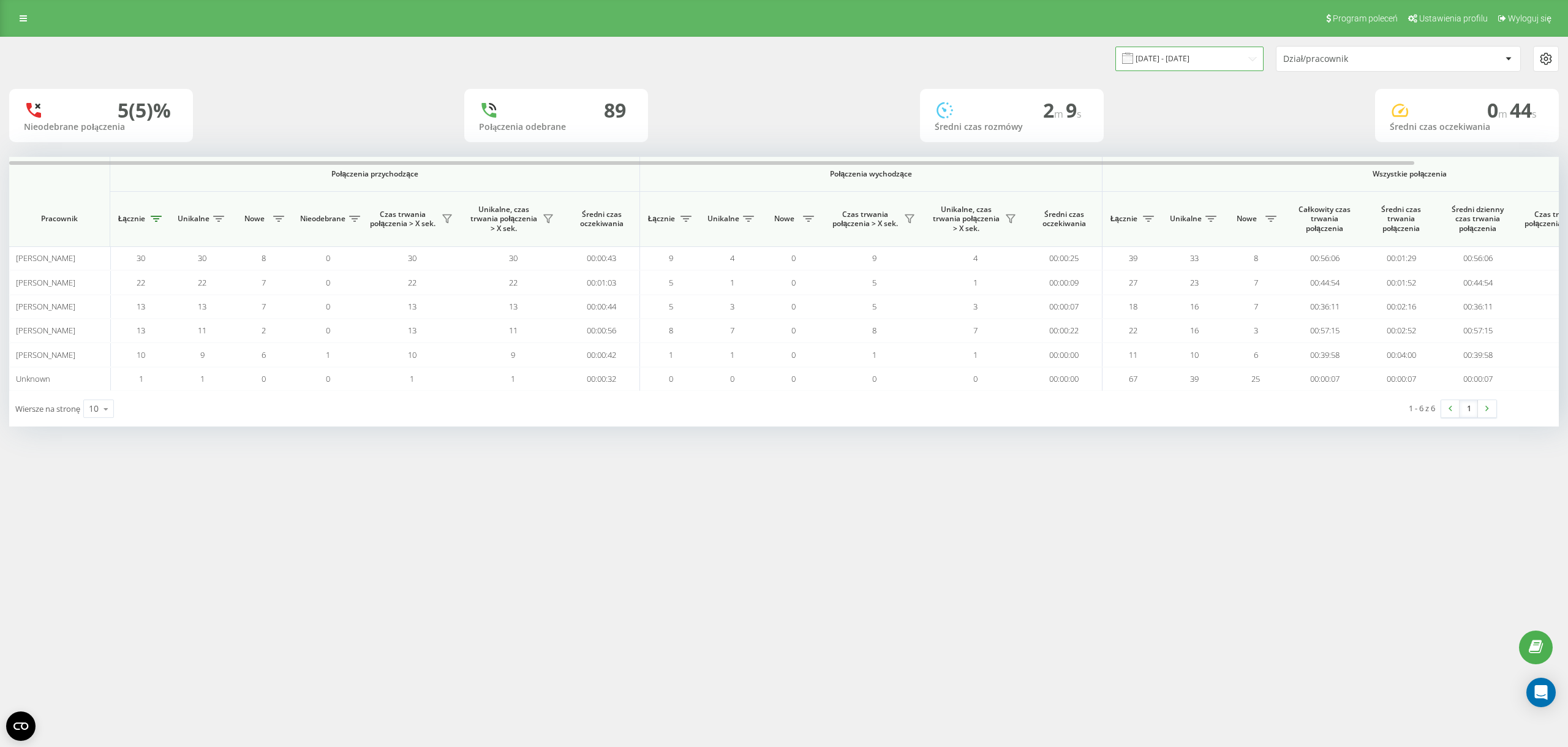
click at [1175, 48] on input "20.09.2025 - 20.09.2025" at bounding box center [1189, 58] width 148 height 24
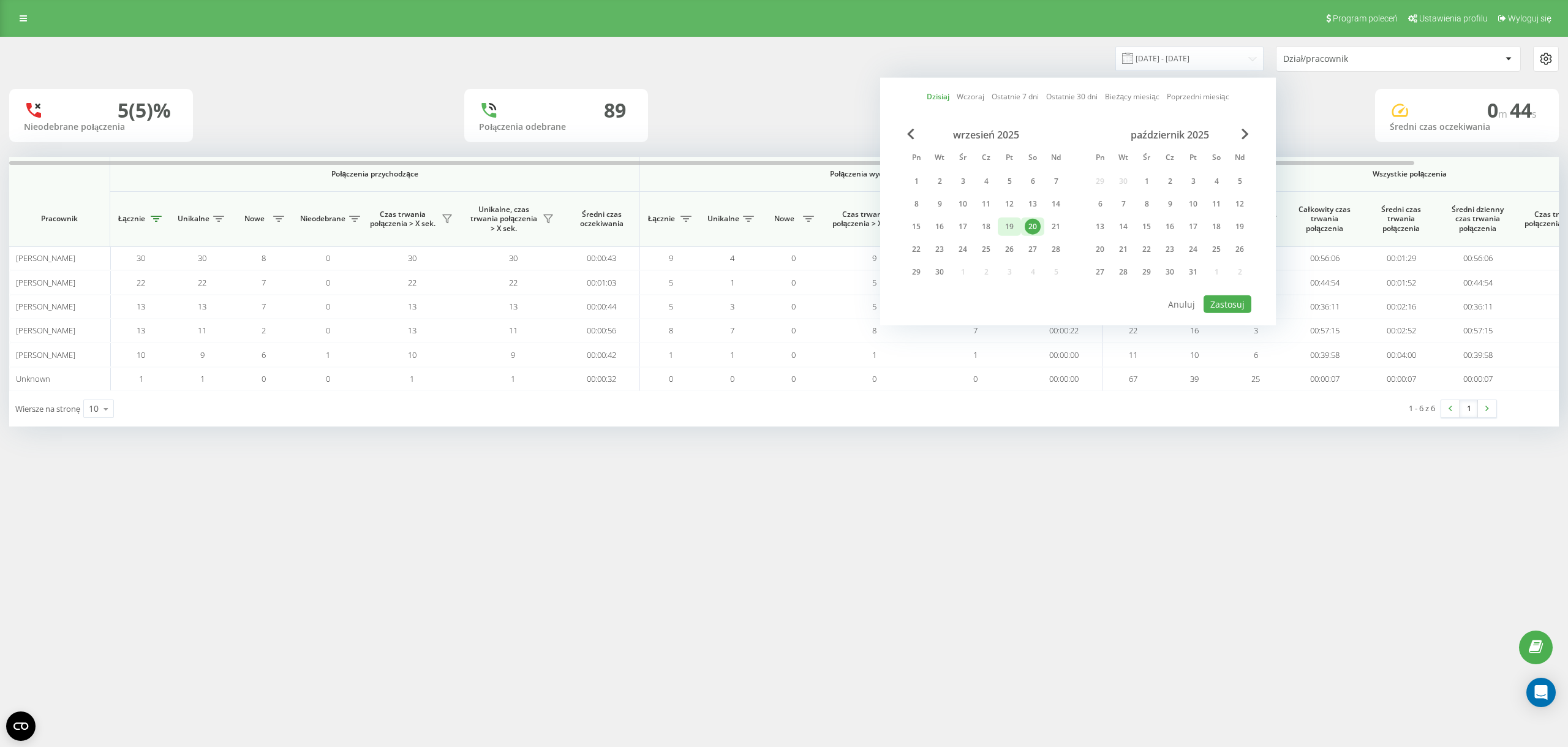
click at [1015, 225] on div "19" at bounding box center [1009, 227] width 16 height 16
click at [1202, 292] on div "wrzesień 2025 Pn Wt Śr Cz Pt So Nd 1 2 3 4 5 6 7 8 9 10 11 12 13 14 15 16 17 18…" at bounding box center [1078, 211] width 347 height 165
click at [1223, 307] on button "Zastosuj" at bounding box center [1228, 304] width 48 height 18
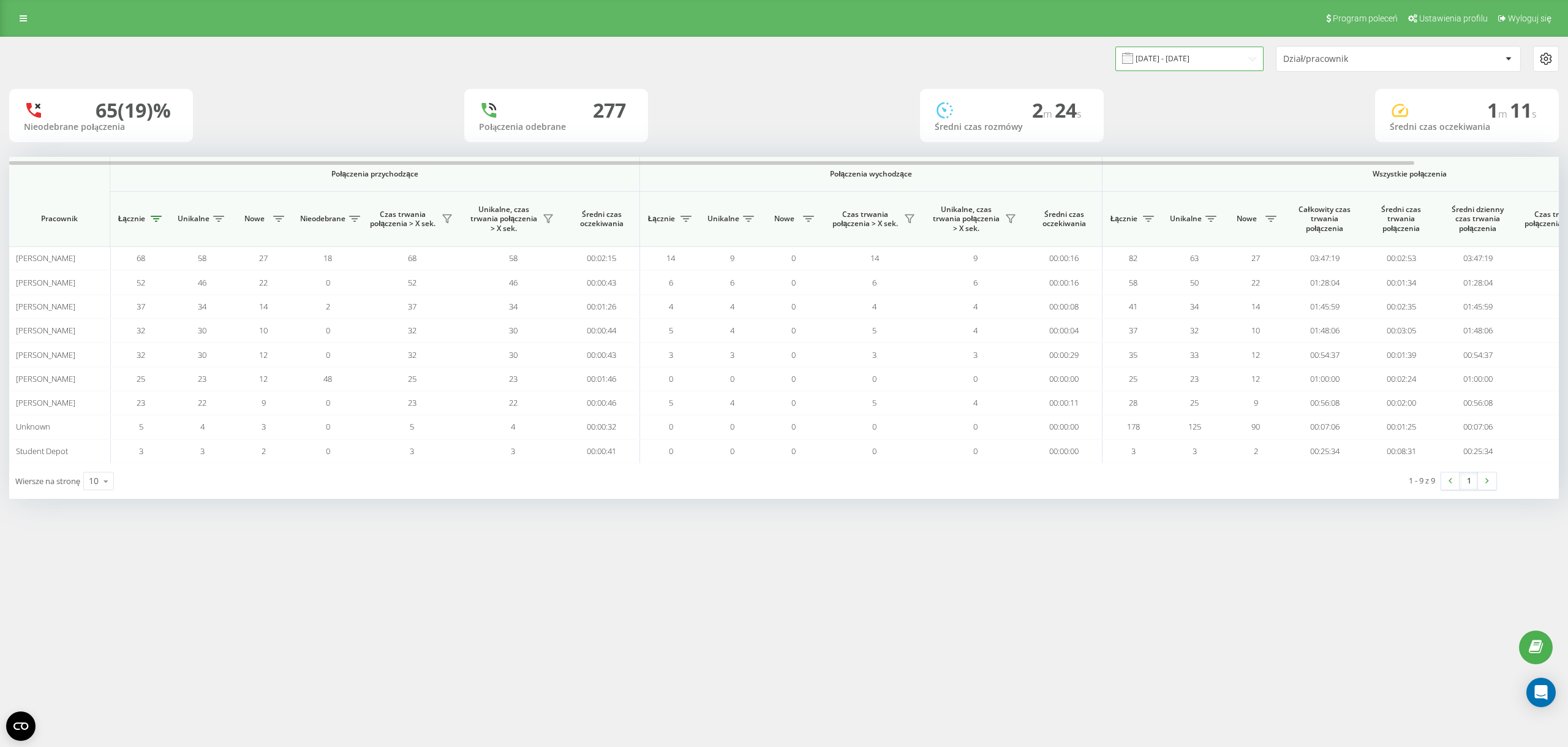
click at [1203, 64] on input "19.09.2025 - 19.09.2025" at bounding box center [1189, 58] width 148 height 24
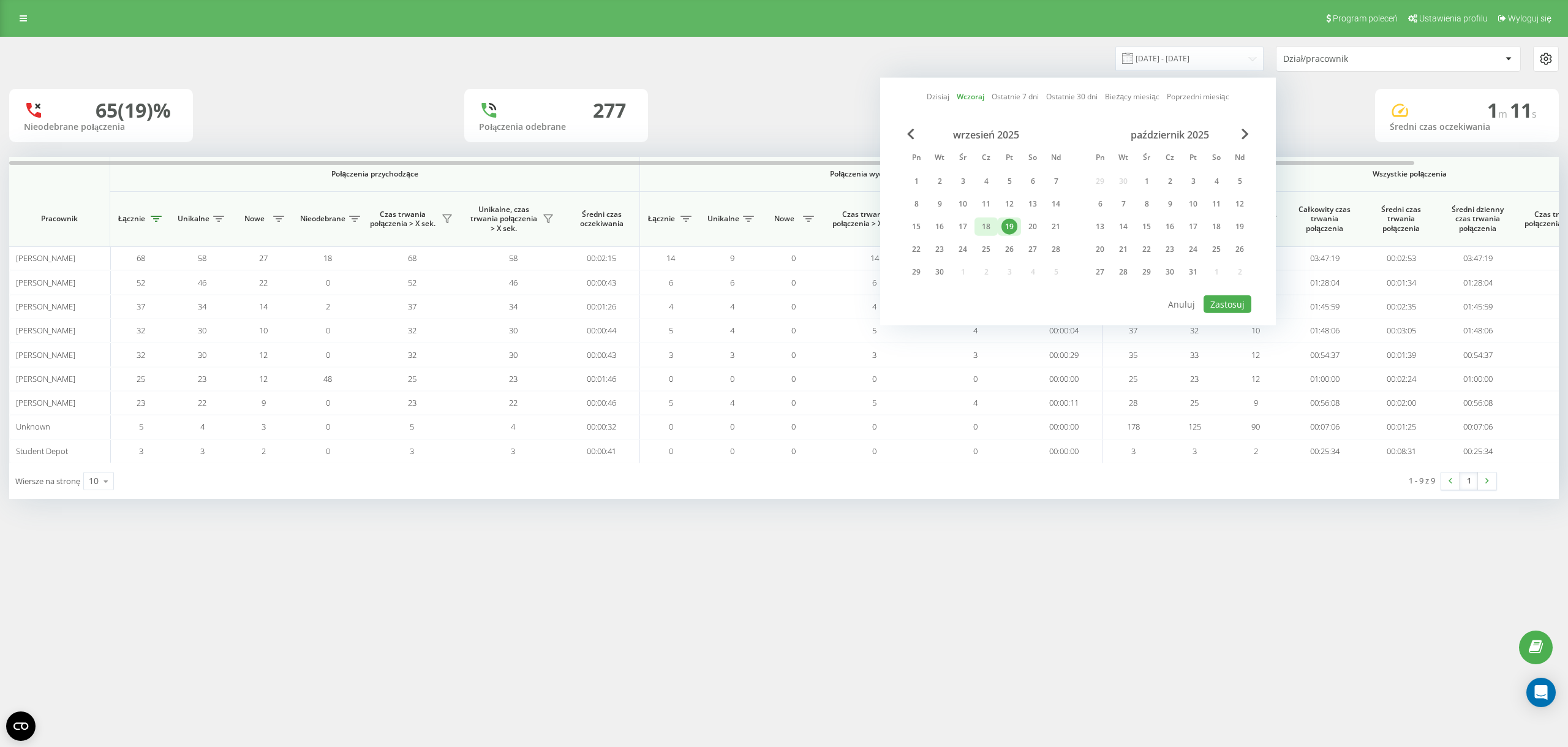
click at [987, 225] on div "18" at bounding box center [986, 227] width 16 height 16
click at [1239, 298] on button "Zastosuj" at bounding box center [1228, 304] width 48 height 18
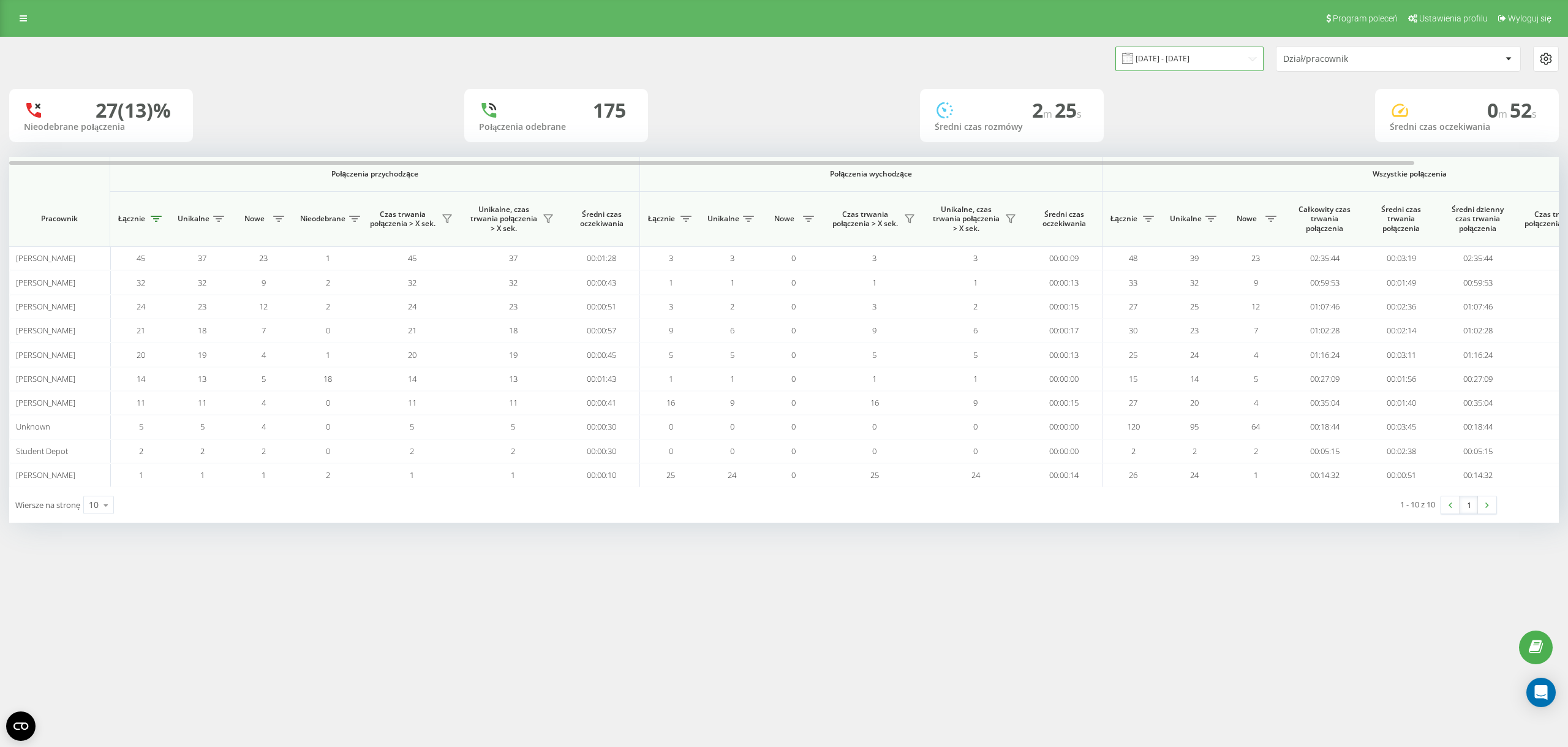
click at [1171, 64] on input "18.09.2025 - 18.09.2025" at bounding box center [1189, 58] width 148 height 24
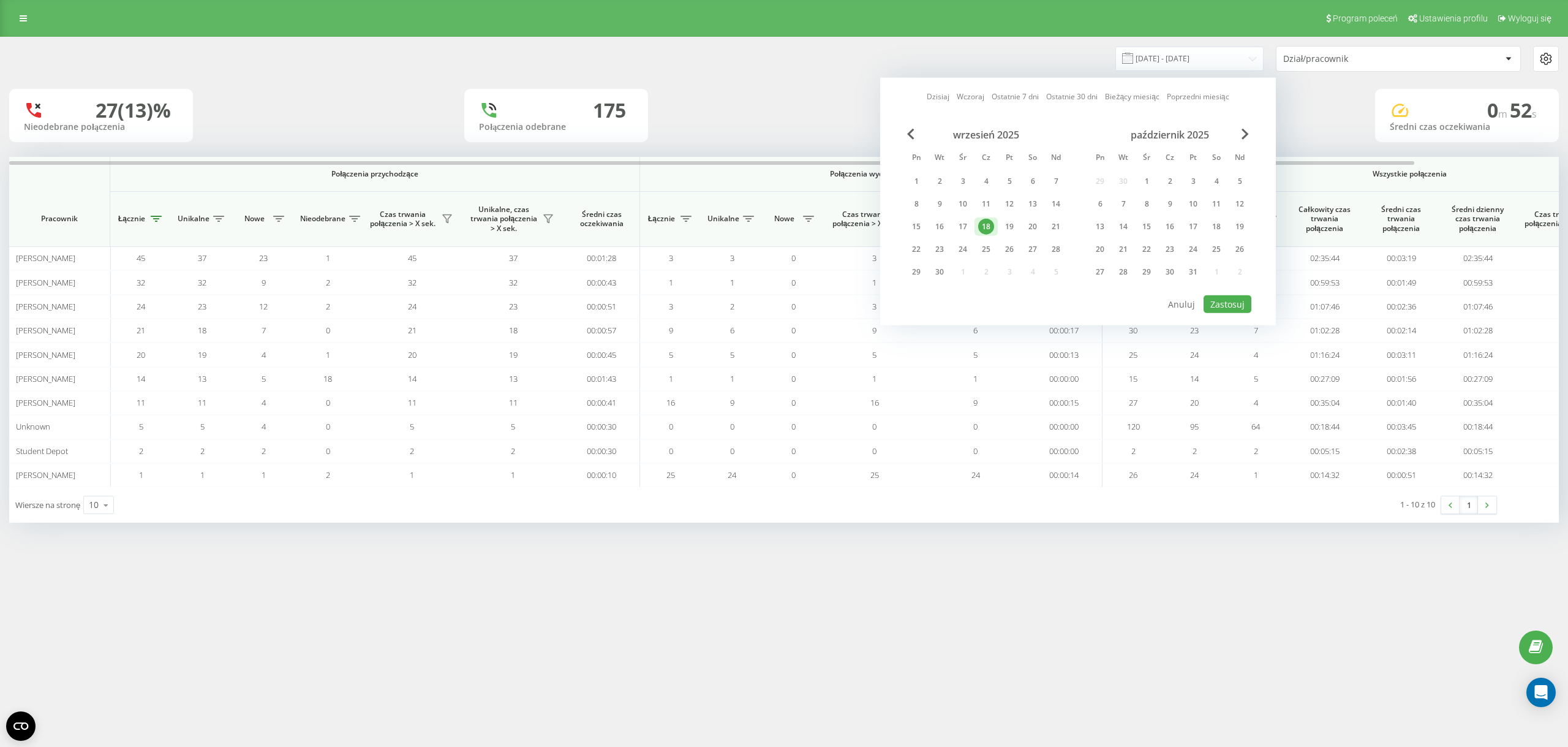
click at [977, 230] on div "18" at bounding box center [987, 227] width 23 height 19
click at [973, 230] on div "17" at bounding box center [963, 227] width 23 height 19
click at [966, 228] on div "17" at bounding box center [963, 227] width 16 height 16
click at [1216, 301] on button "Zastosuj" at bounding box center [1228, 304] width 48 height 18
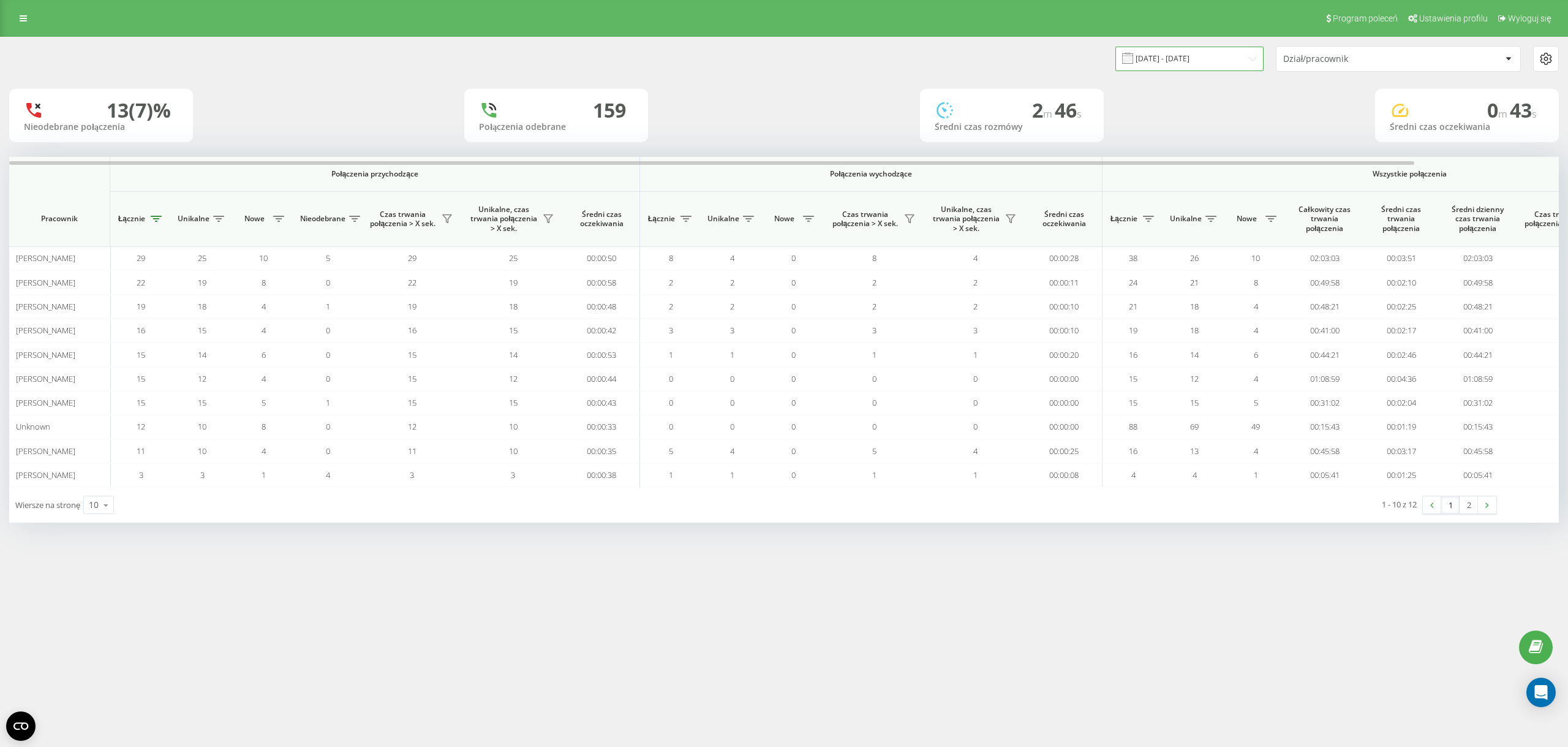
click at [1156, 51] on input "17.09.2025 - 17.09.2025" at bounding box center [1189, 58] width 148 height 24
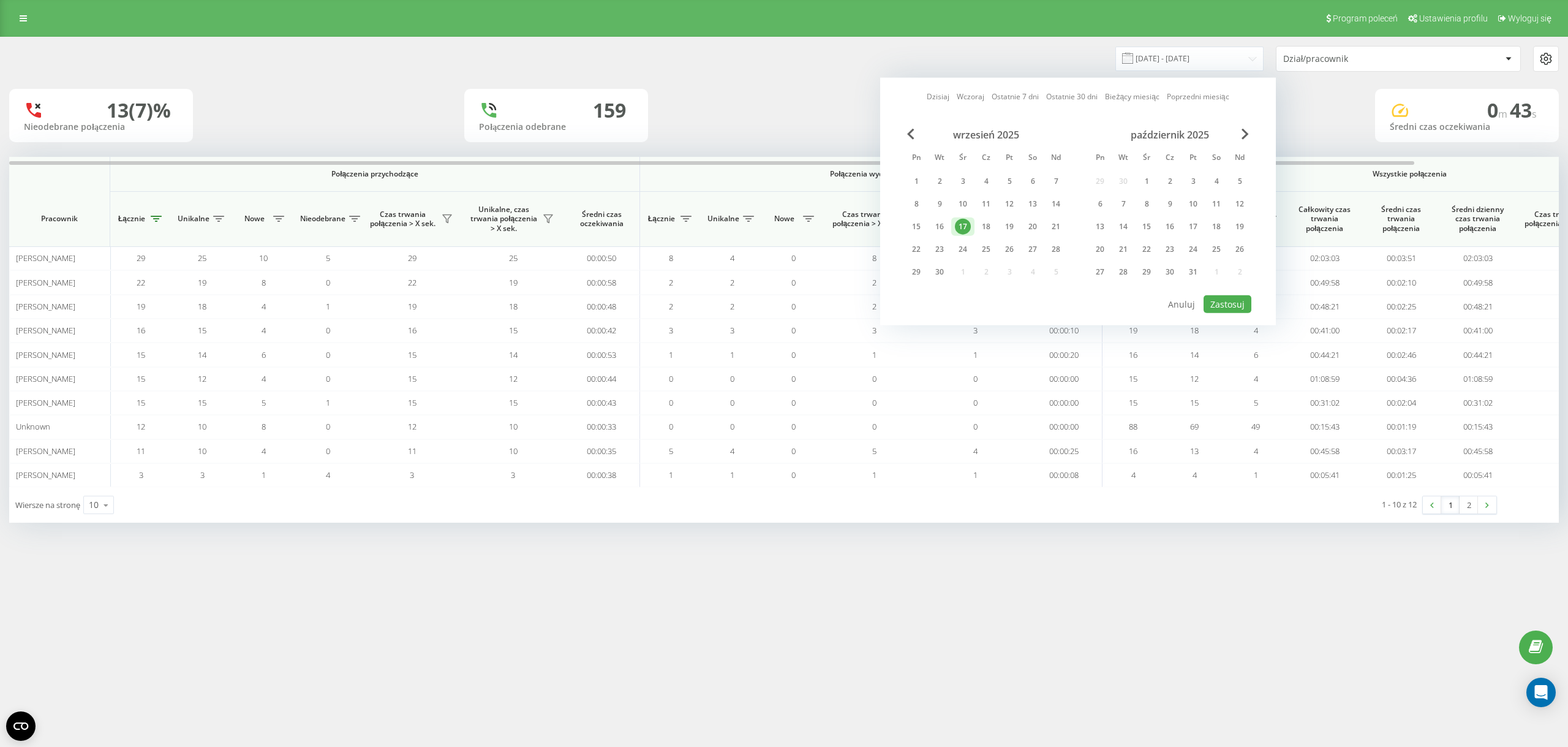
click at [948, 225] on div "16" at bounding box center [939, 227] width 16 height 16
click at [1211, 299] on button "Zastosuj" at bounding box center [1228, 304] width 48 height 18
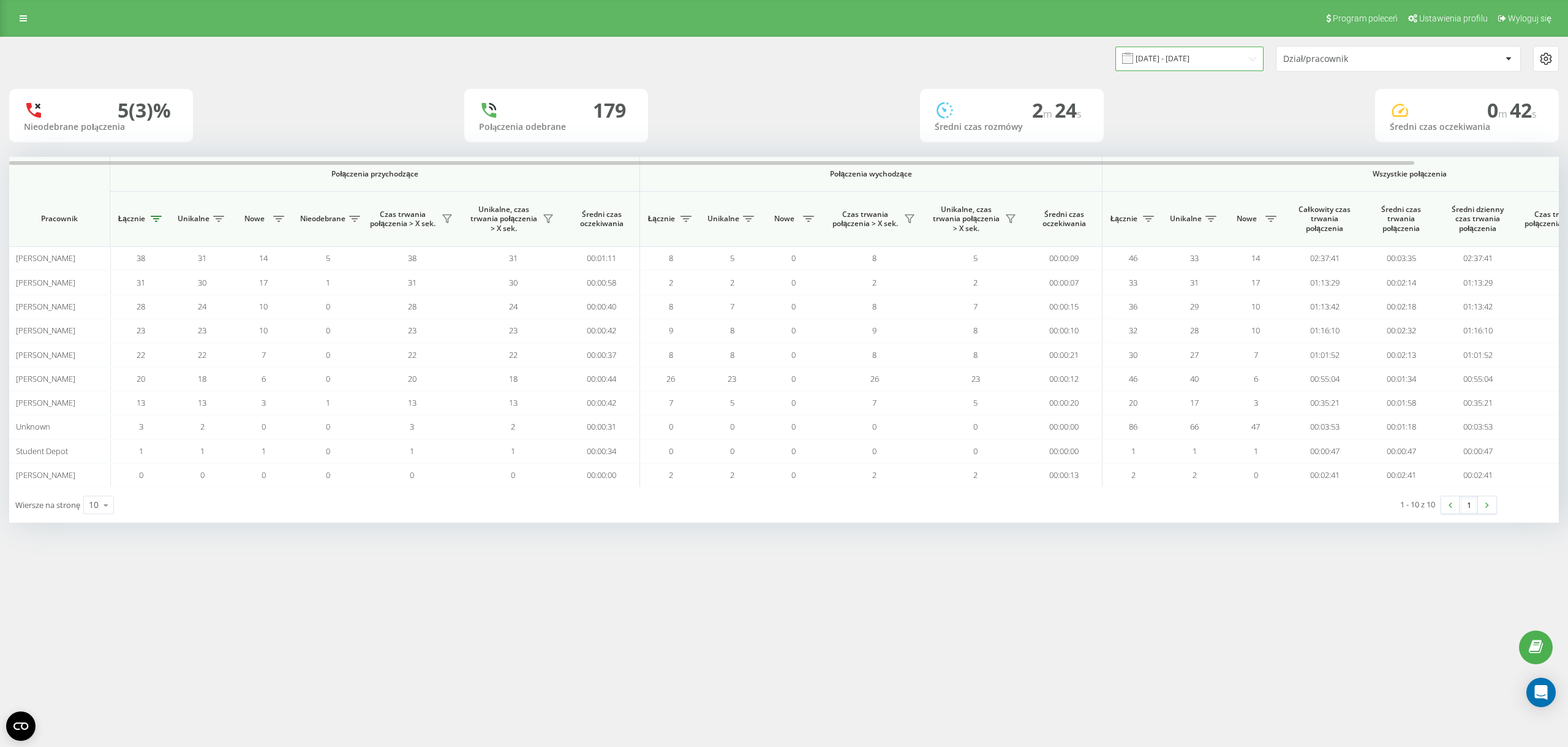
click at [1161, 49] on input "16.09.2025 - 16.09.2025" at bounding box center [1189, 58] width 148 height 24
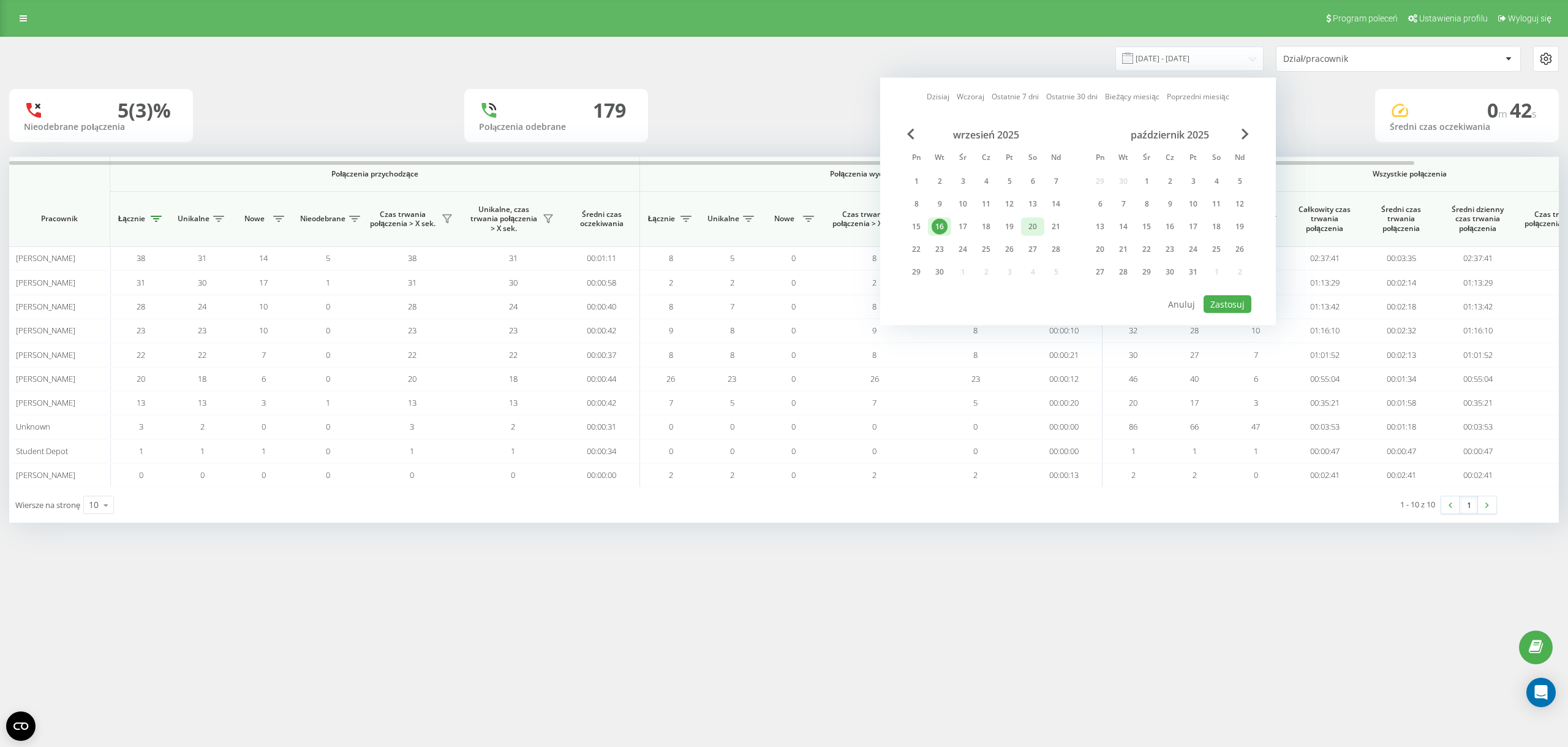
click at [1032, 233] on div "20" at bounding box center [1032, 227] width 16 height 16
click at [1233, 308] on button "Zastosuj" at bounding box center [1228, 304] width 48 height 18
type input "20.09.2025 - 20.09.2025"
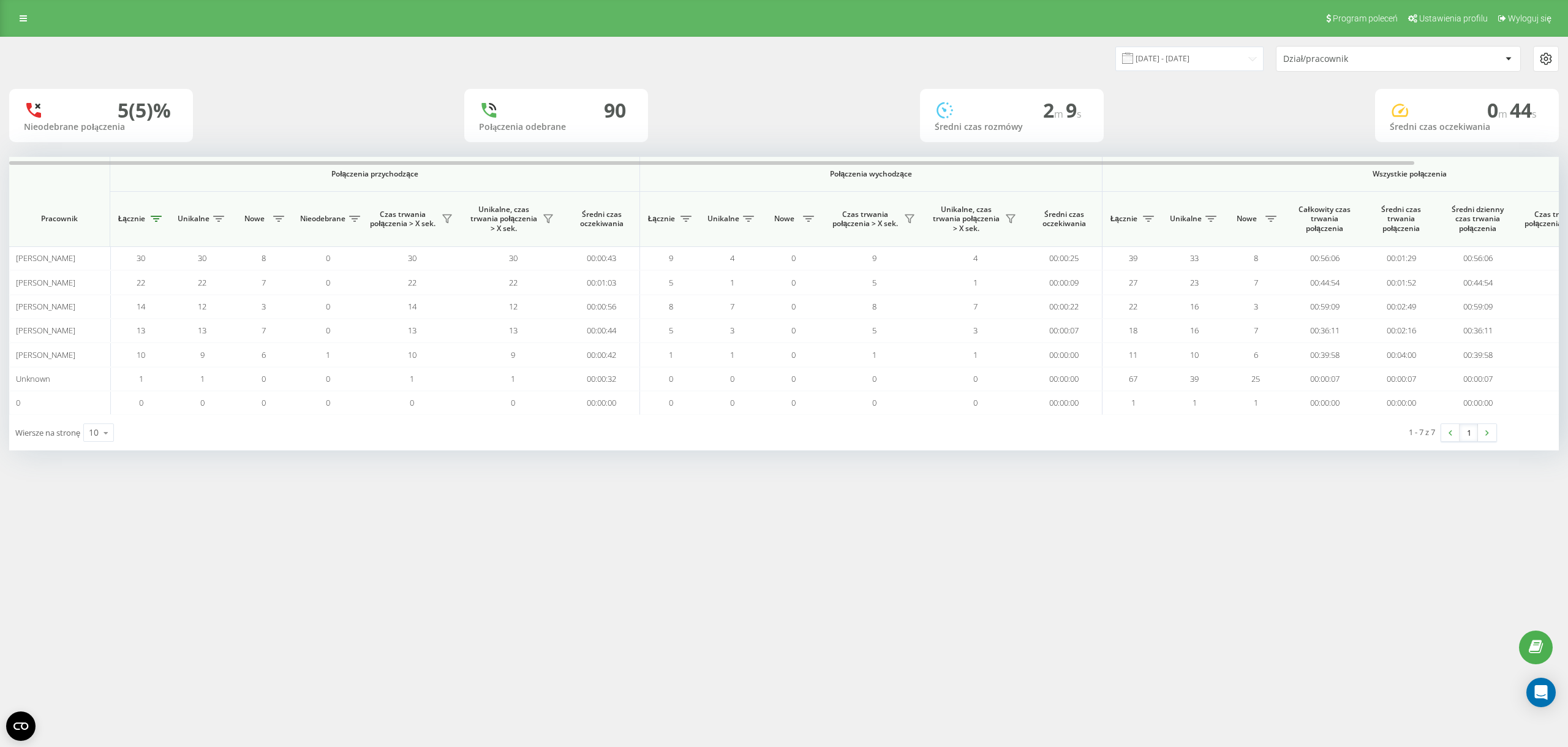
click at [1120, 592] on div "Program poleceń Ustawienia profilu Wyloguj się 20.09.2025 - 20.09.2025 Dział/pr…" at bounding box center [784, 374] width 1568 height 747
click at [15, 16] on link at bounding box center [23, 19] width 22 height 17
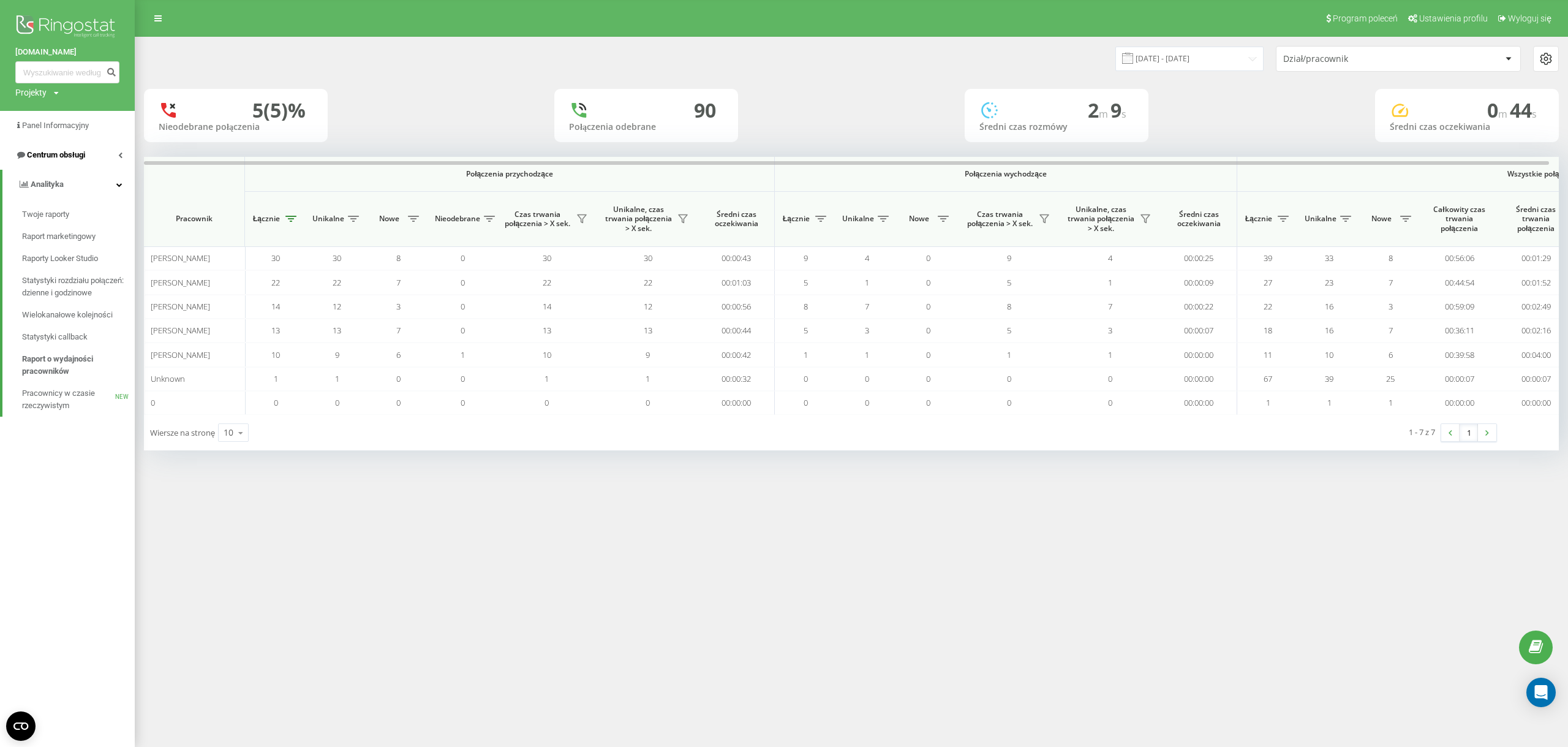
click at [82, 160] on span "Centrum obsługi" at bounding box center [50, 155] width 70 height 12
click at [78, 183] on span "Dziennik połączeń" at bounding box center [54, 185] width 64 height 12
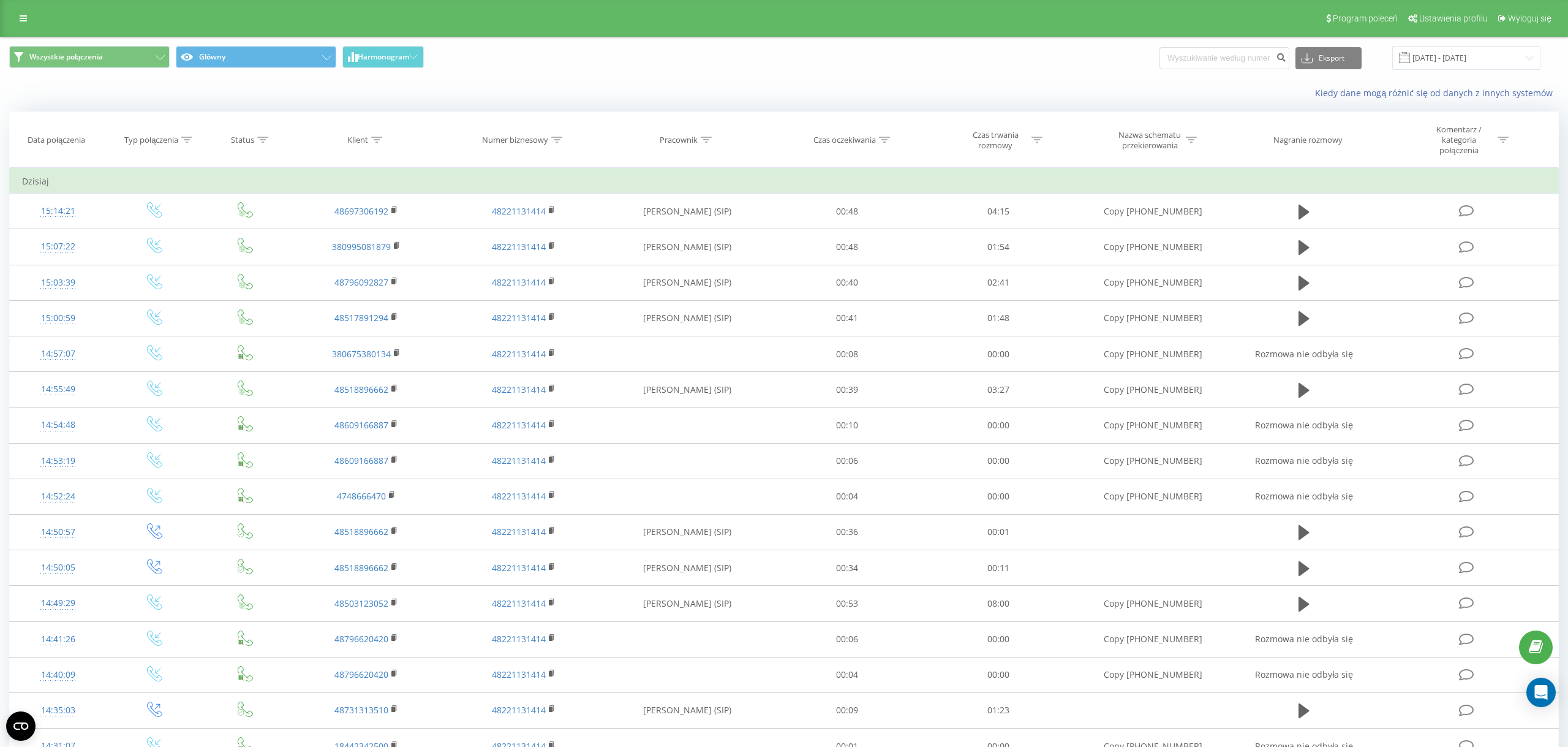
click at [1230, 57] on input at bounding box center [1224, 58] width 130 height 22
type input "48503123052"
click at [1285, 60] on icon "submit" at bounding box center [1281, 55] width 10 height 7
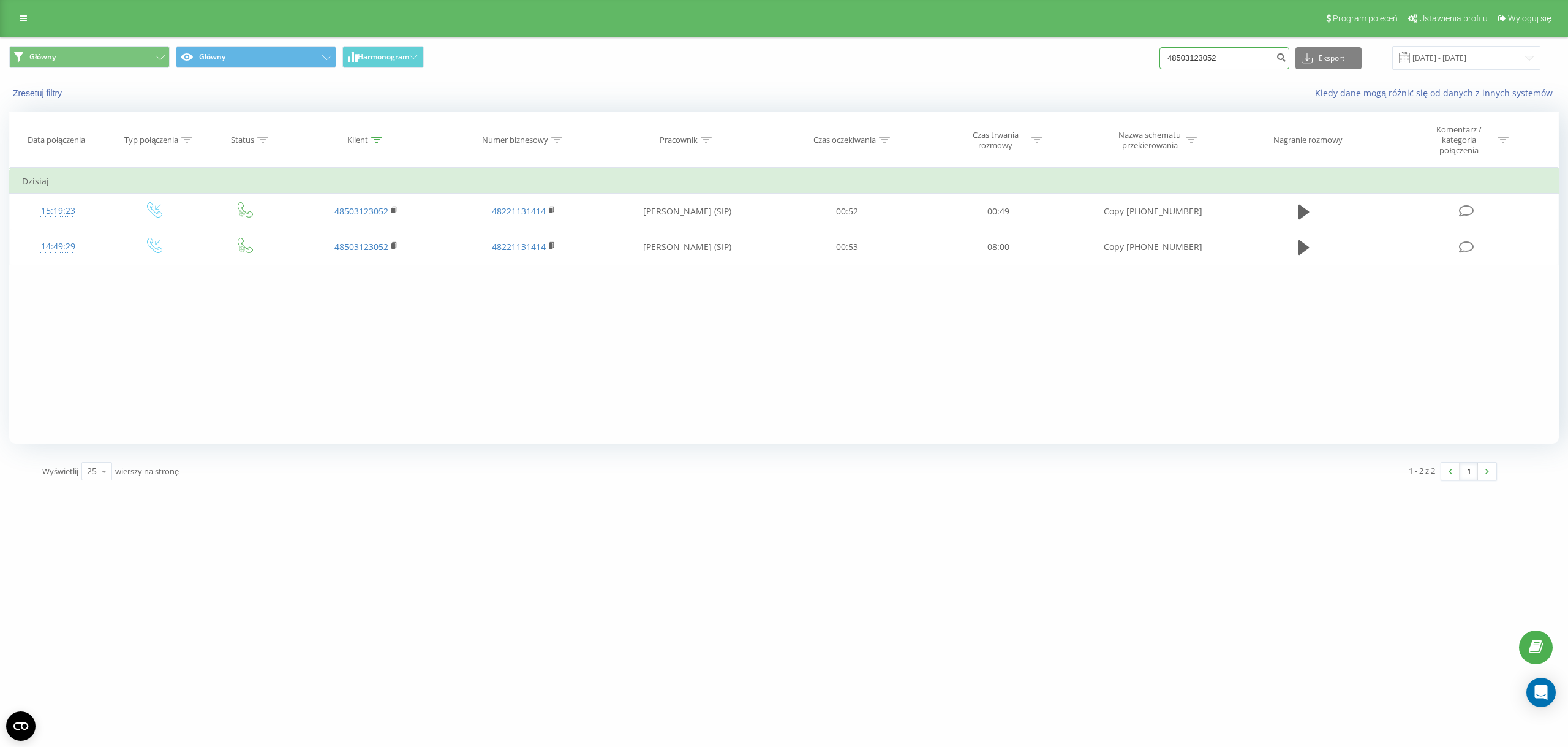
click at [1237, 63] on input "48503123052" at bounding box center [1224, 58] width 130 height 22
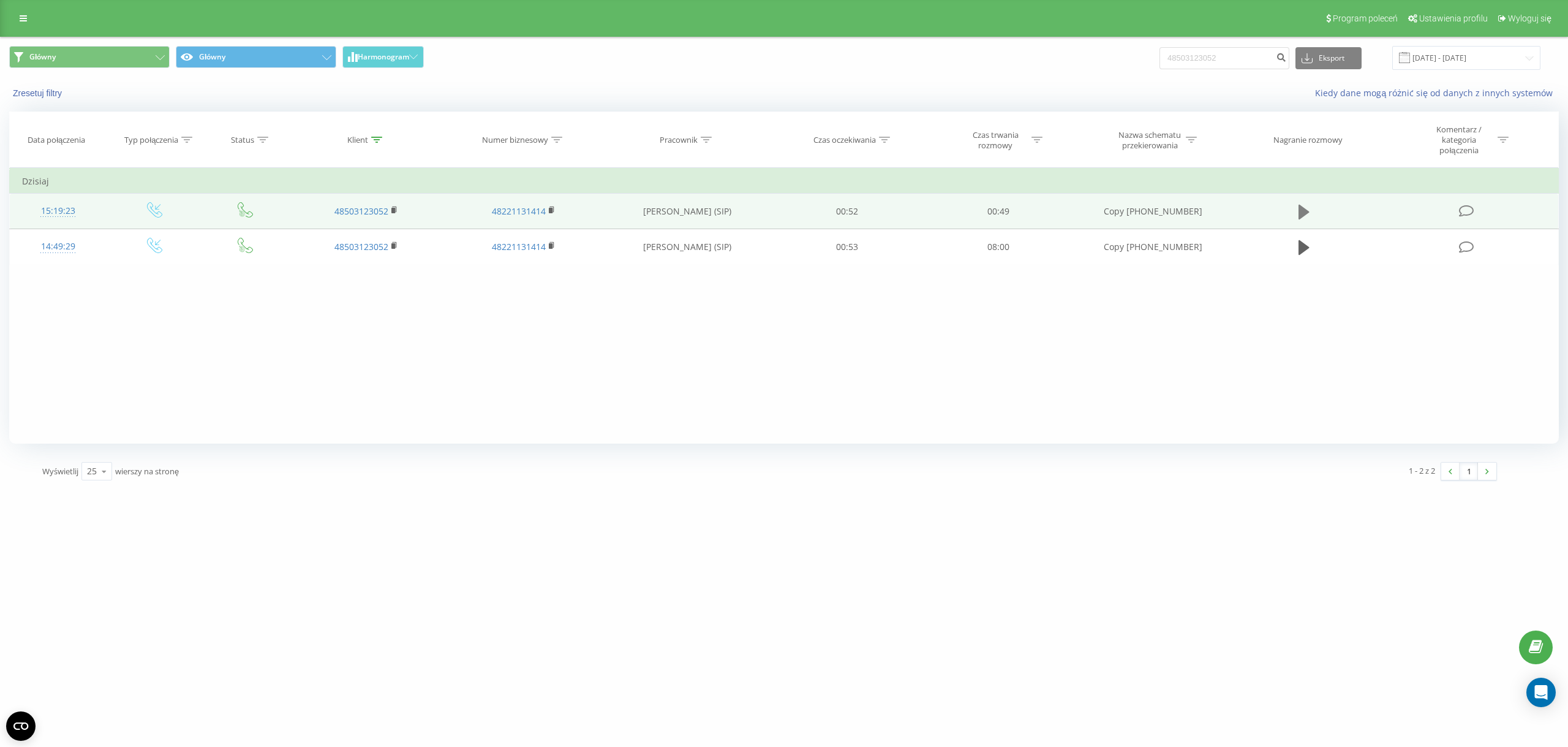
click at [1309, 214] on icon at bounding box center [1304, 212] width 11 height 15
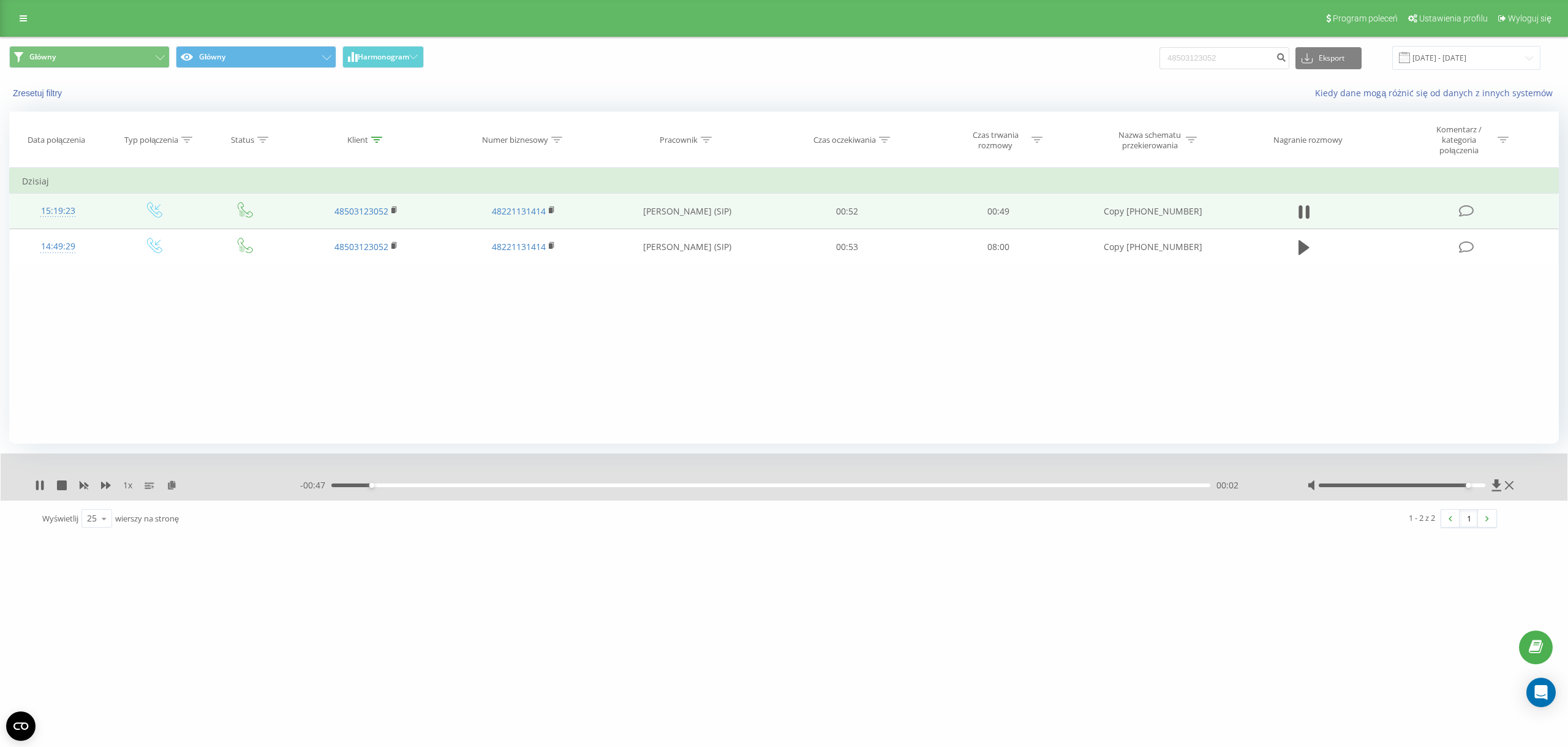
drag, startPoint x: 1409, startPoint y: 488, endPoint x: 1475, endPoint y: 488, distance: 66.0
click at [1475, 487] on div at bounding box center [1402, 485] width 166 height 4
drag, startPoint x: 994, startPoint y: 486, endPoint x: 1005, endPoint y: 485, distance: 11.0
click at [995, 486] on div "00:26" at bounding box center [771, 485] width 879 height 4
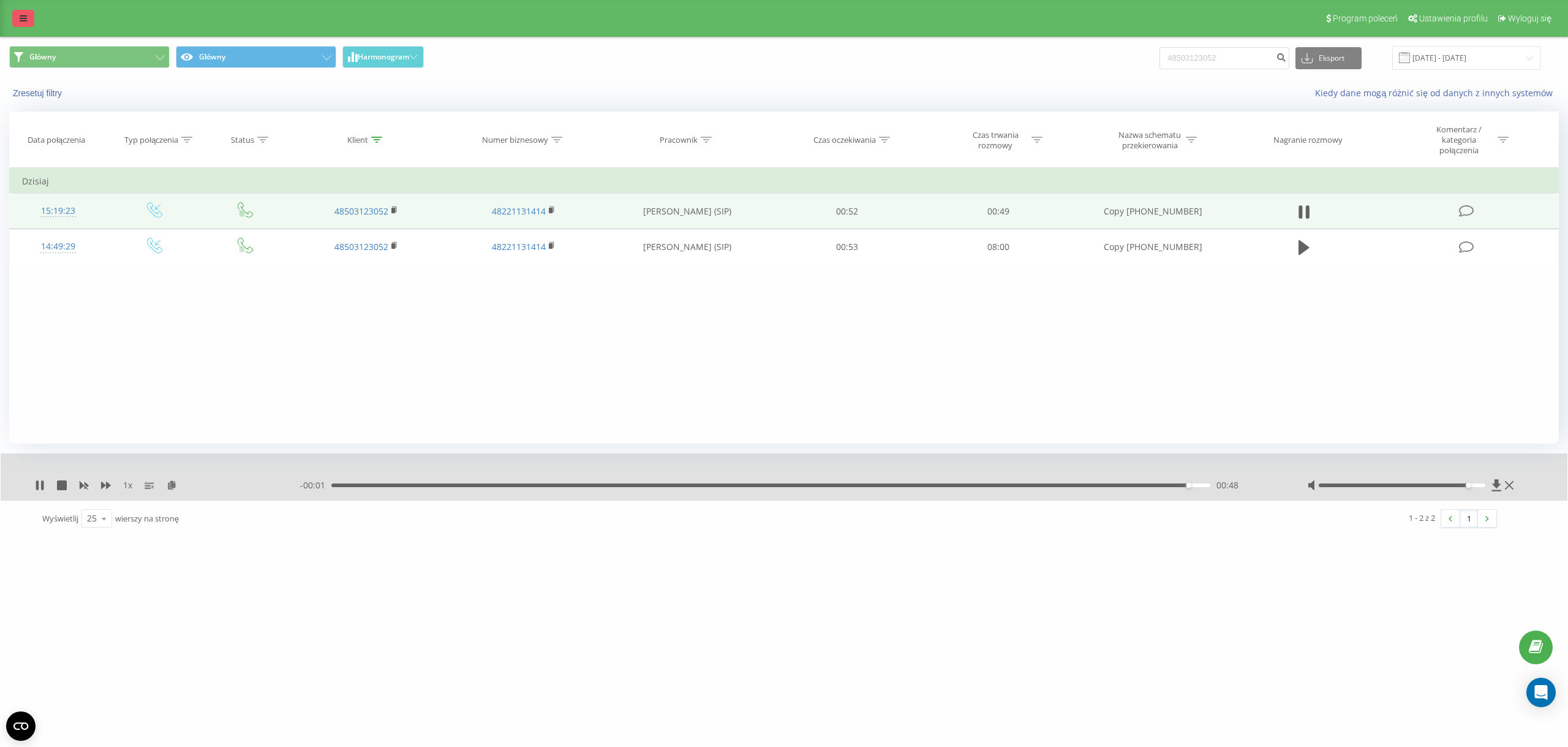
click at [30, 18] on link at bounding box center [23, 19] width 22 height 17
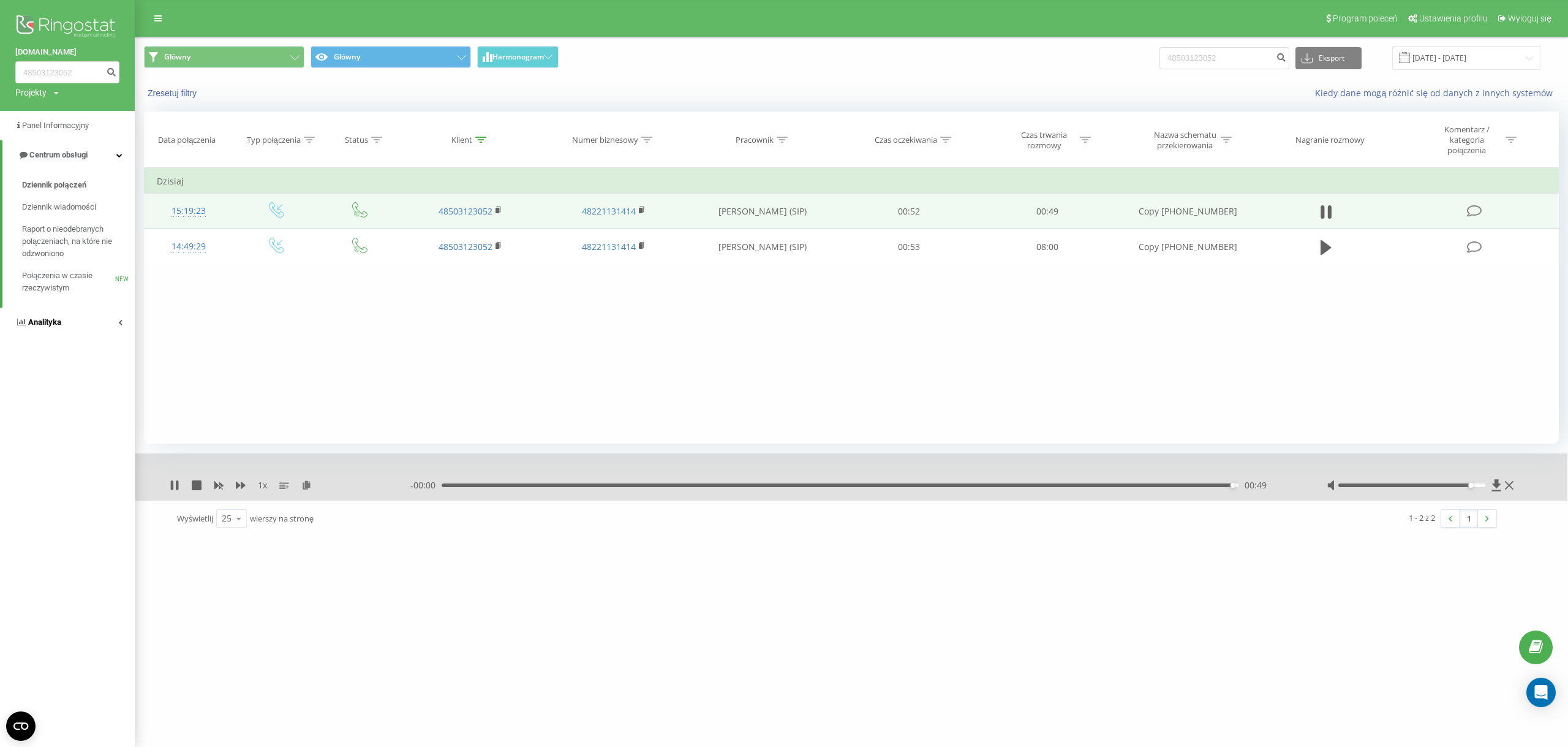
click at [97, 334] on link "Analityka" at bounding box center [68, 322] width 135 height 30
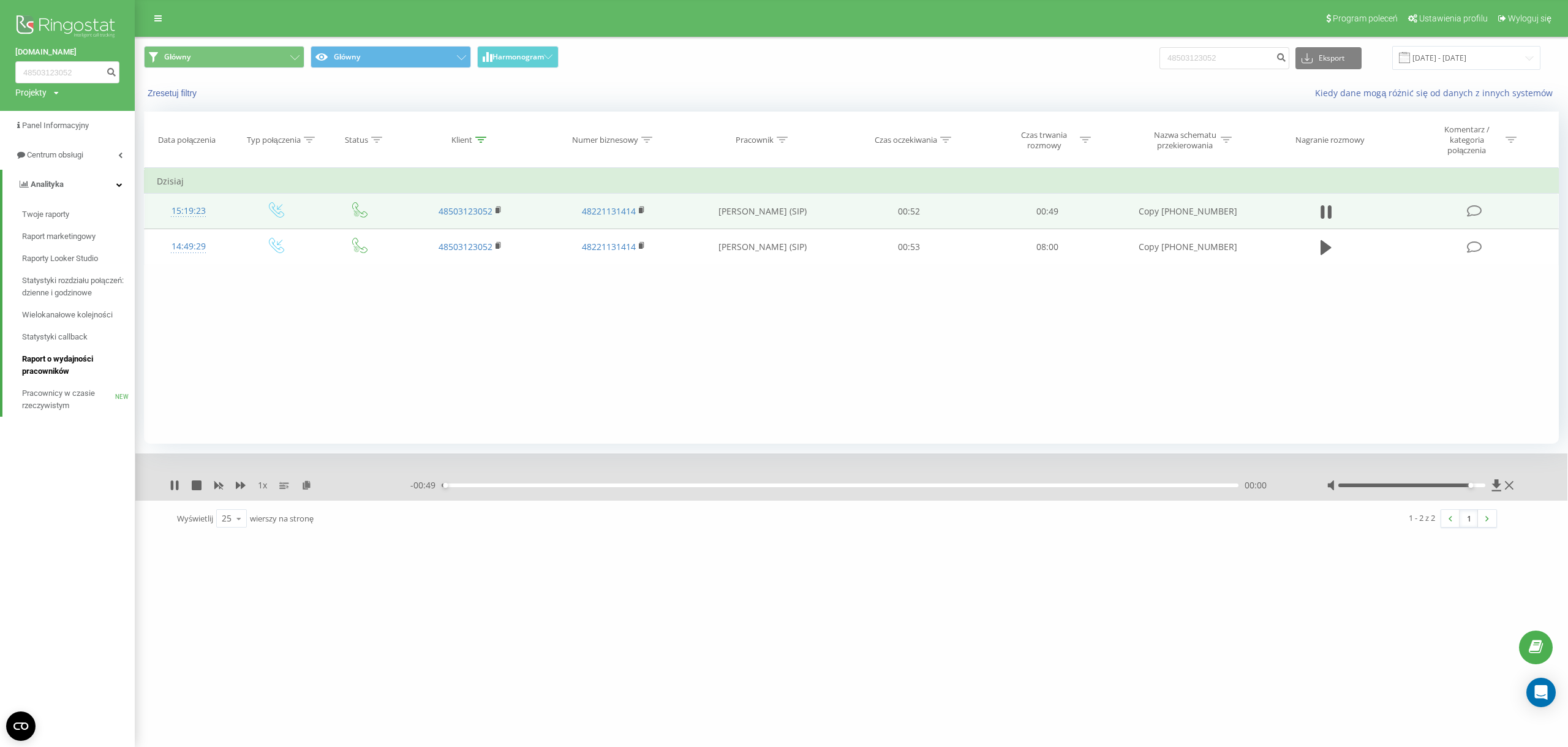
click at [74, 367] on span "Raport o wydajności pracowników" at bounding box center [75, 366] width 106 height 25
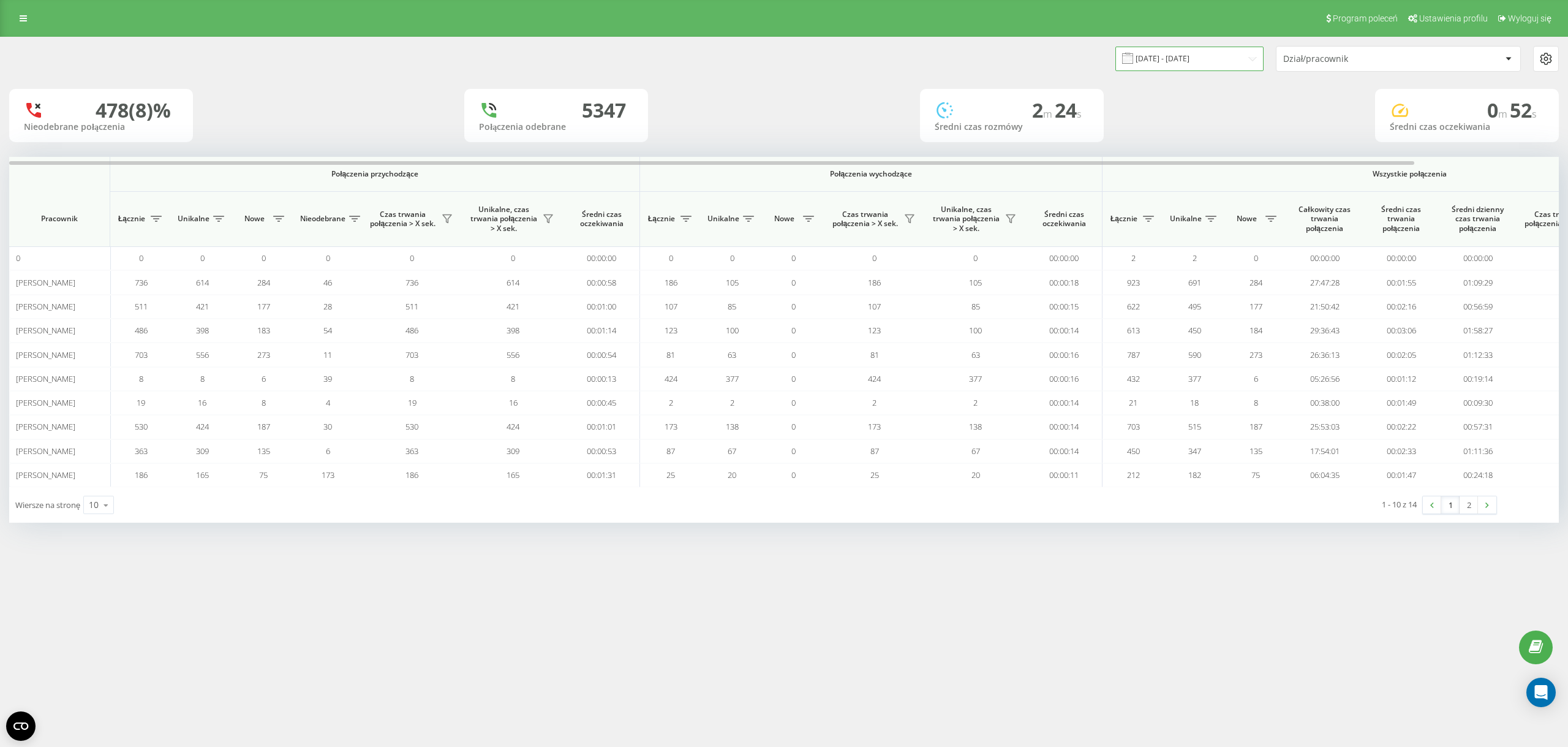
click at [1162, 66] on input "[DATE] - [DATE]" at bounding box center [1189, 58] width 148 height 24
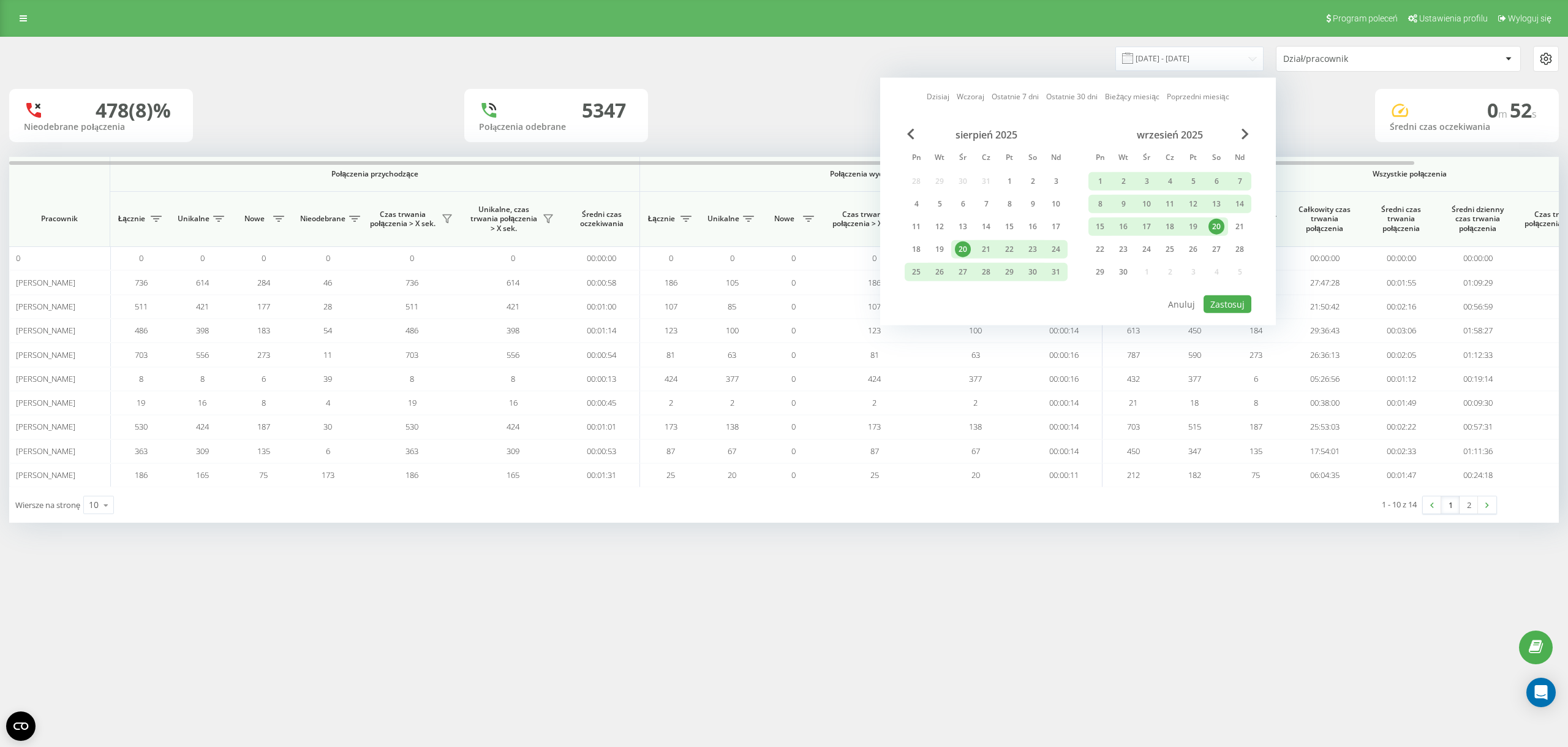
click at [1213, 224] on div "20" at bounding box center [1216, 227] width 16 height 16
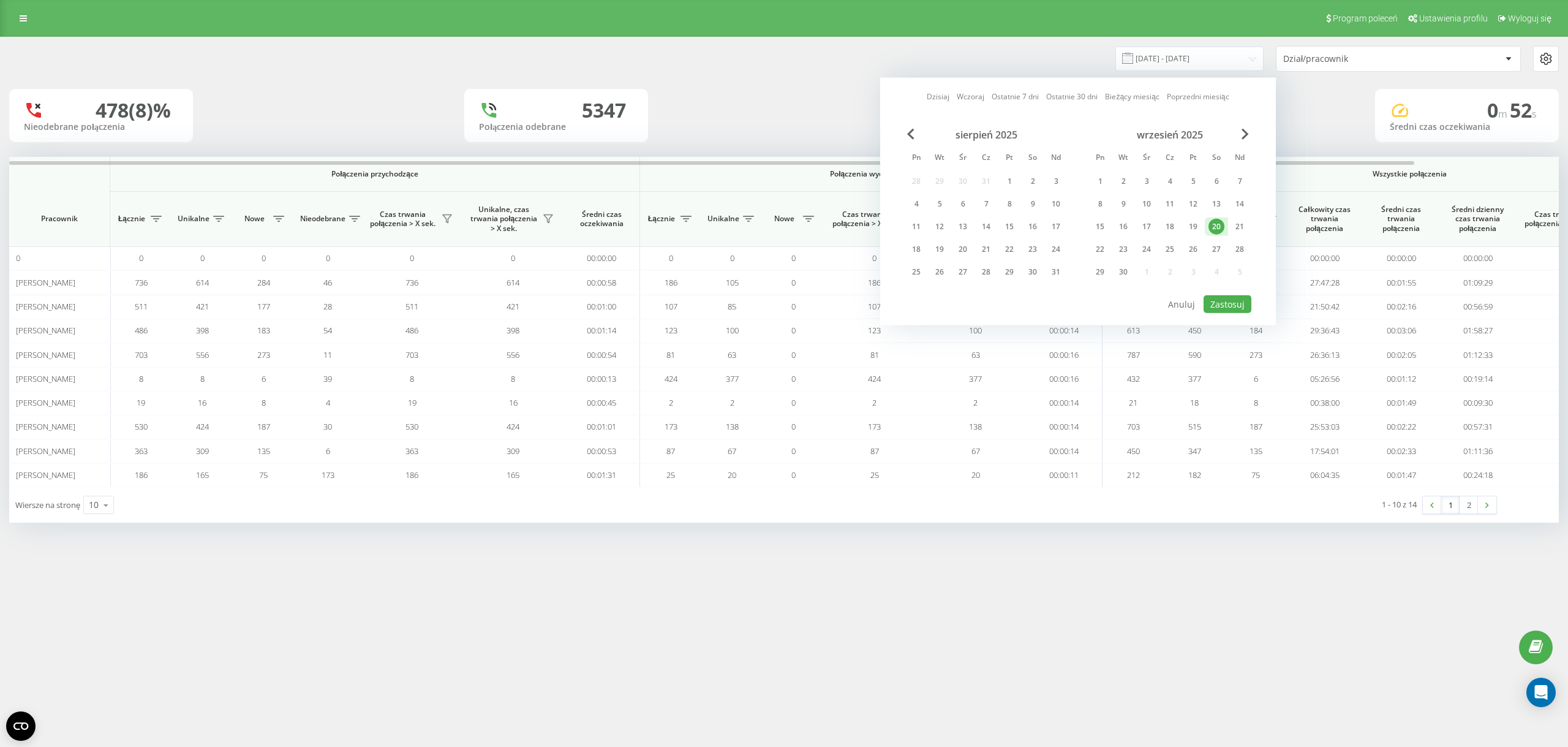
click at [1221, 291] on div "[DATE] Pn Wt Śr Cz Pt So Nd 28 29 30 31 1 2 3 4 5 6 7 8 9 10 11 12 13 14 15 16 …" at bounding box center [1078, 211] width 347 height 165
click at [1221, 301] on button "Zastosuj" at bounding box center [1228, 304] width 48 height 18
type input "[DATE] - [DATE]"
